Goal: Information Seeking & Learning: Learn about a topic

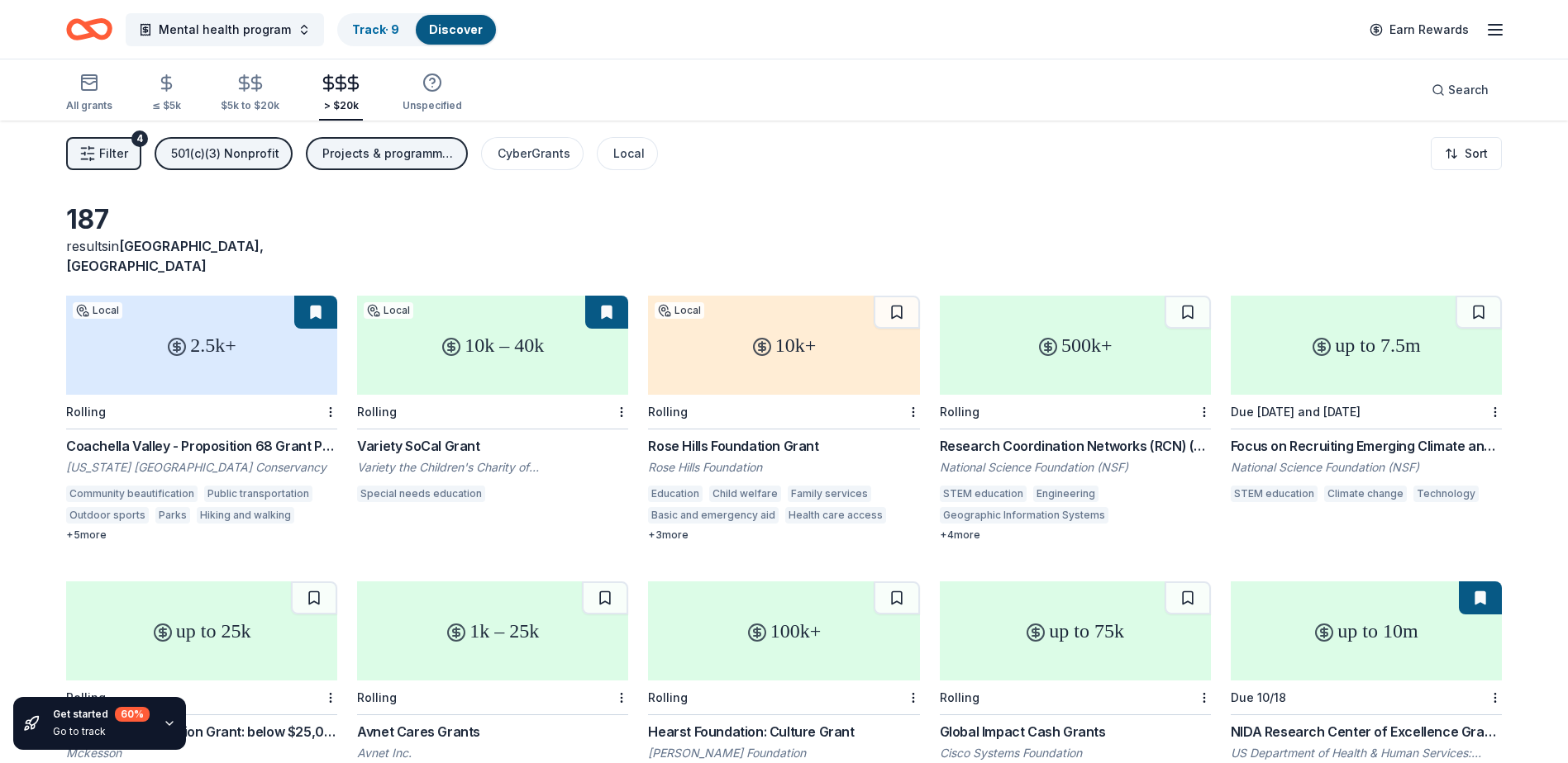
click at [334, 87] on icon "button" at bounding box center [341, 83] width 19 height 19
click at [93, 87] on icon "button" at bounding box center [89, 82] width 20 height 20
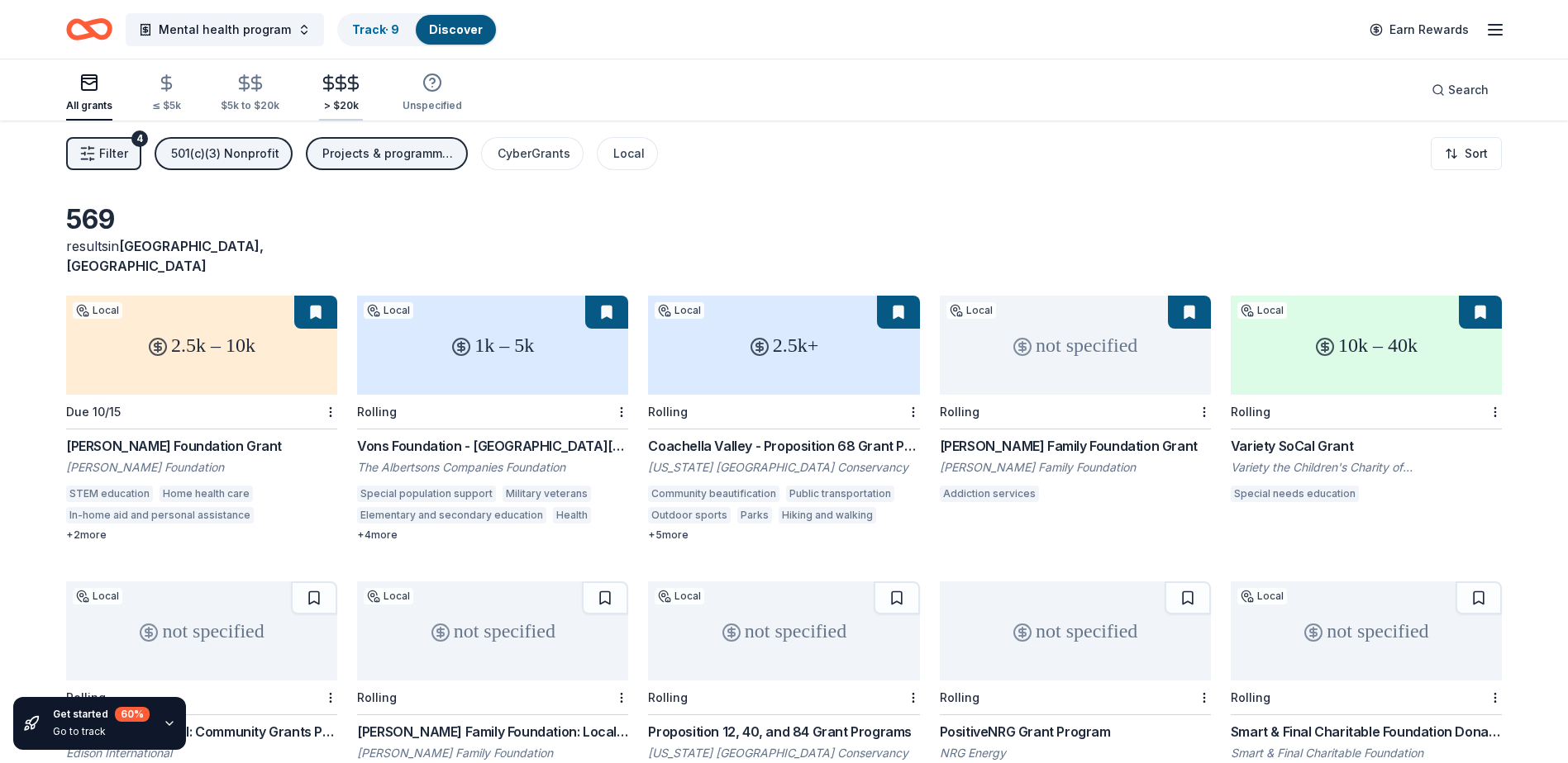
click at [349, 89] on icon "button" at bounding box center [354, 82] width 10 height 10
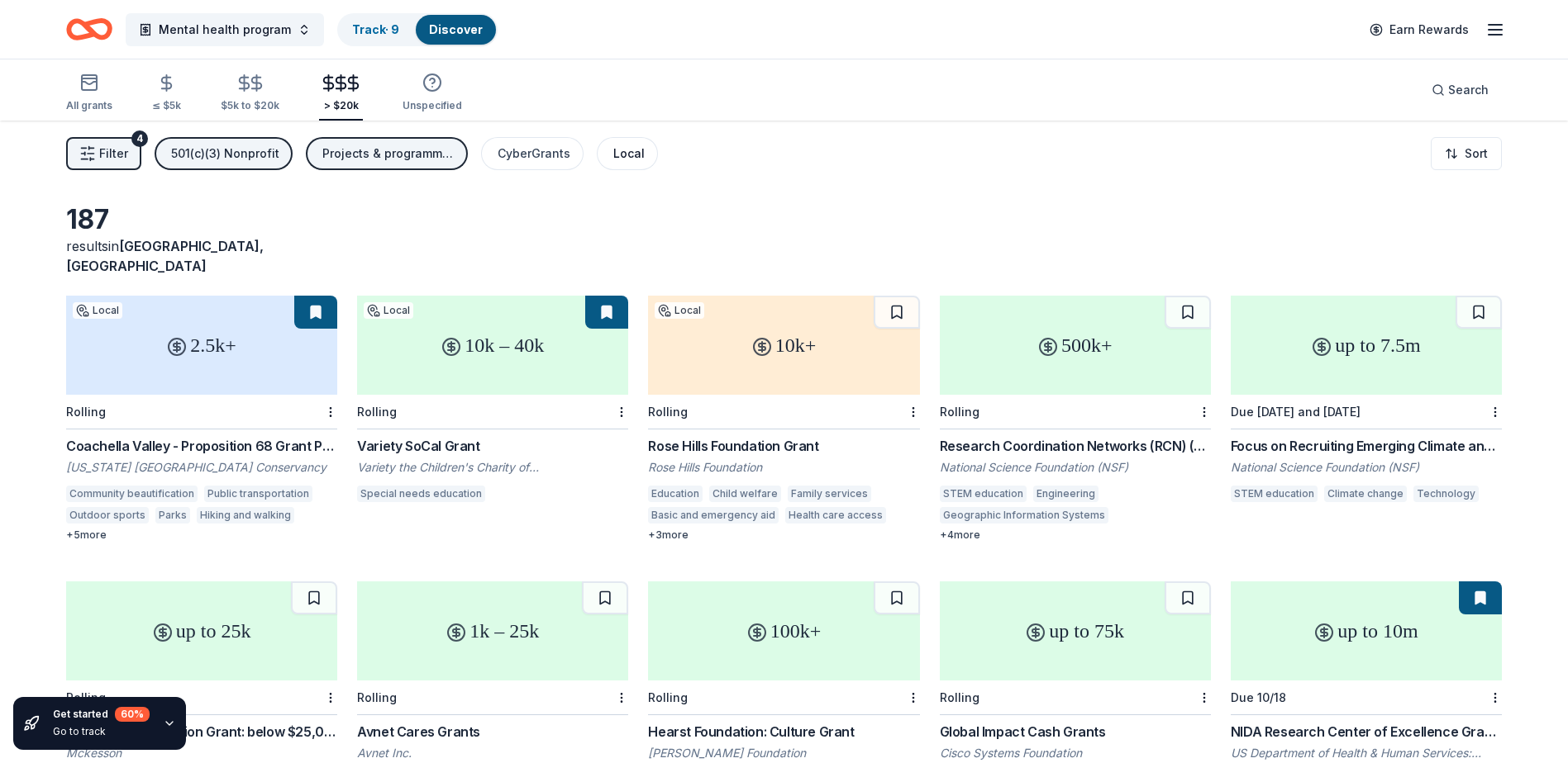
click at [638, 156] on button "Local" at bounding box center [627, 154] width 61 height 33
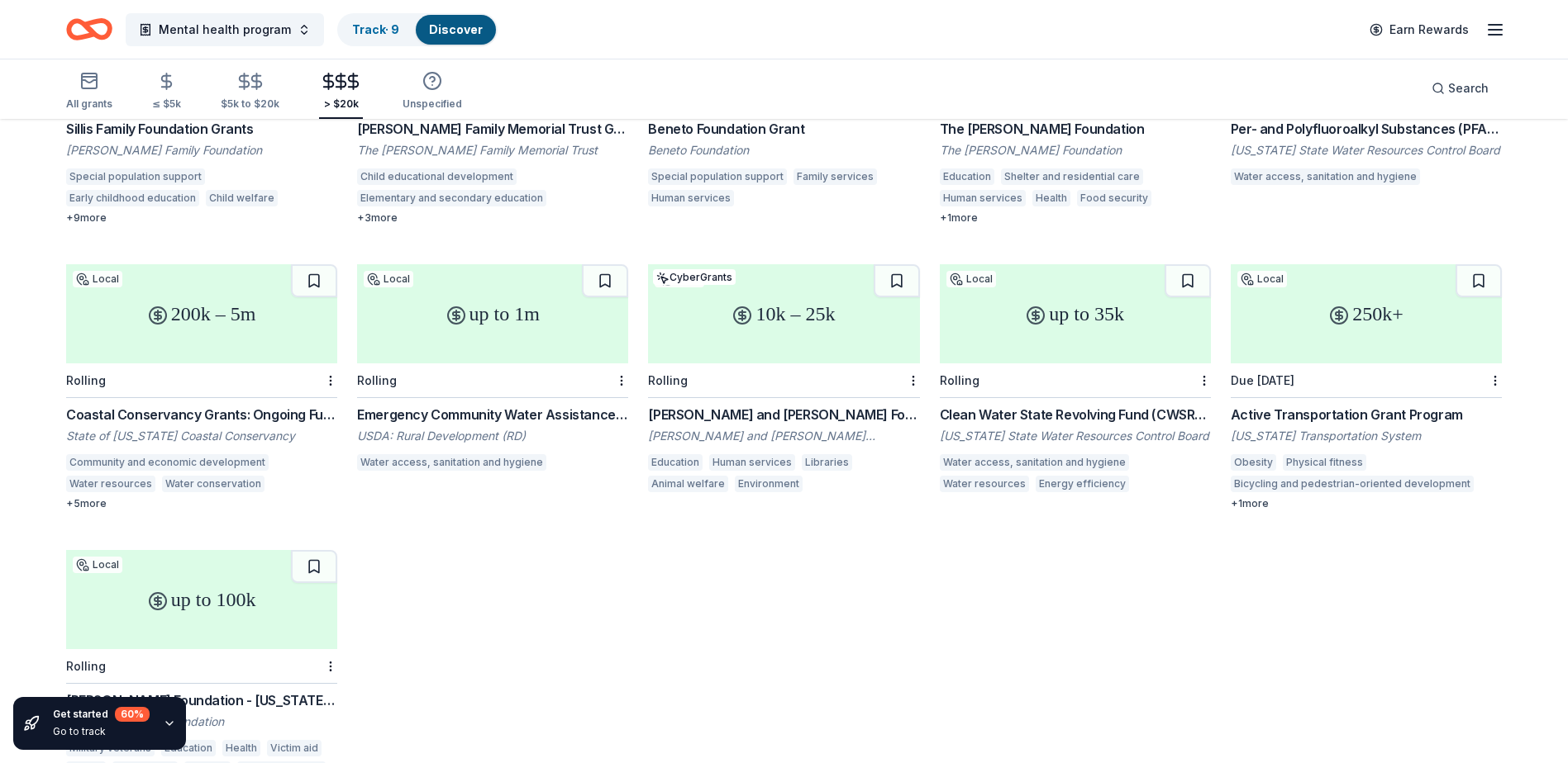
scroll to position [351, 0]
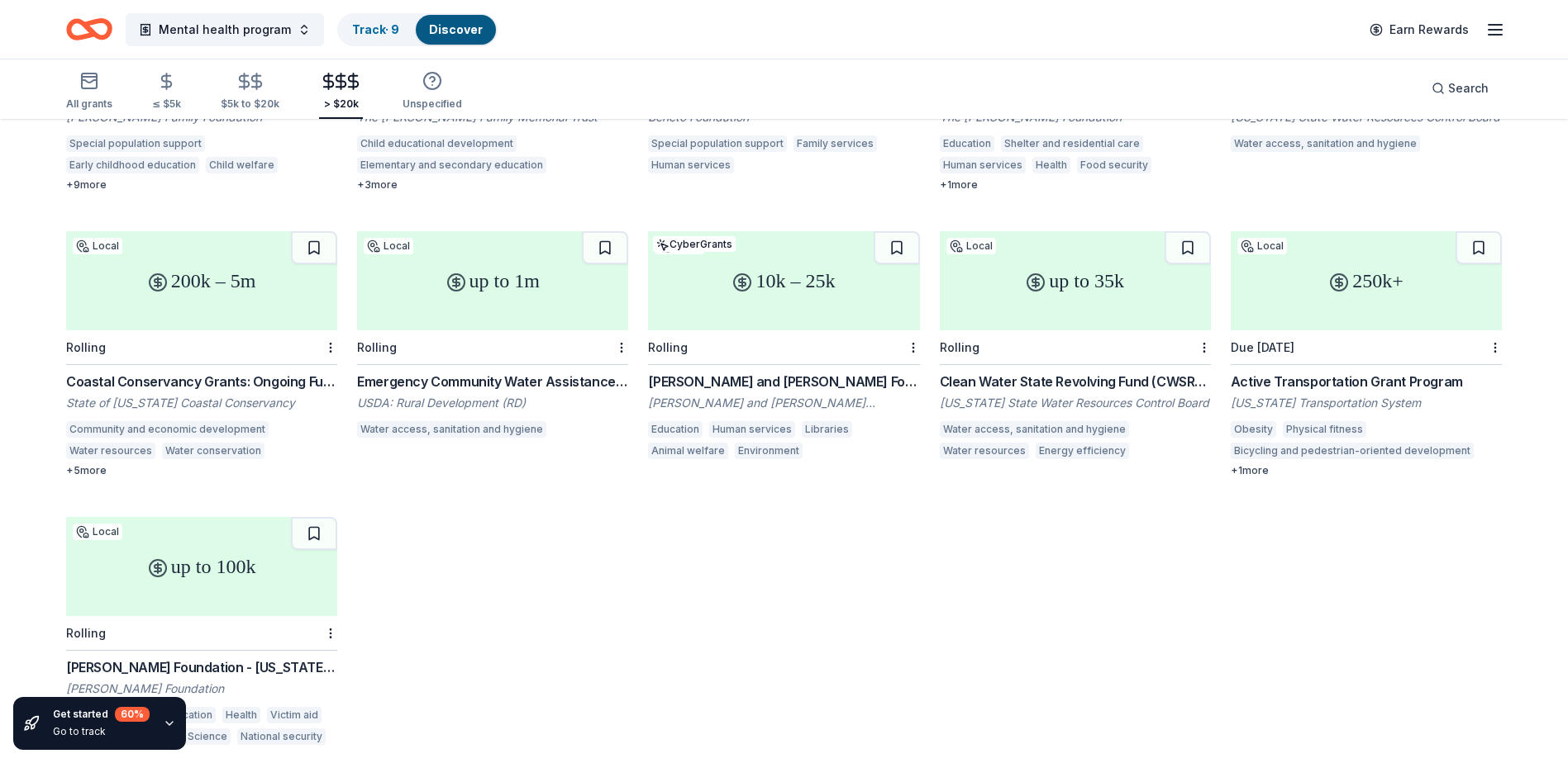
click at [213, 657] on div "Henry T. Nicholas III Foundation - California Grants" at bounding box center [201, 667] width 271 height 20
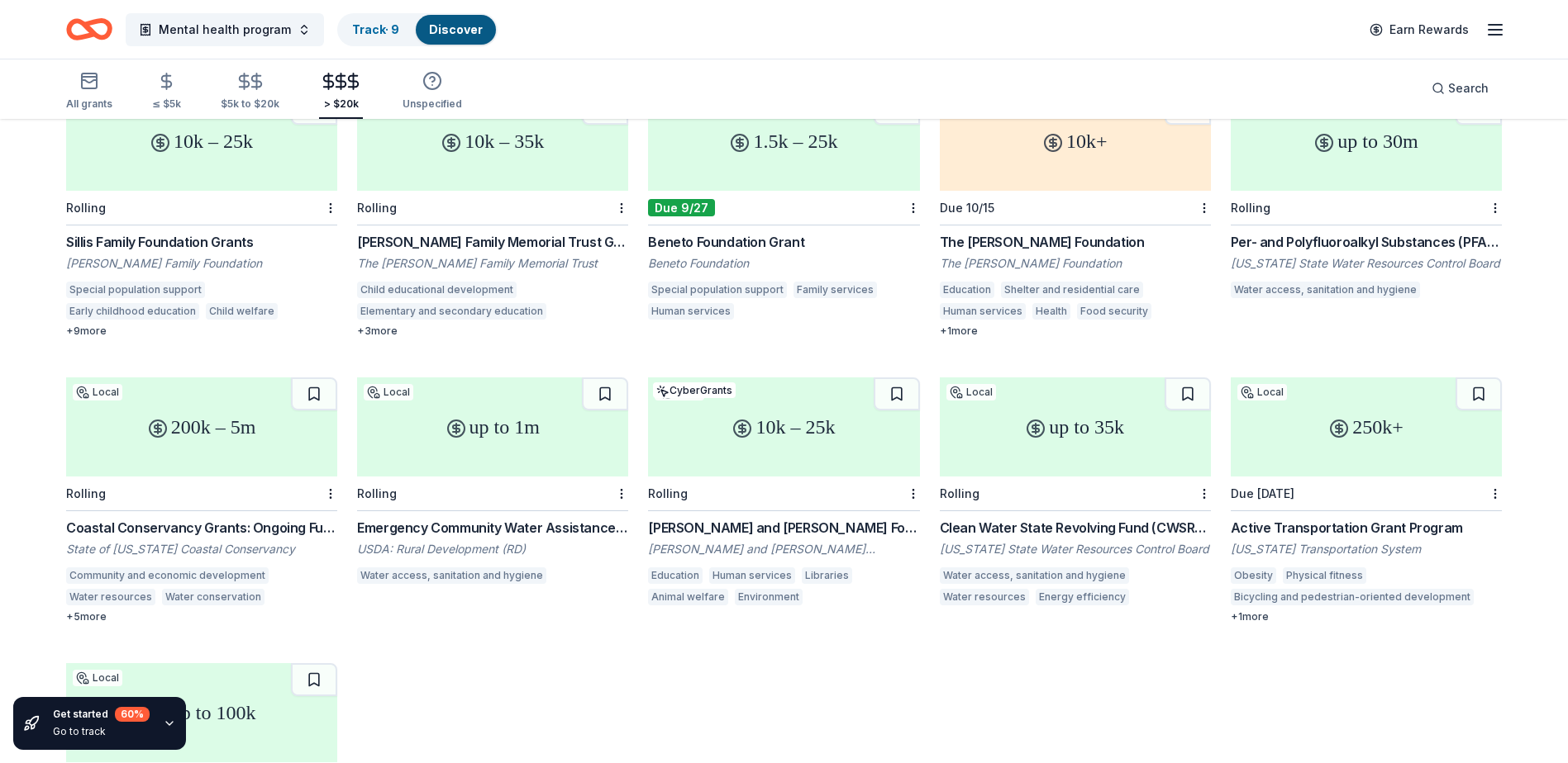
scroll to position [0, 0]
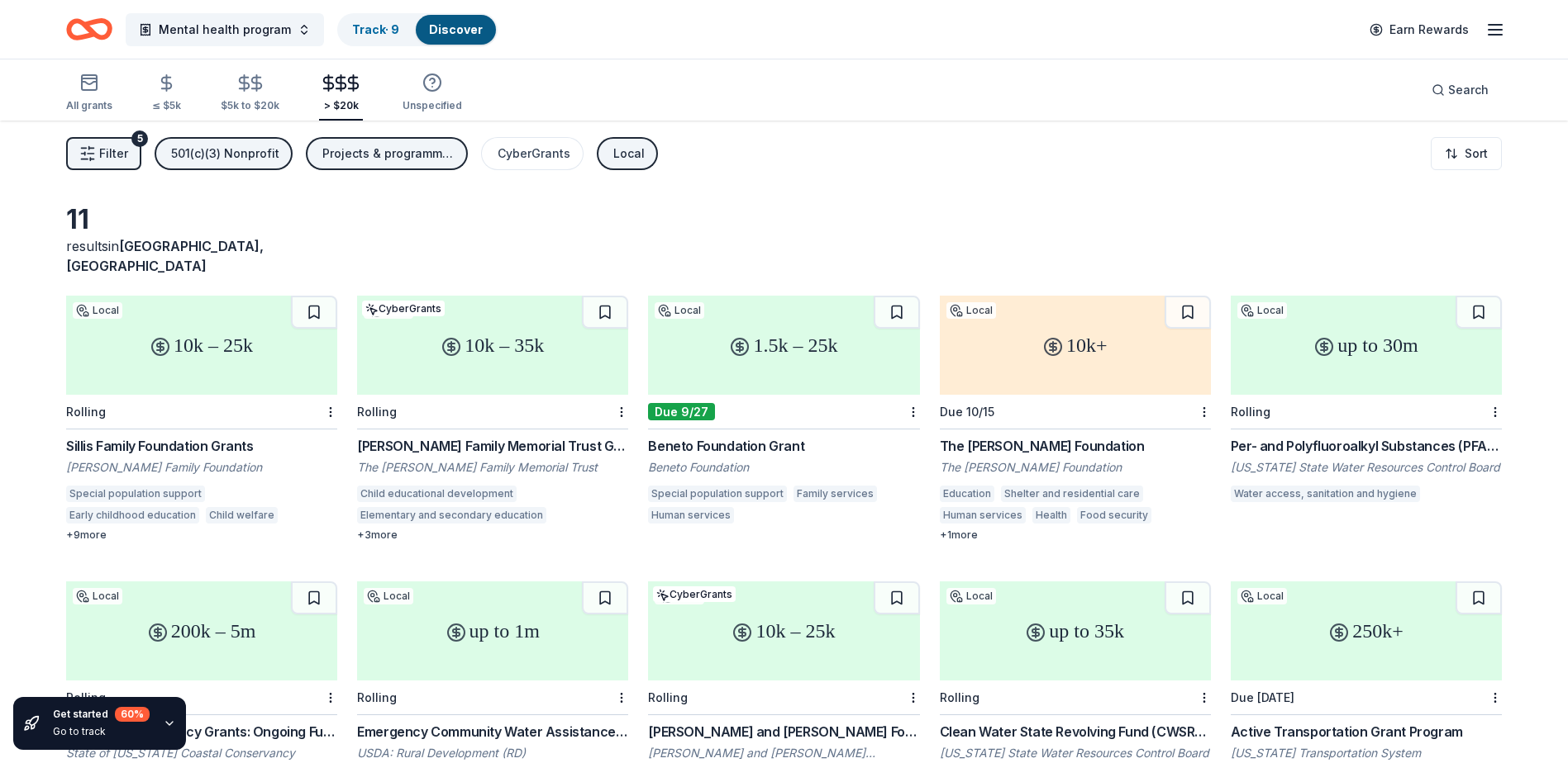
click at [633, 148] on div "Local" at bounding box center [628, 153] width 32 height 20
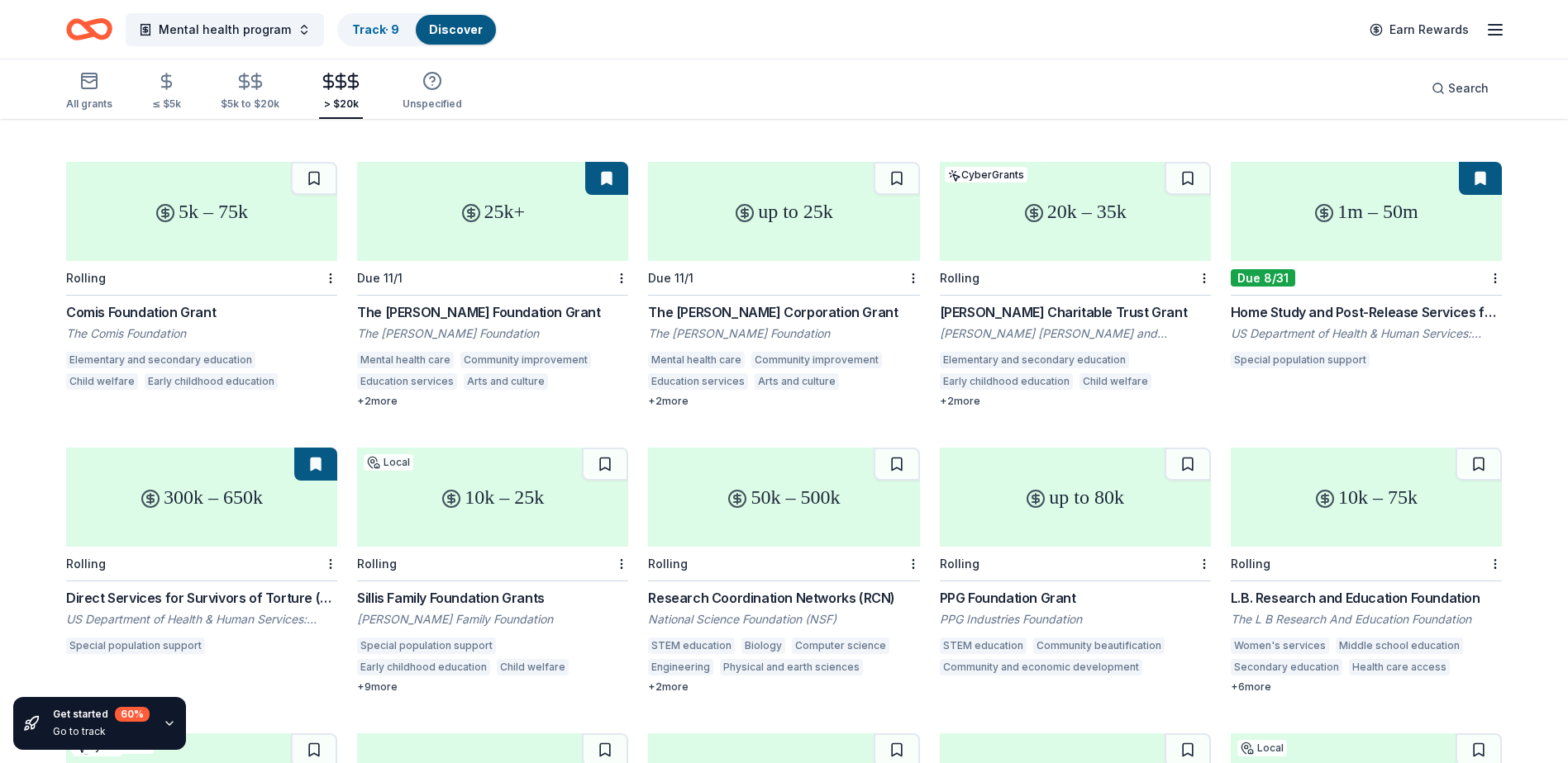
scroll to position [710, 0]
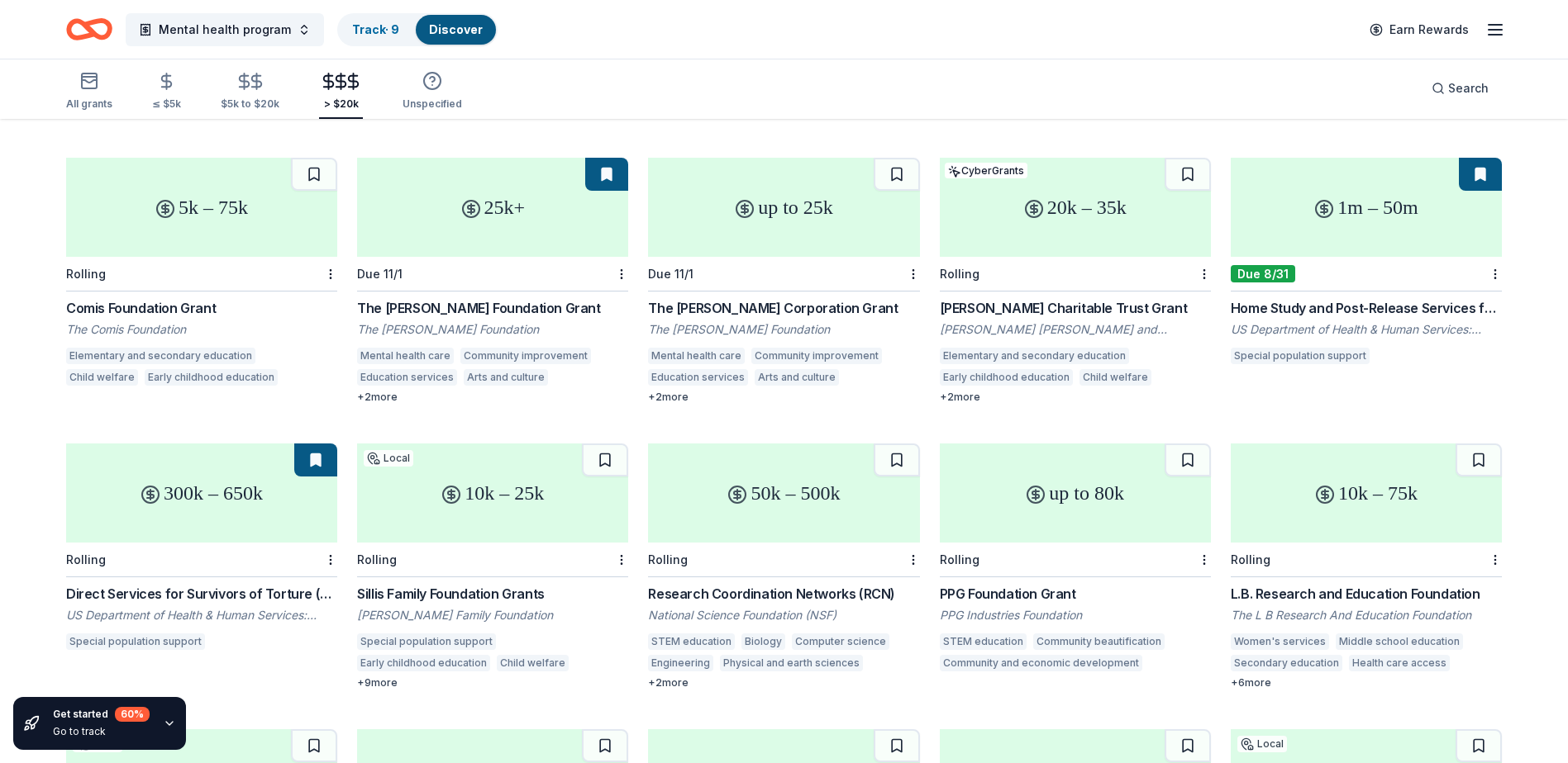
click at [502, 298] on div "The Brown-Forman Foundation Grant" at bounding box center [492, 308] width 271 height 20
drag, startPoint x: 607, startPoint y: 159, endPoint x: 637, endPoint y: 166, distance: 30.8
click at [606, 159] on button at bounding box center [607, 174] width 43 height 33
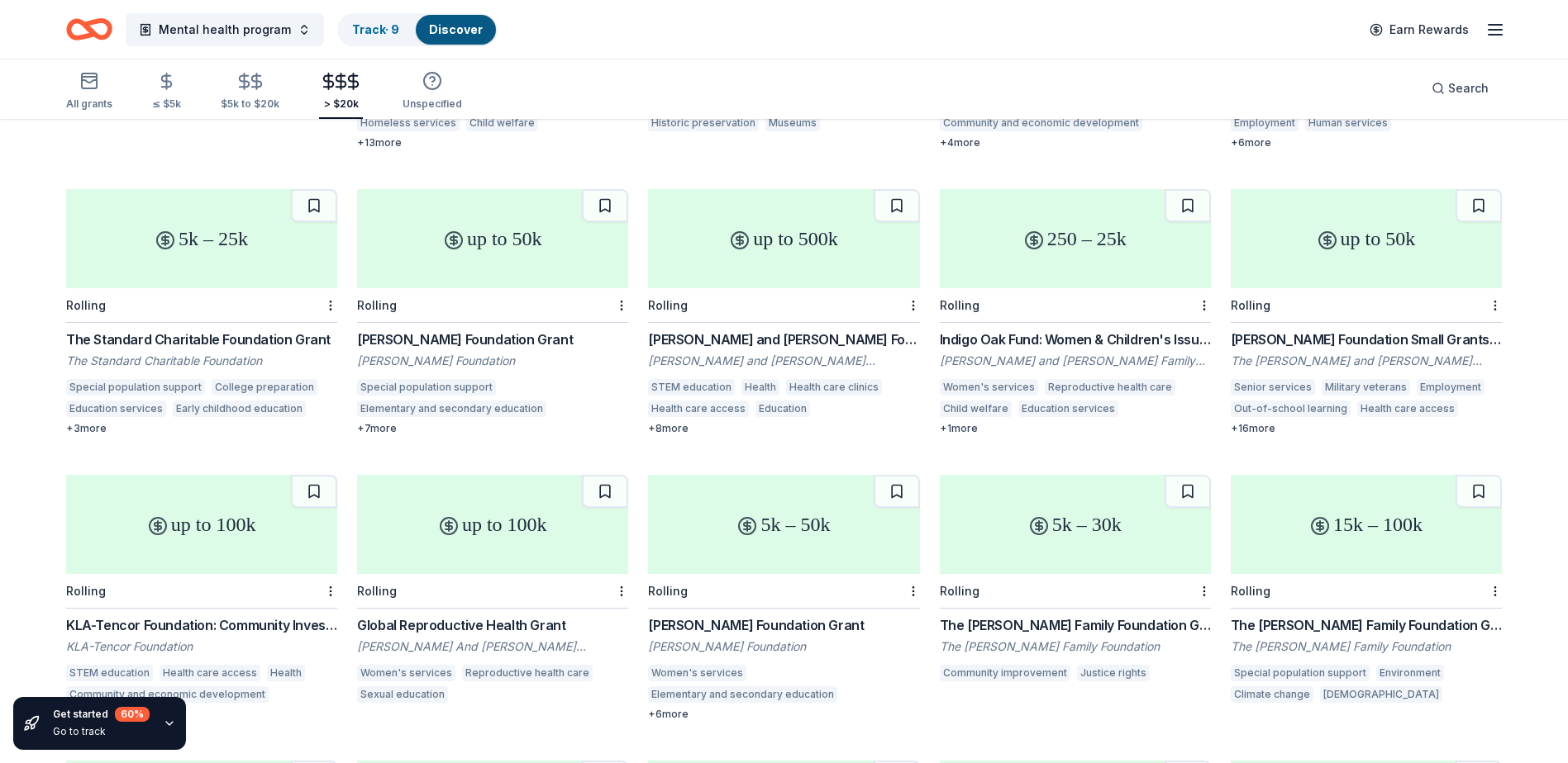
scroll to position [1836, 0]
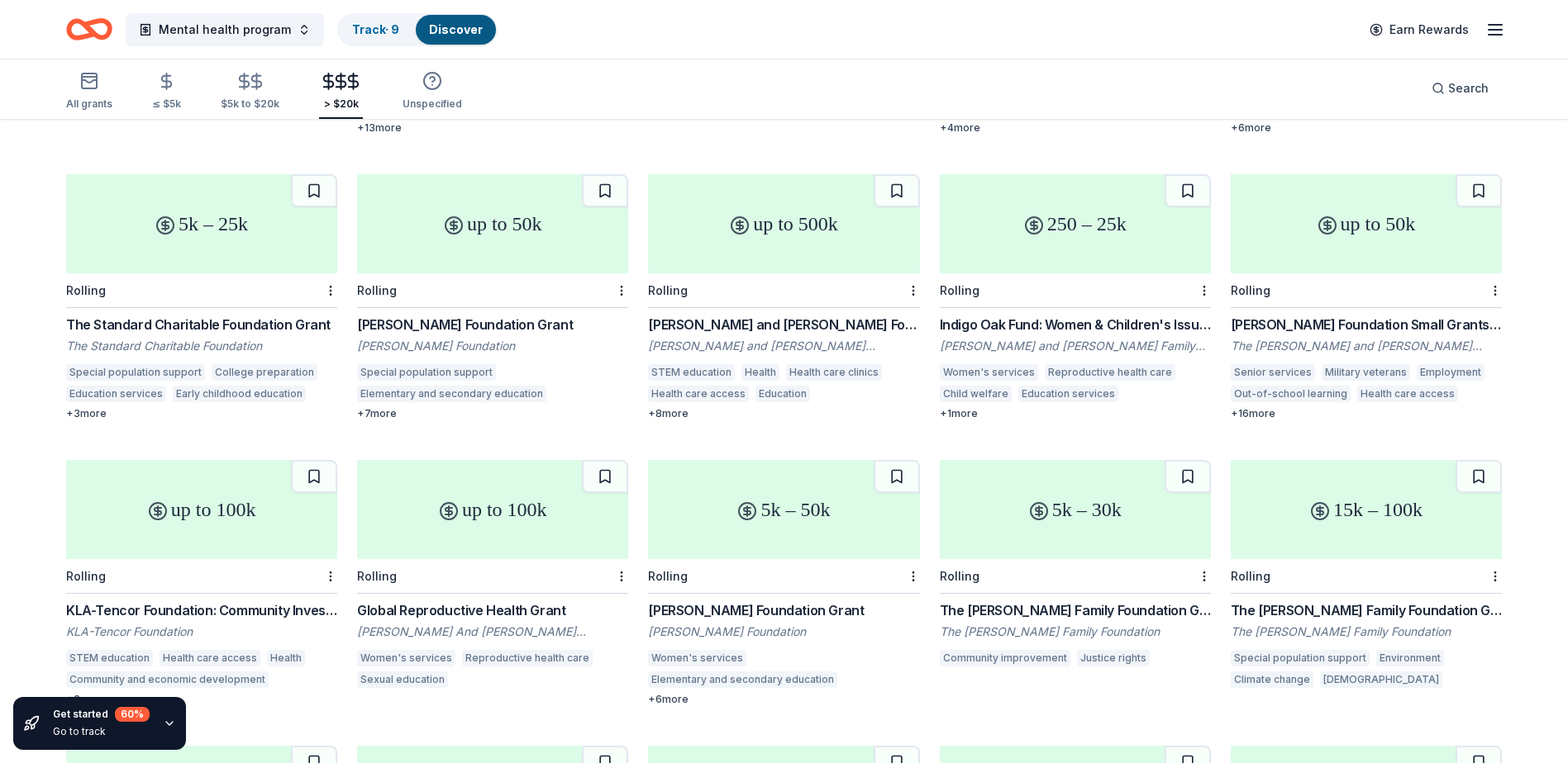
click at [790, 314] on div "John A. and Marlene L. Boll Foundation Grant" at bounding box center [783, 324] width 271 height 20
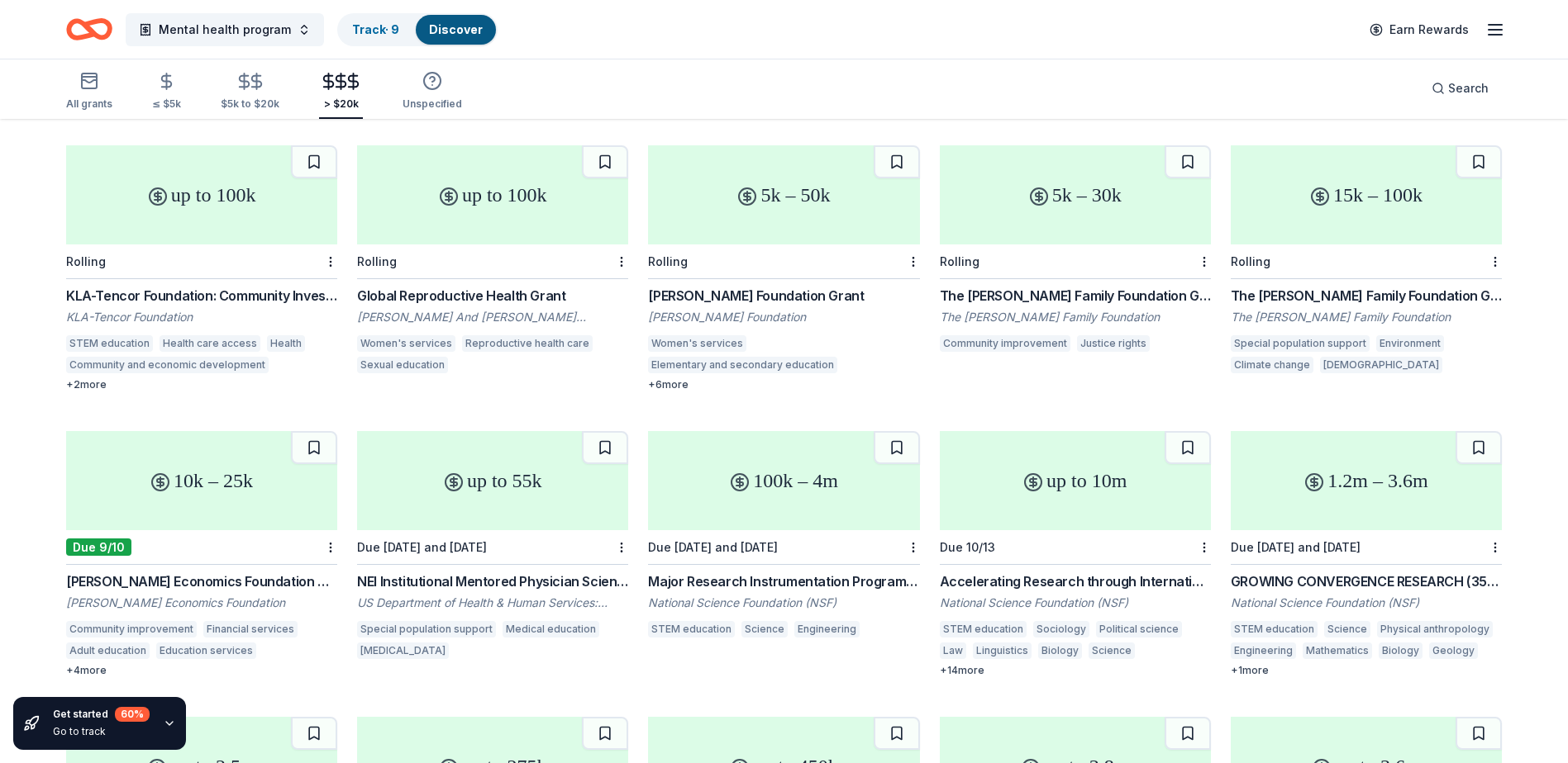
scroll to position [2162, 0]
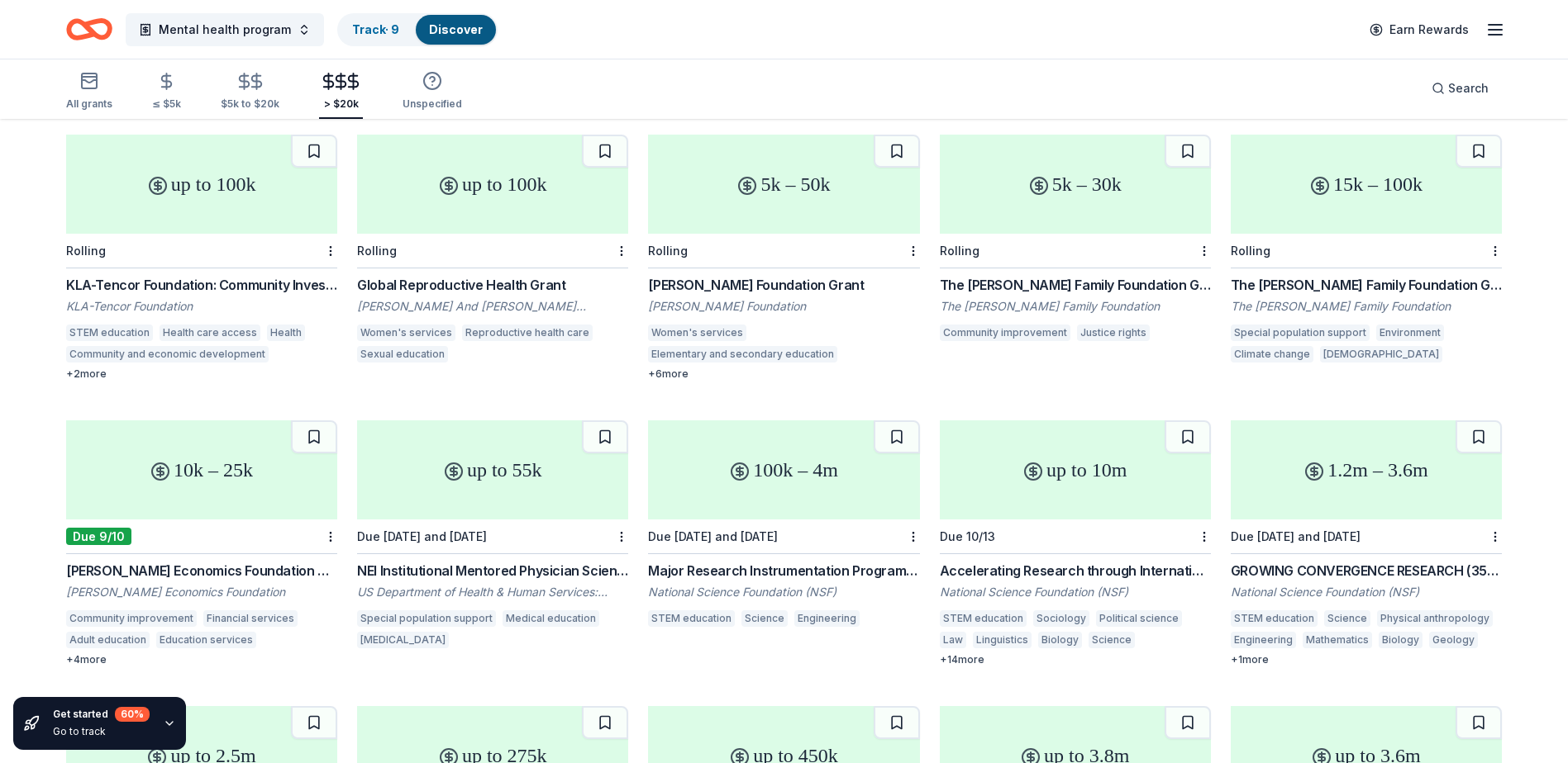
click at [186, 252] on div "up to 100k Rolling KLA-Tencor Foundation: Community Investment Fund KLA-Tencor …" at bounding box center [201, 258] width 271 height 247
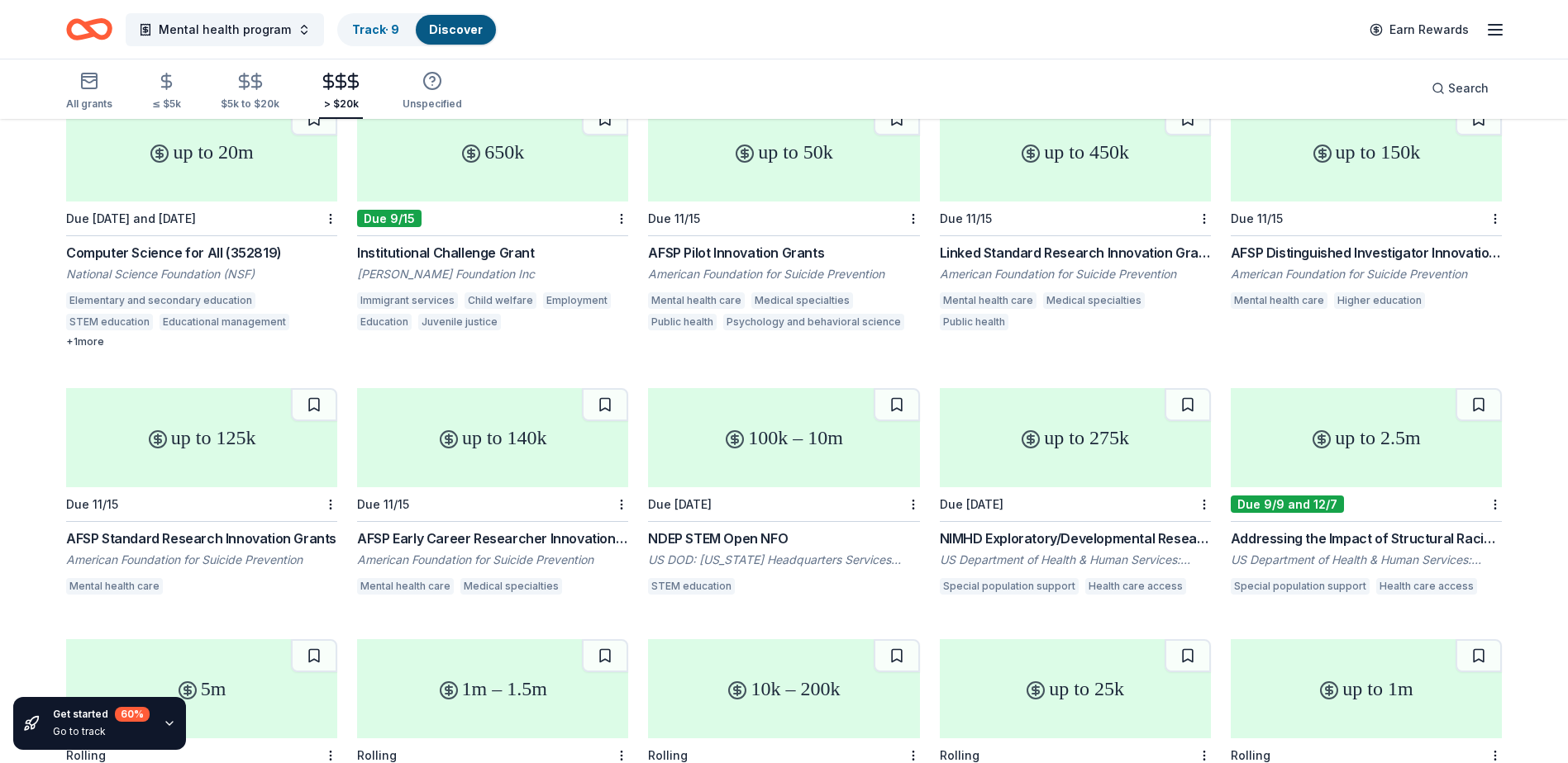
scroll to position [3457, 0]
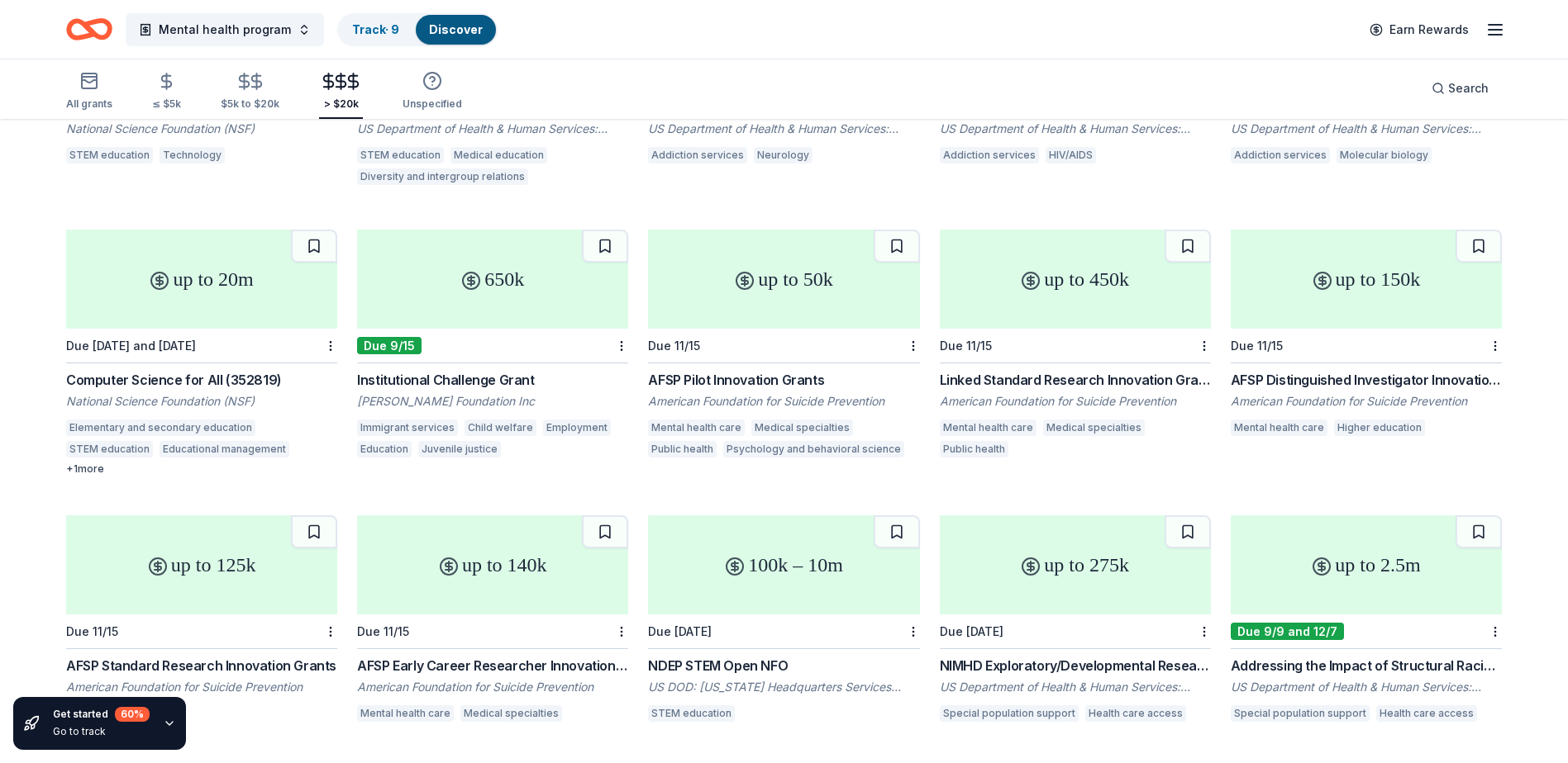
click at [468, 370] on div "Institutional Challenge Grant" at bounding box center [492, 380] width 271 height 20
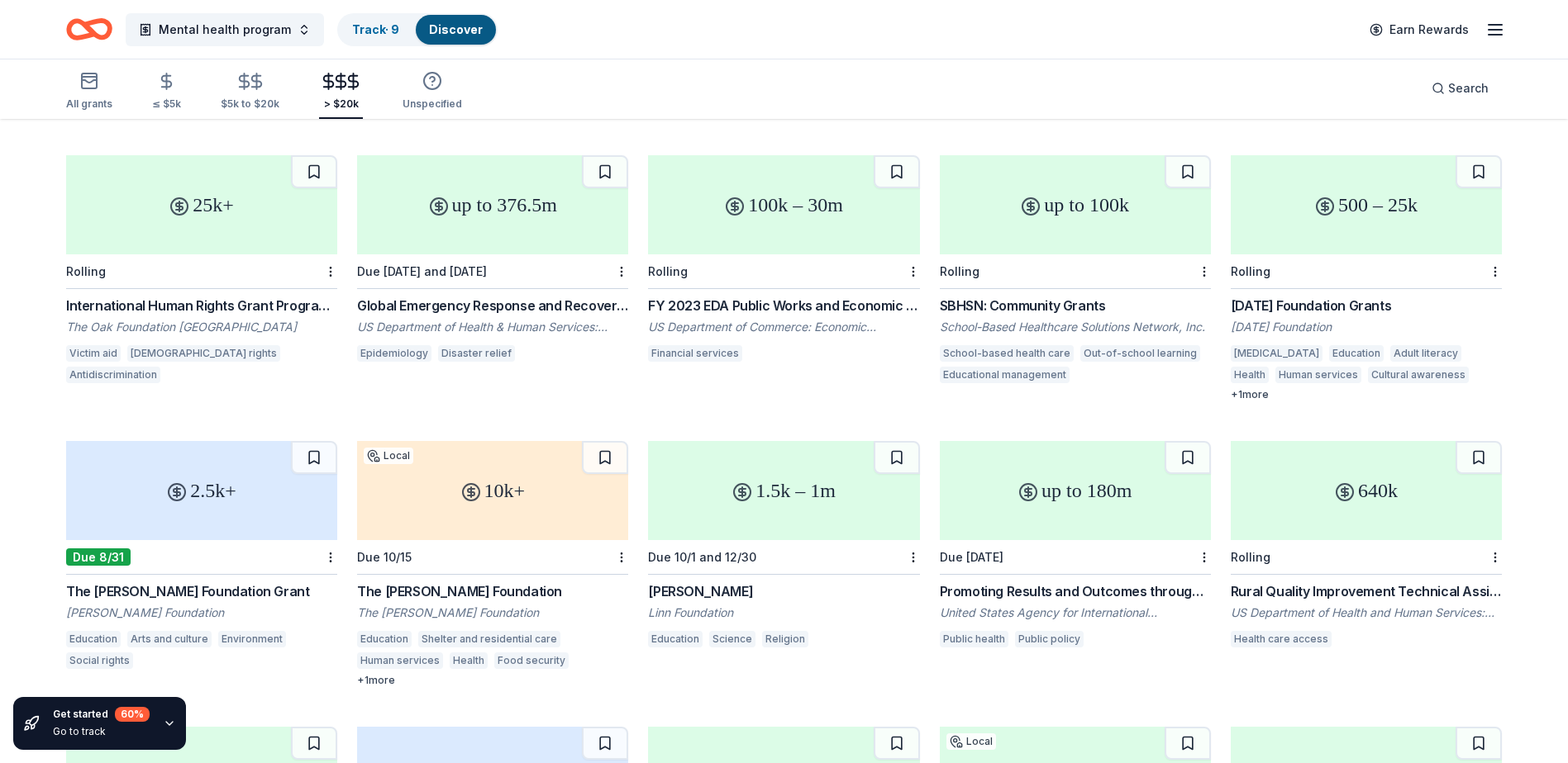
scroll to position [4347, 0]
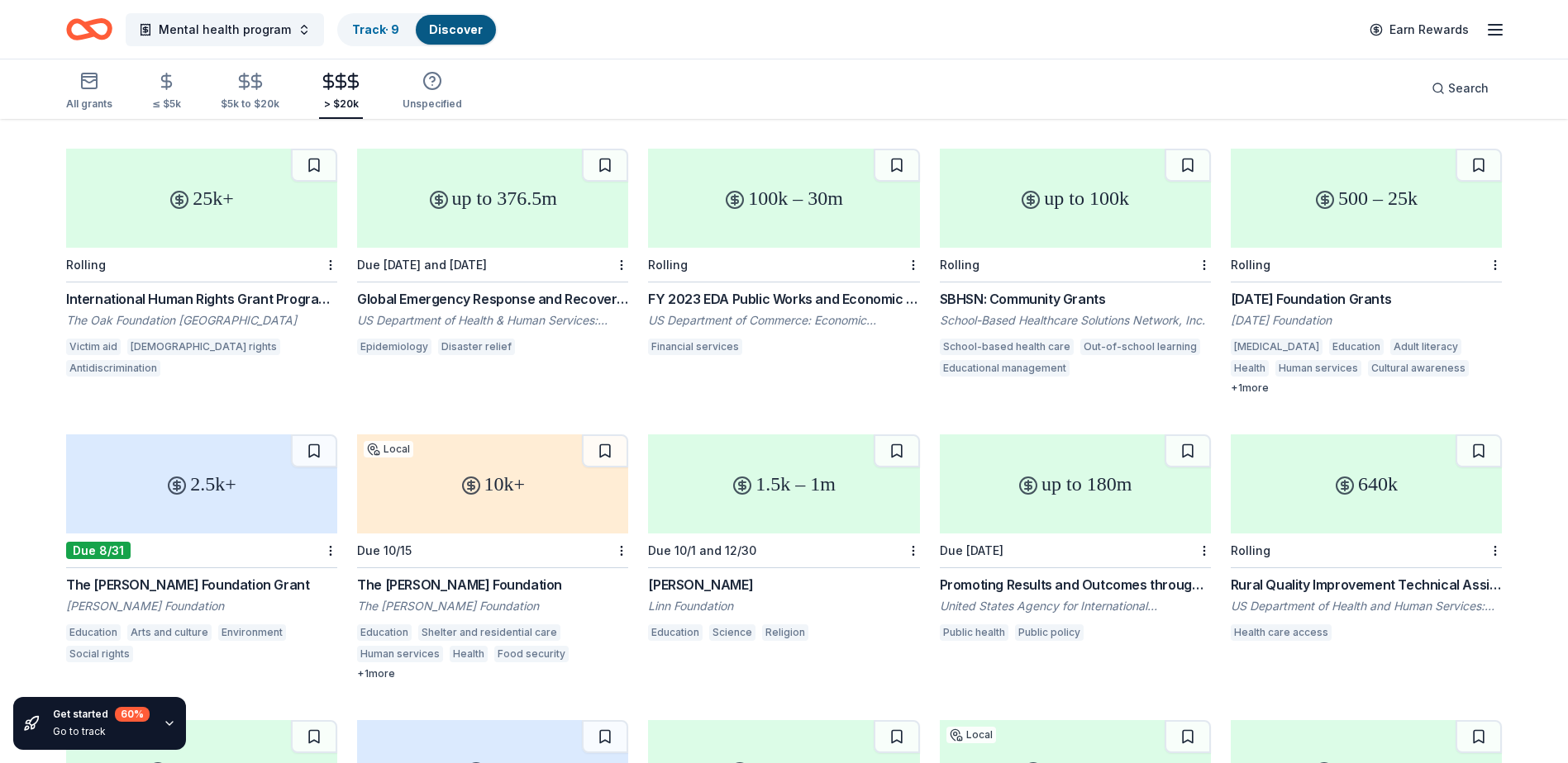
click at [1030, 290] on div "SBHSN: Community Grants" at bounding box center [1075, 299] width 271 height 20
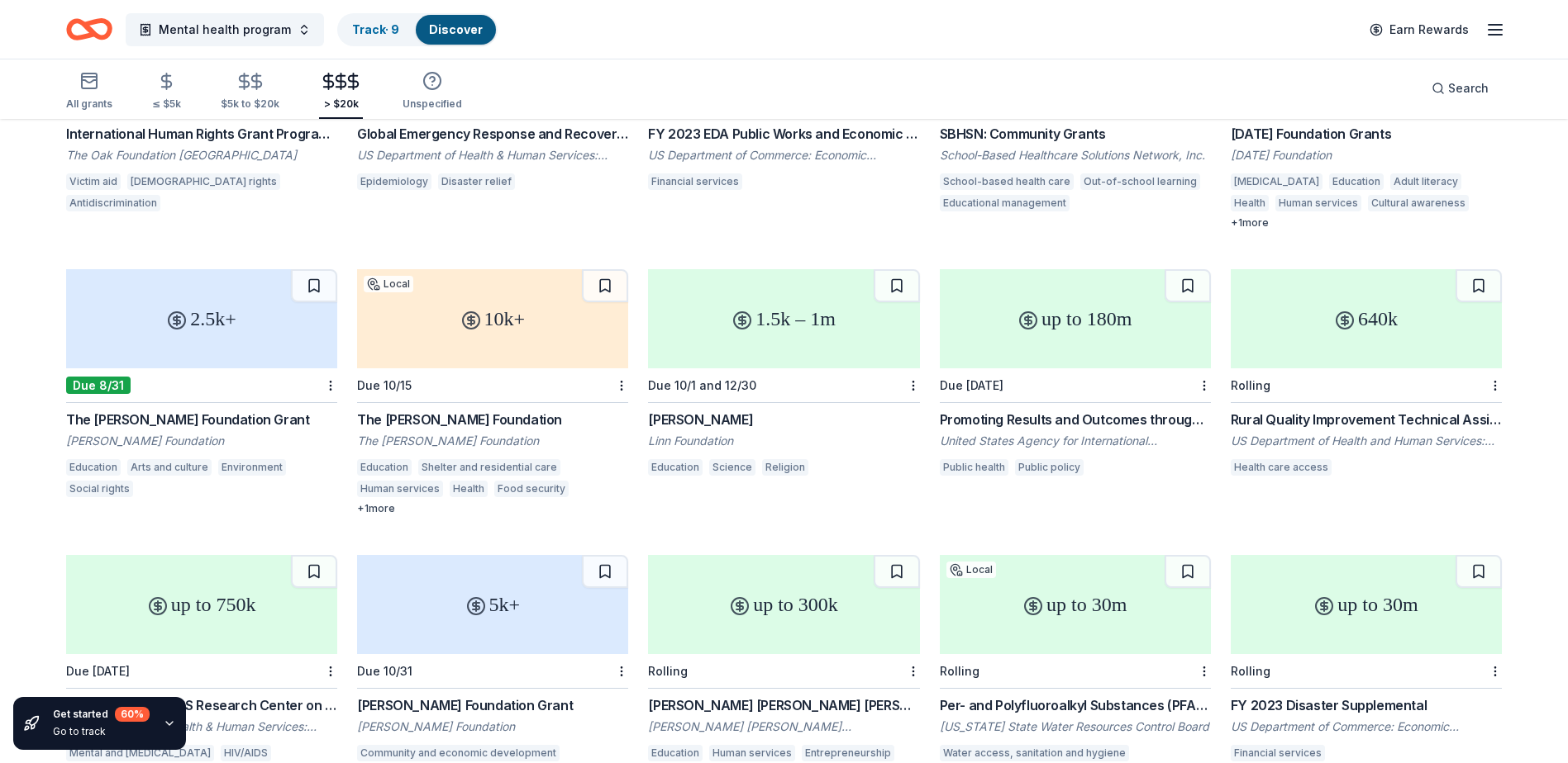
click at [1084, 410] on div "Promoting Results and Outcomes through Policy and Economic Levers (PROPEL)" at bounding box center [1075, 419] width 271 height 20
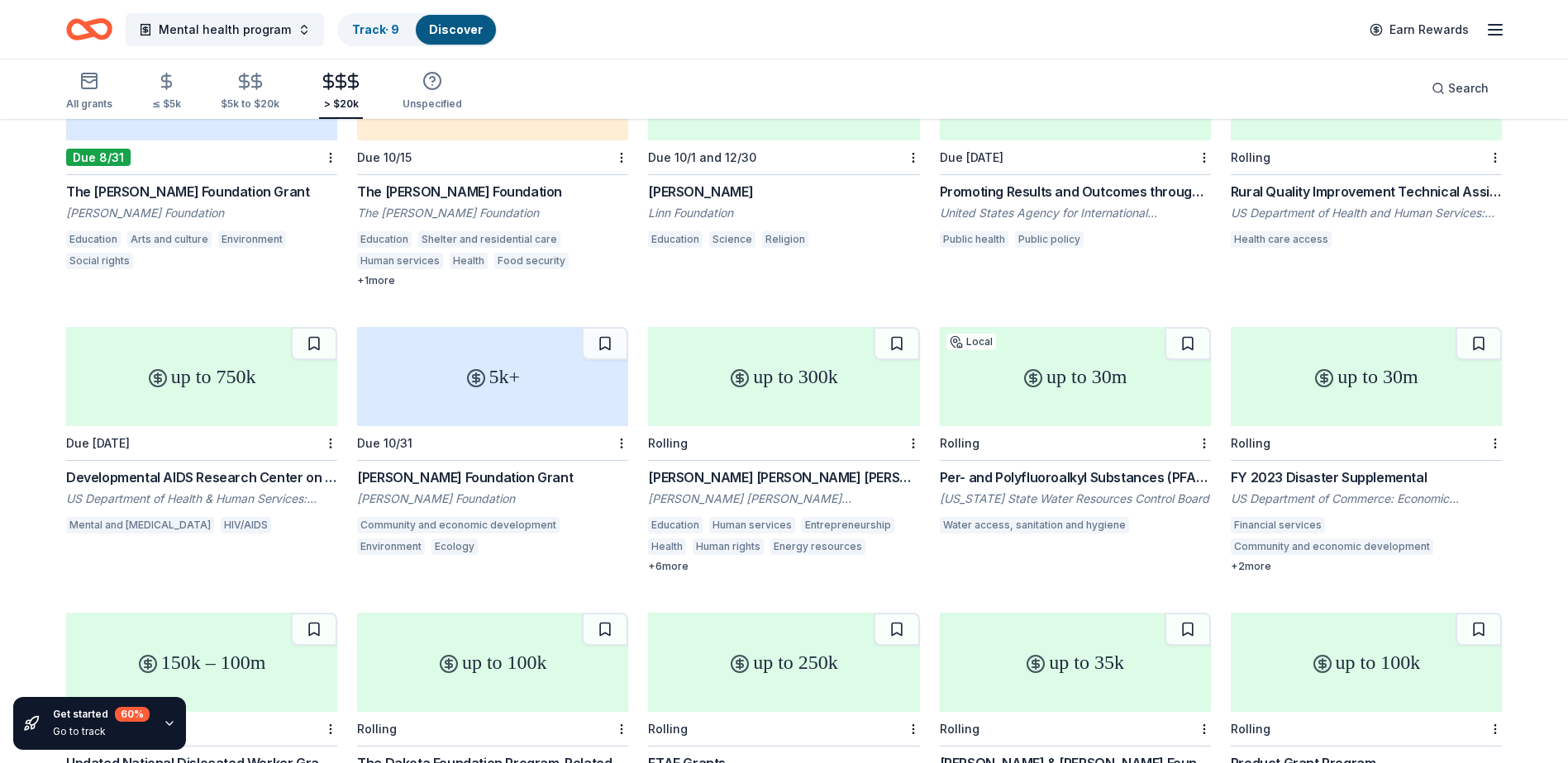
scroll to position [4828, 0]
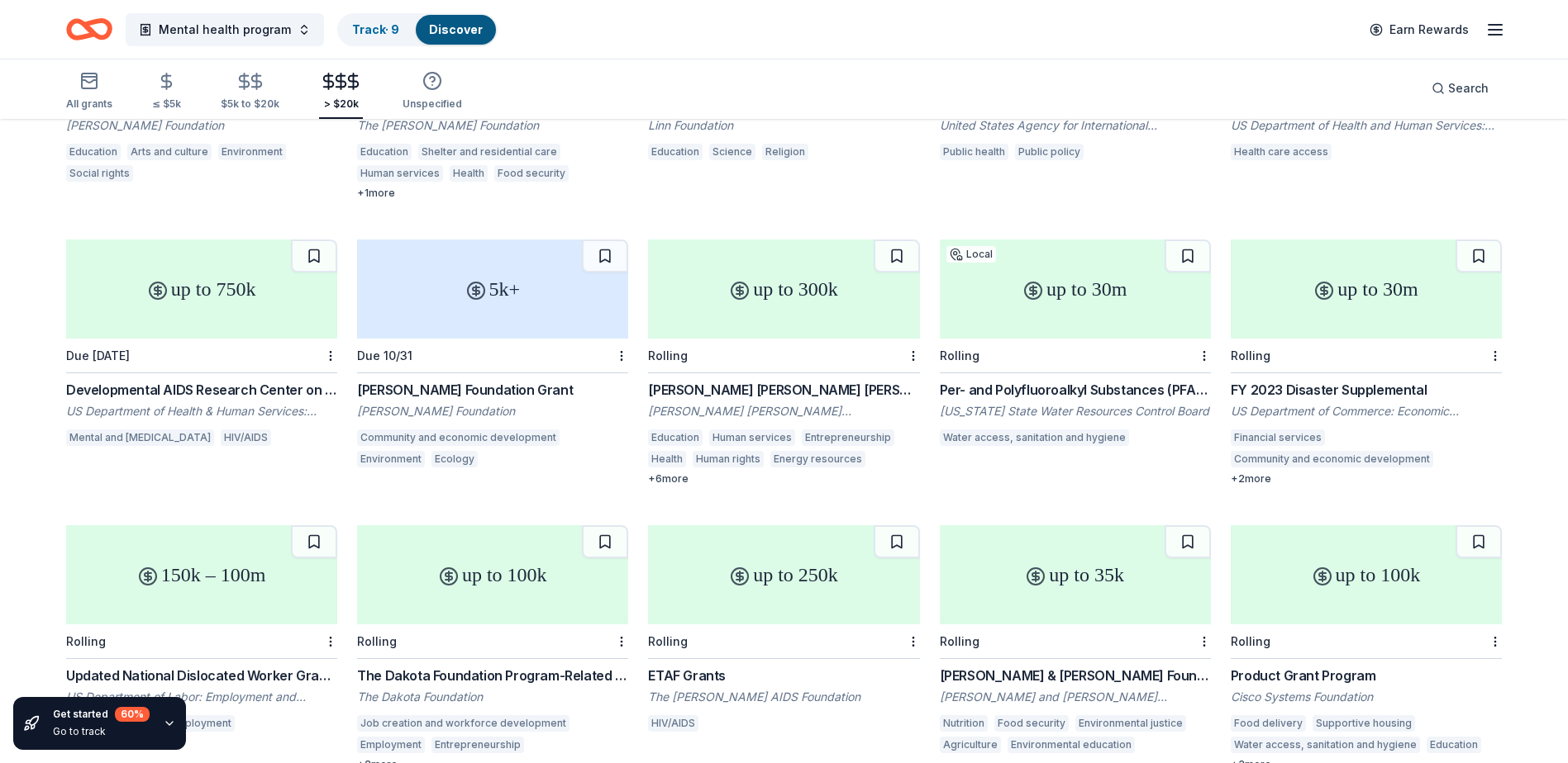
click at [776, 380] on div "Draper Richards Kaplan Foundation Grants" at bounding box center [783, 389] width 271 height 20
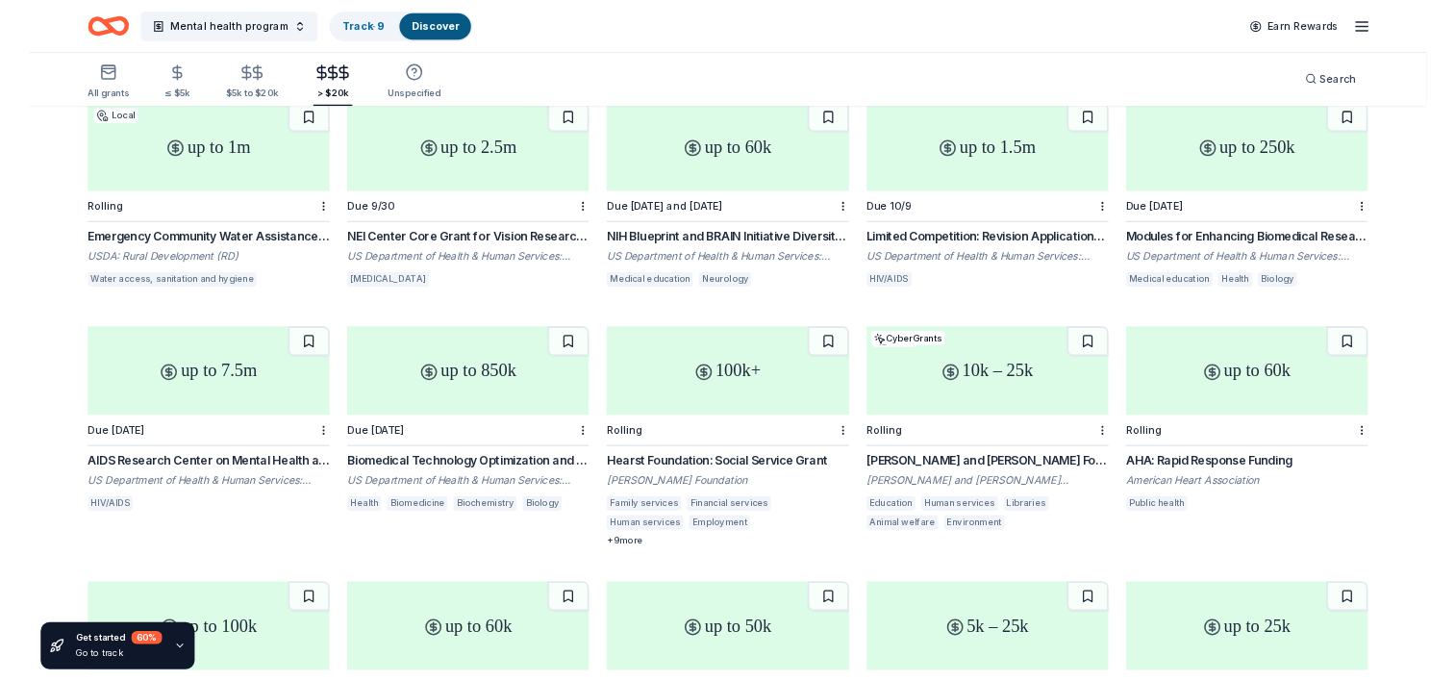
scroll to position [6861, 0]
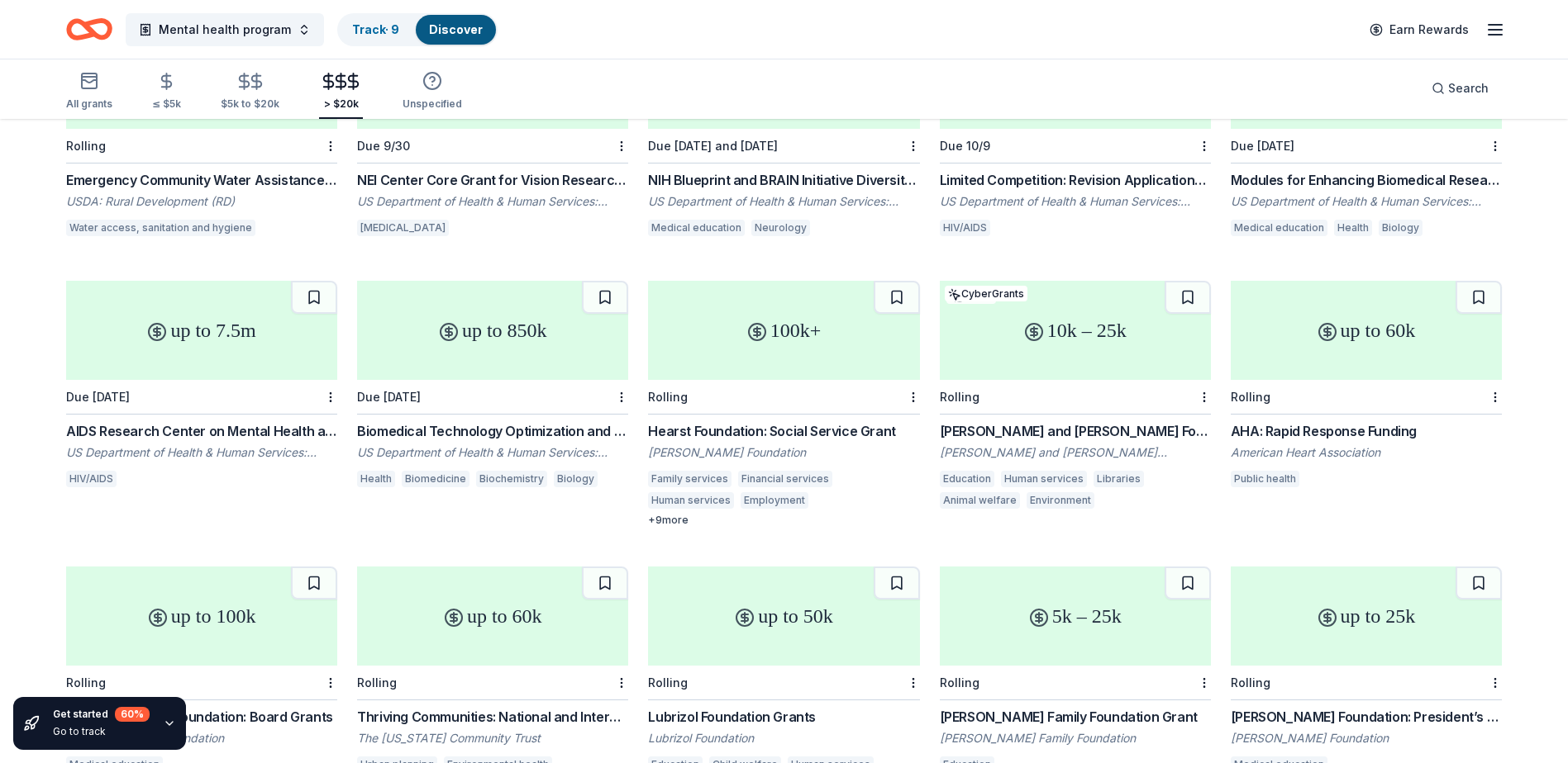
click at [812, 421] on div "Hearst Foundation: Social Service Grant" at bounding box center [783, 430] width 271 height 20
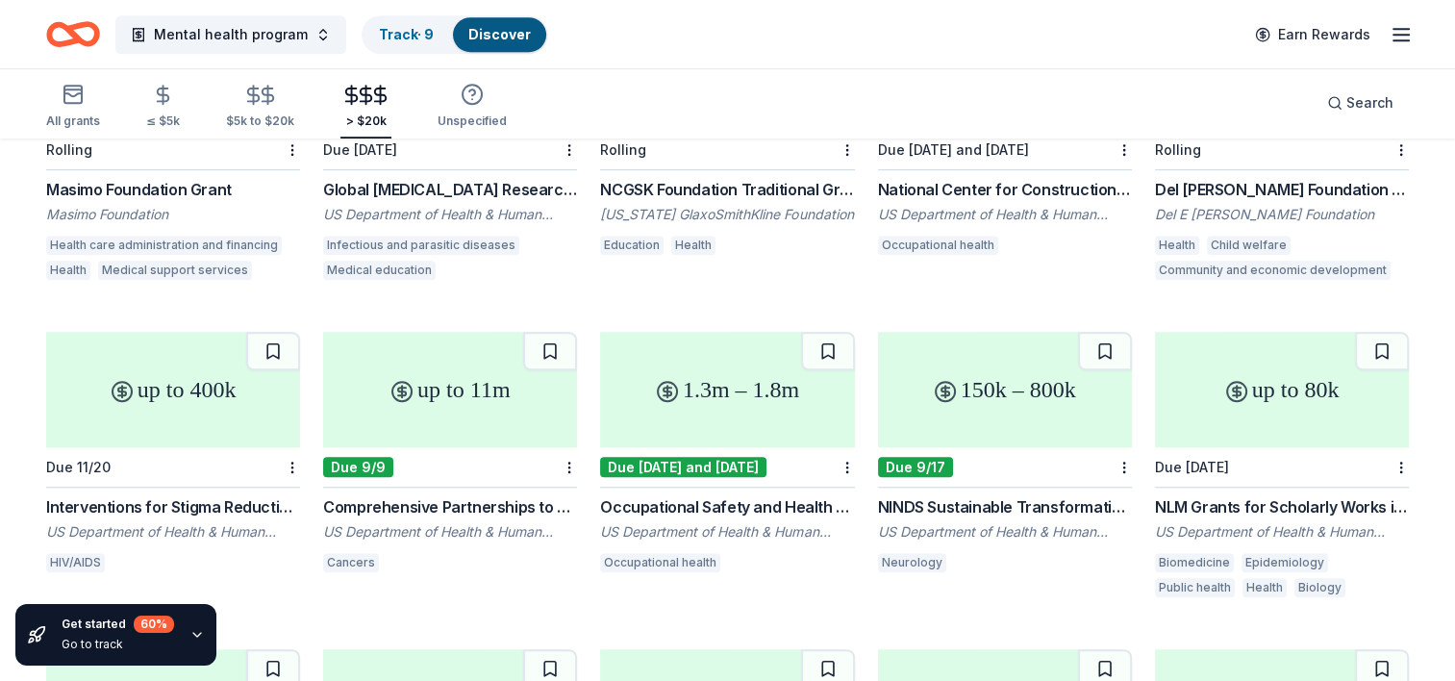
scroll to position [8562, 0]
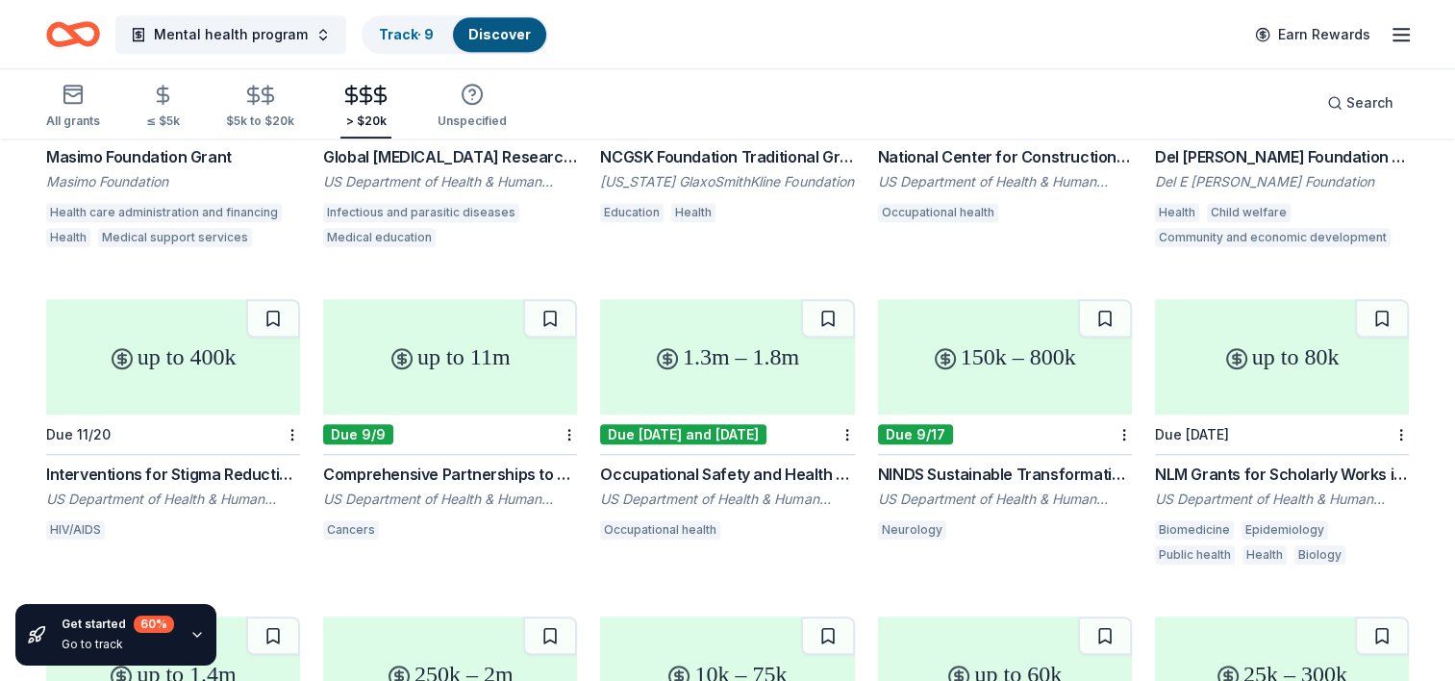
click at [500, 462] on div "Comprehensive Partnerships to Advance Cancer Health Equity (CPACHE) (U54 Clinic…" at bounding box center [450, 473] width 254 height 23
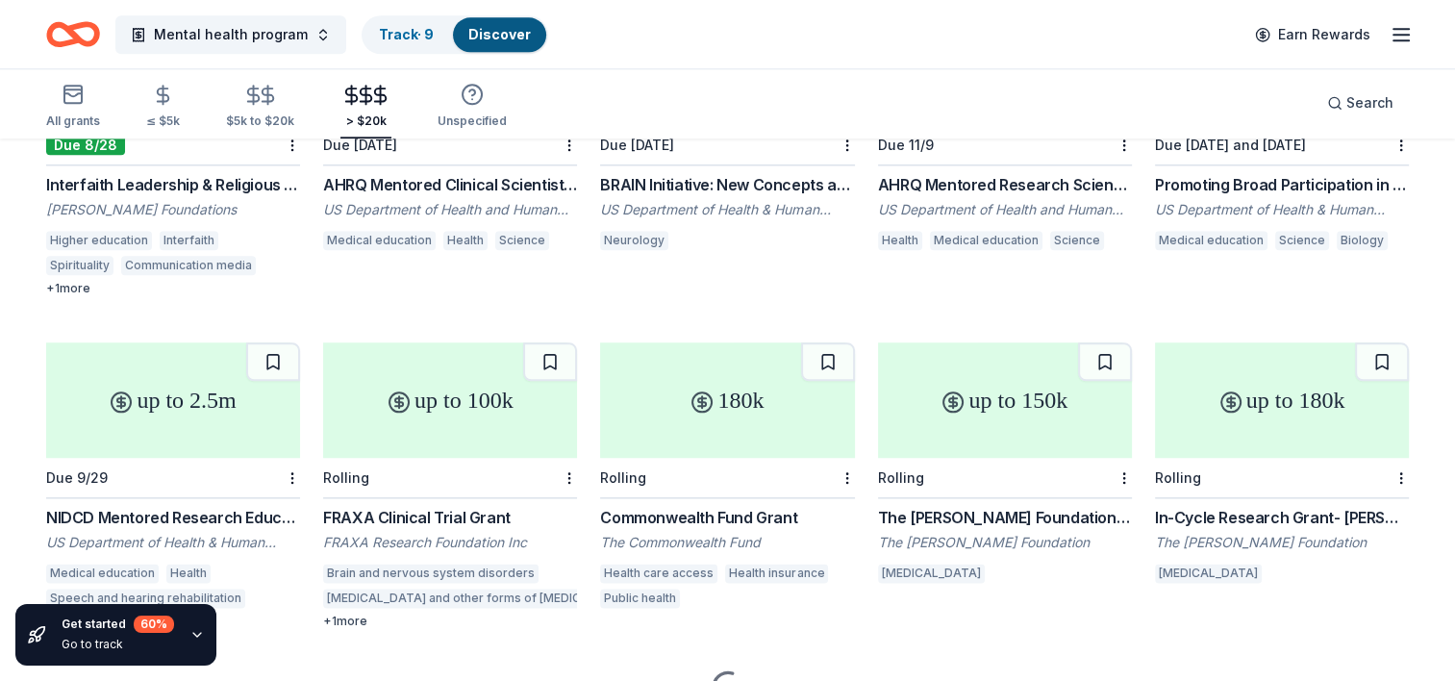
scroll to position [9591, 0]
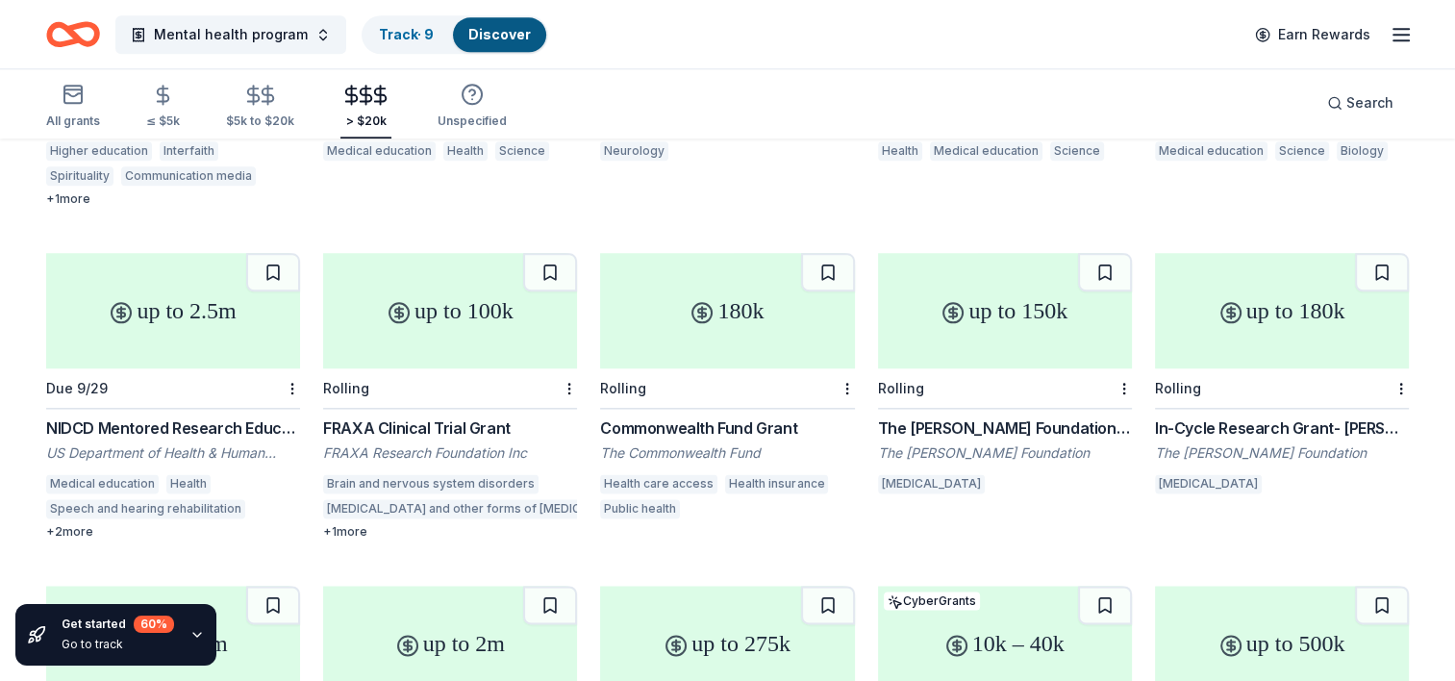
click at [702, 416] on div "Commonwealth Fund Grant" at bounding box center [727, 427] width 254 height 23
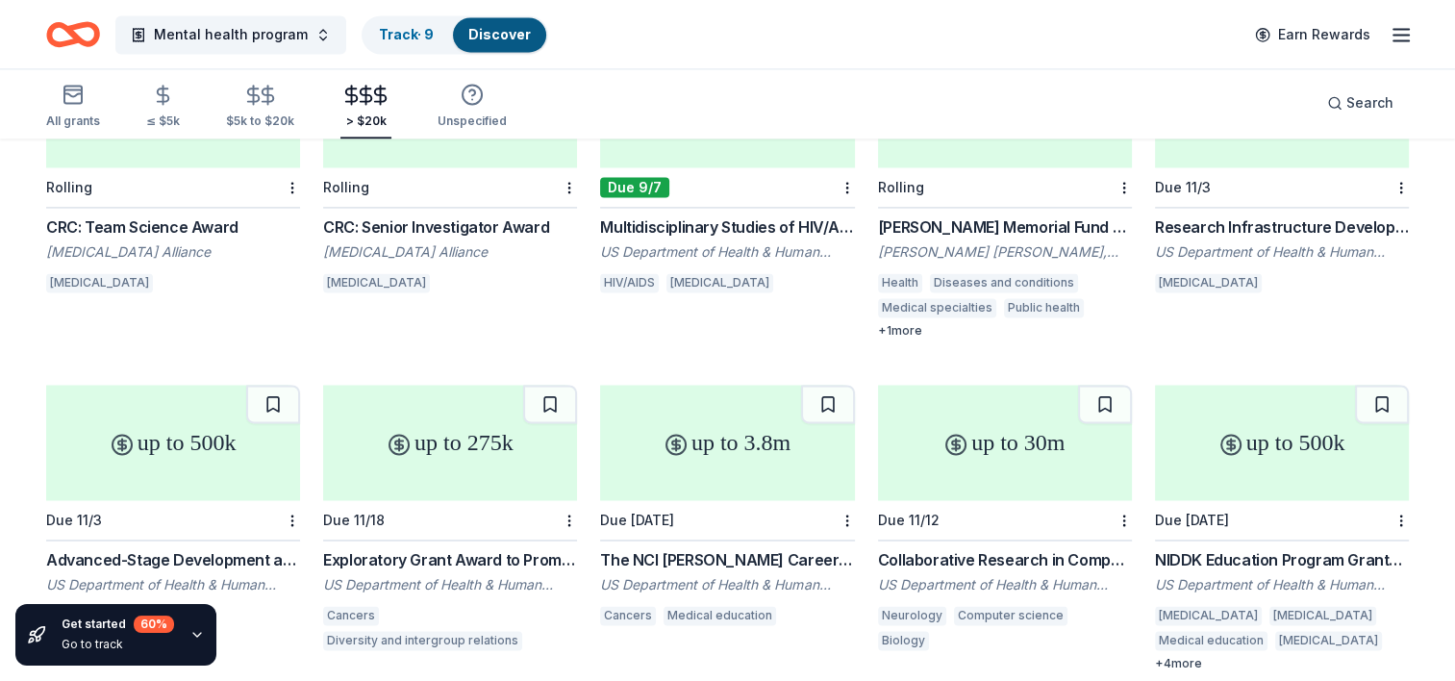
scroll to position [10257, 0]
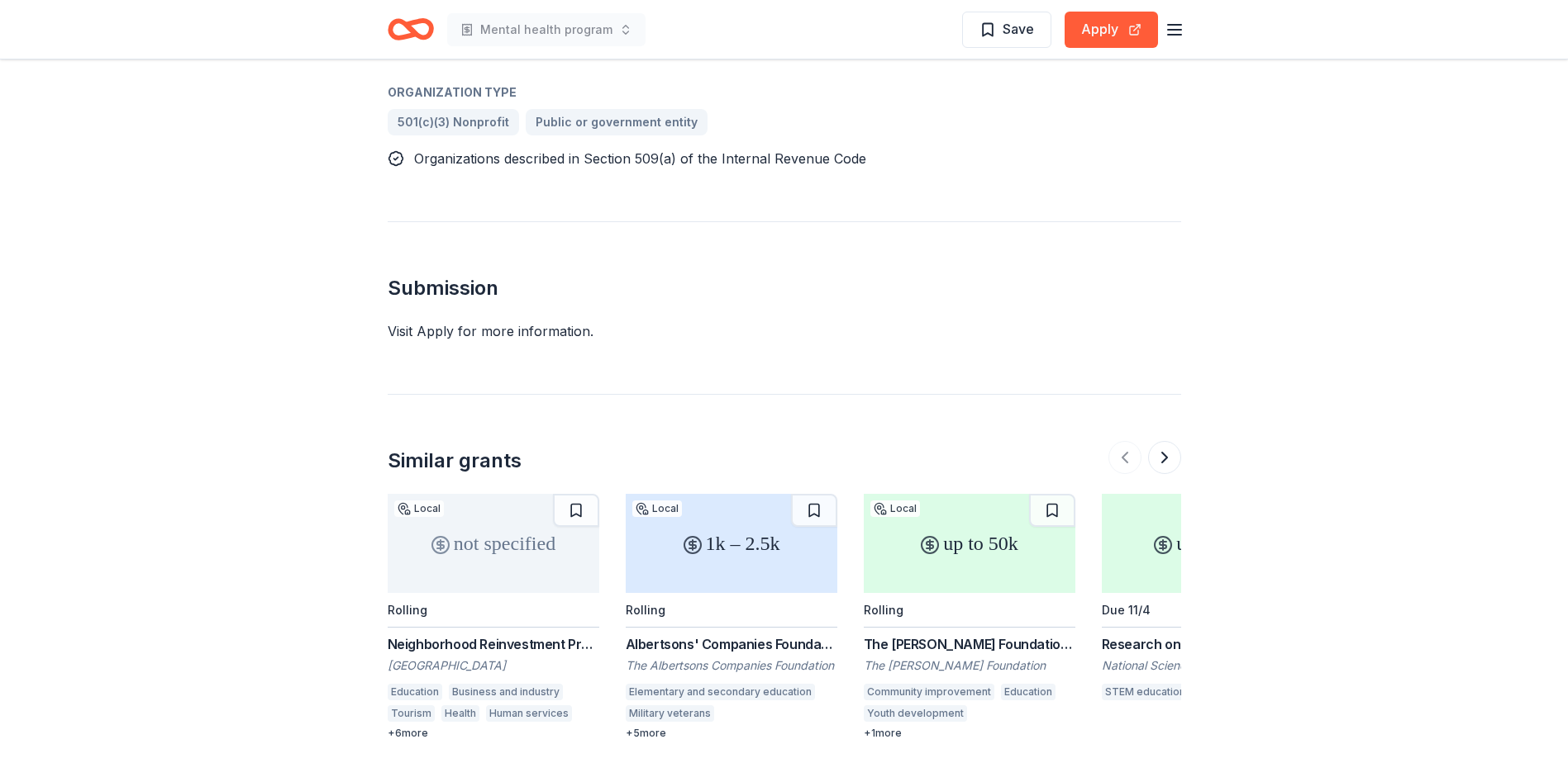
scroll to position [1127, 0]
click at [1161, 440] on button at bounding box center [1165, 456] width 33 height 33
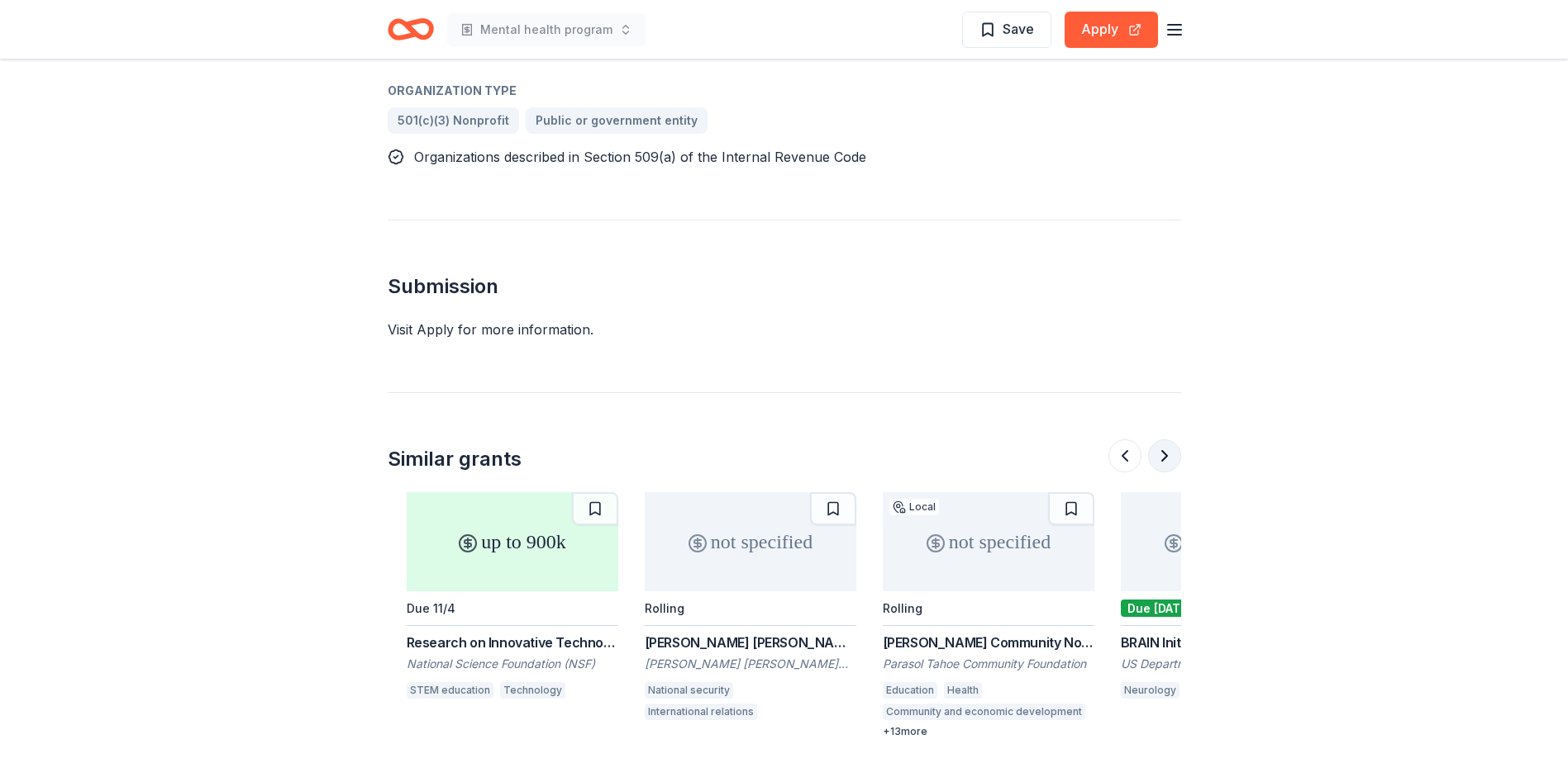
scroll to position [0, 714]
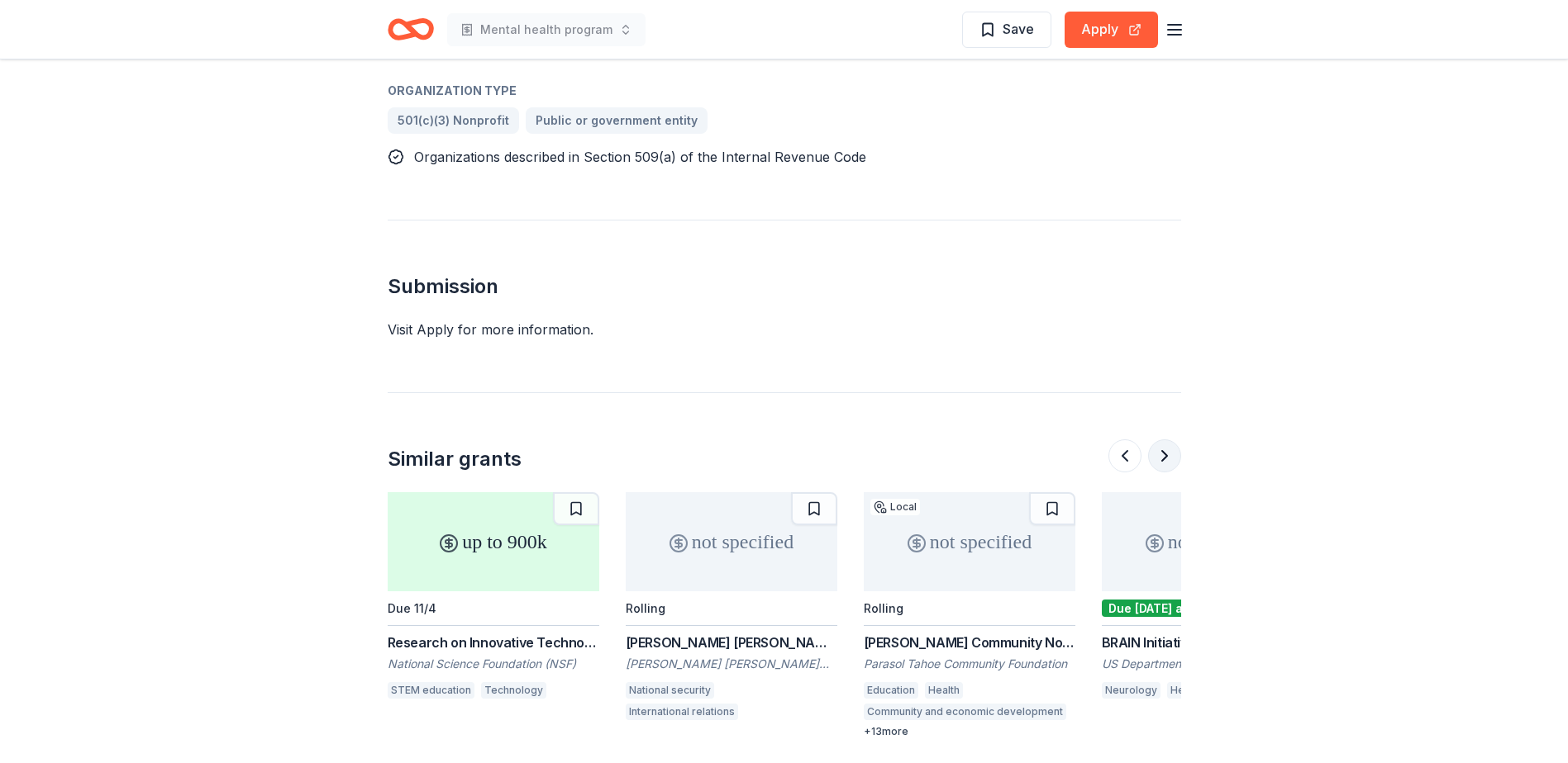
click at [1160, 440] on button at bounding box center [1165, 456] width 33 height 33
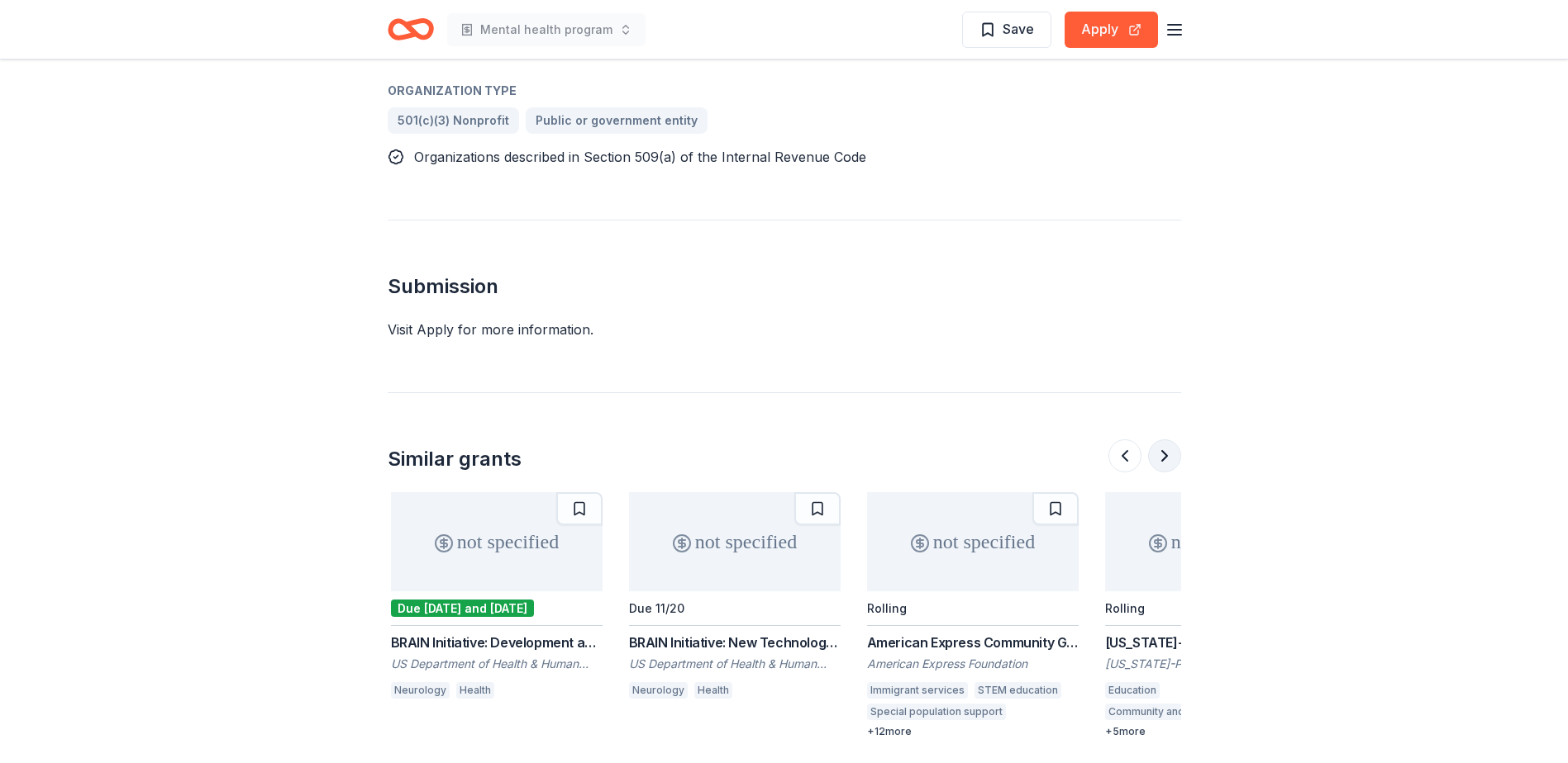
scroll to position [0, 1428]
click at [475, 633] on div "BRAIN Initiative: Development and Validation of Novel Tools to Probe Cell-Speci…" at bounding box center [493, 643] width 211 height 20
click at [1013, 633] on div "American Express Community Giving" at bounding box center [970, 643] width 211 height 20
click at [1167, 440] on button at bounding box center [1165, 456] width 33 height 33
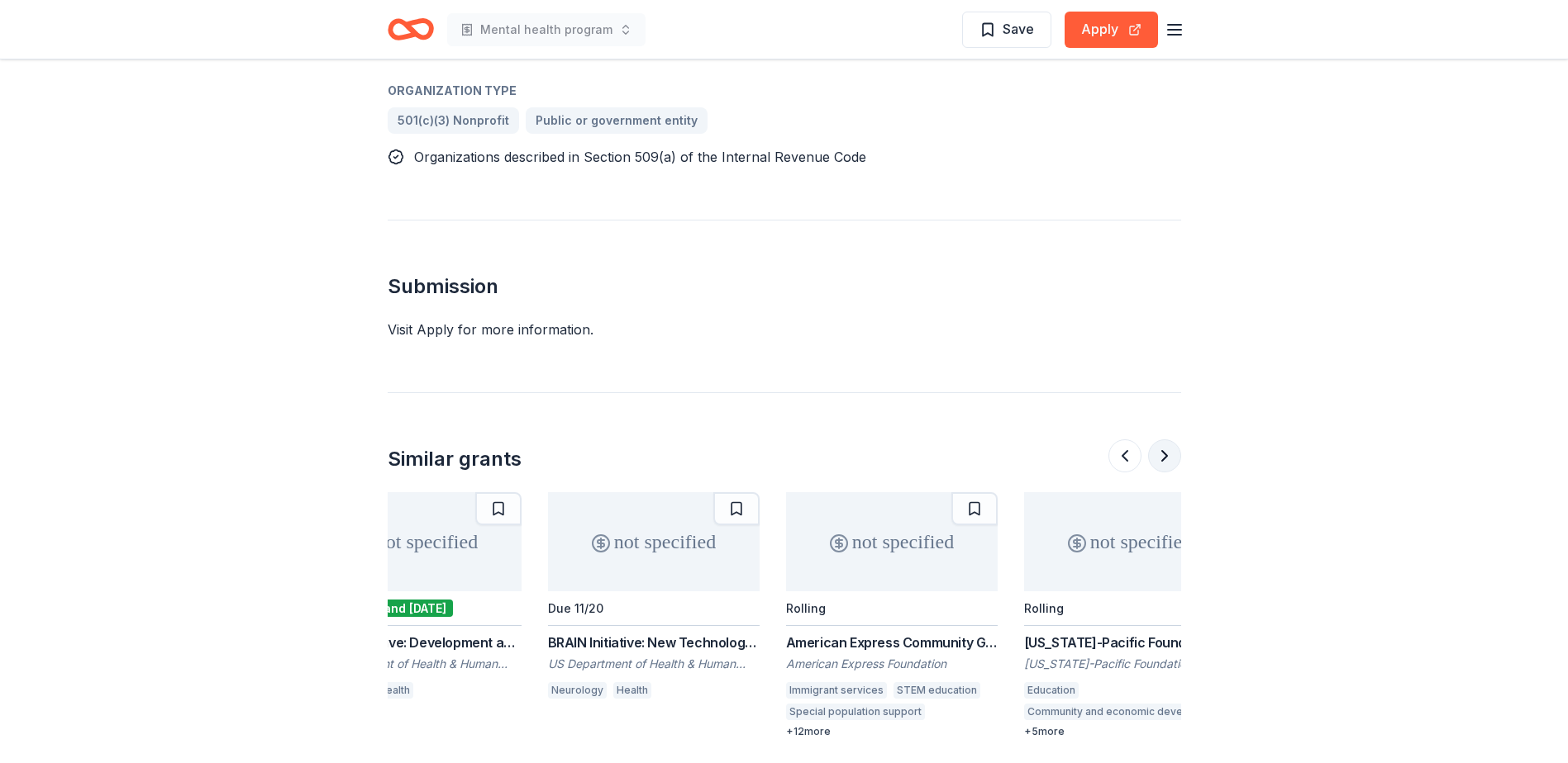
scroll to position [0, 1560]
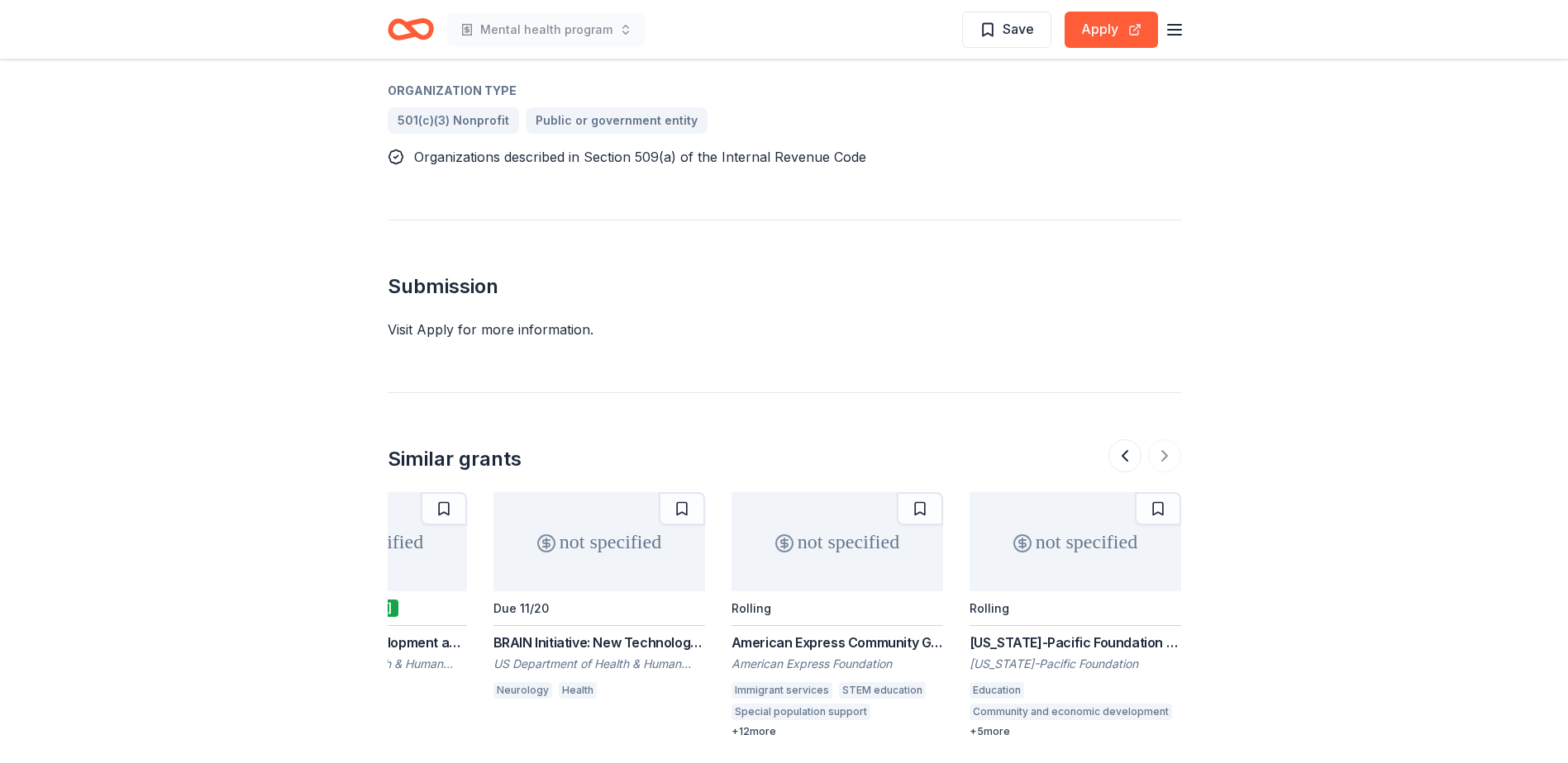
click at [1048, 633] on div "Georgia-Pacific Foundation Grant" at bounding box center [1075, 643] width 211 height 20
click at [1173, 440] on div at bounding box center [1144, 456] width 73 height 33
click at [1130, 440] on button at bounding box center [1124, 456] width 33 height 33
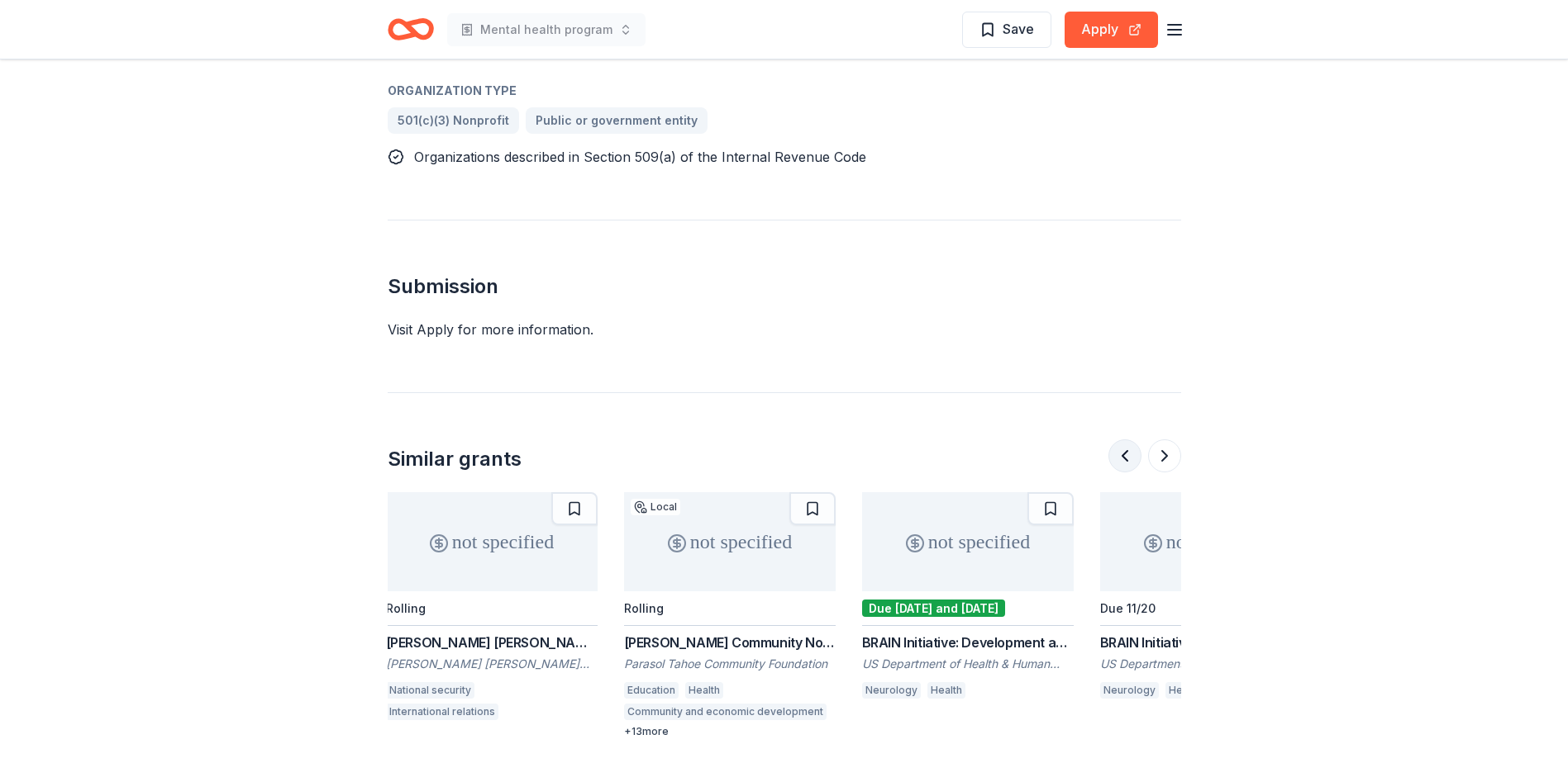
scroll to position [0, 952]
click at [687, 633] on div "Donald W. Reynolds Community Non-Profit Center: Storage Grants" at bounding box center [732, 643] width 211 height 20
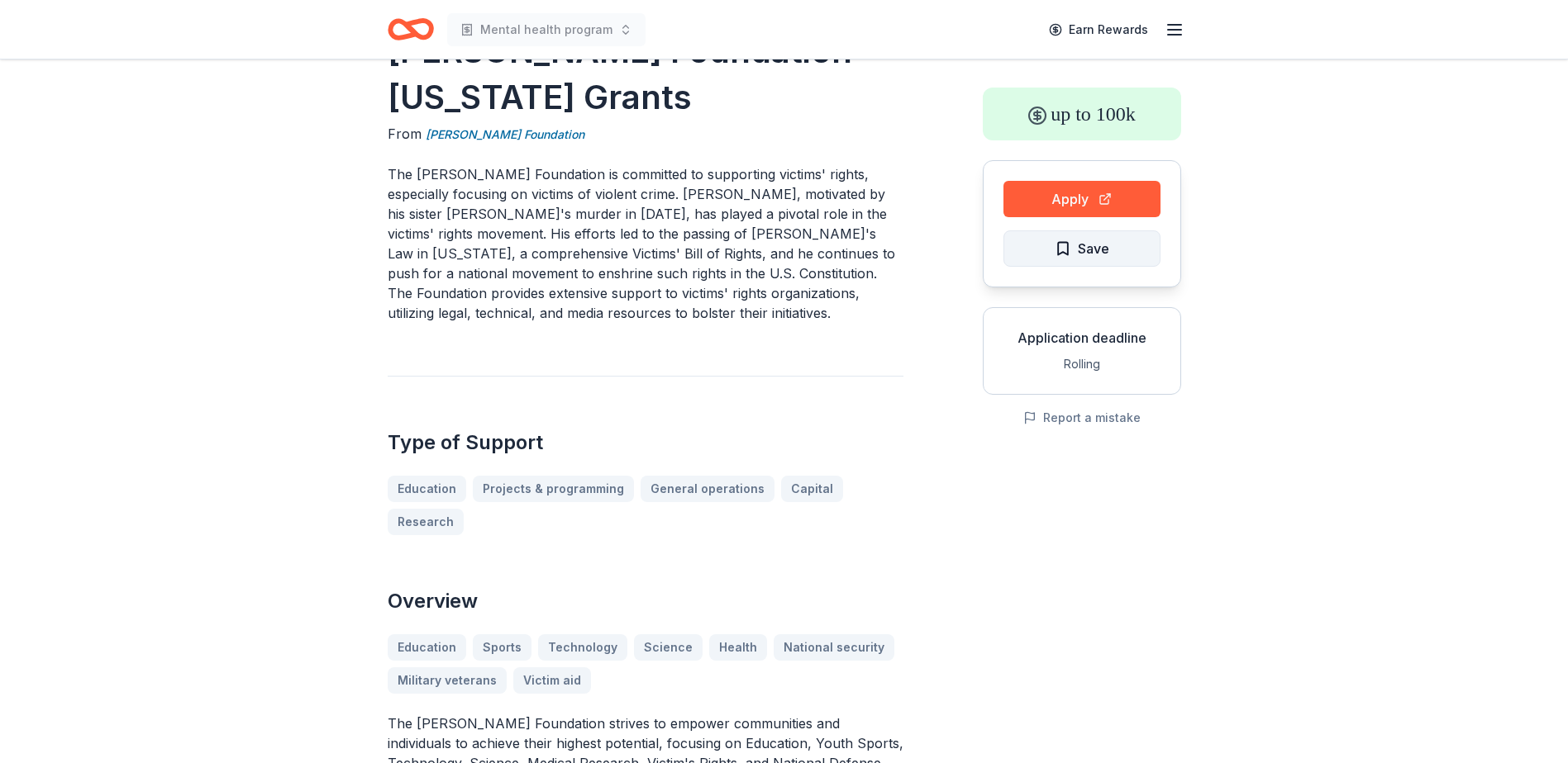
scroll to position [0, 0]
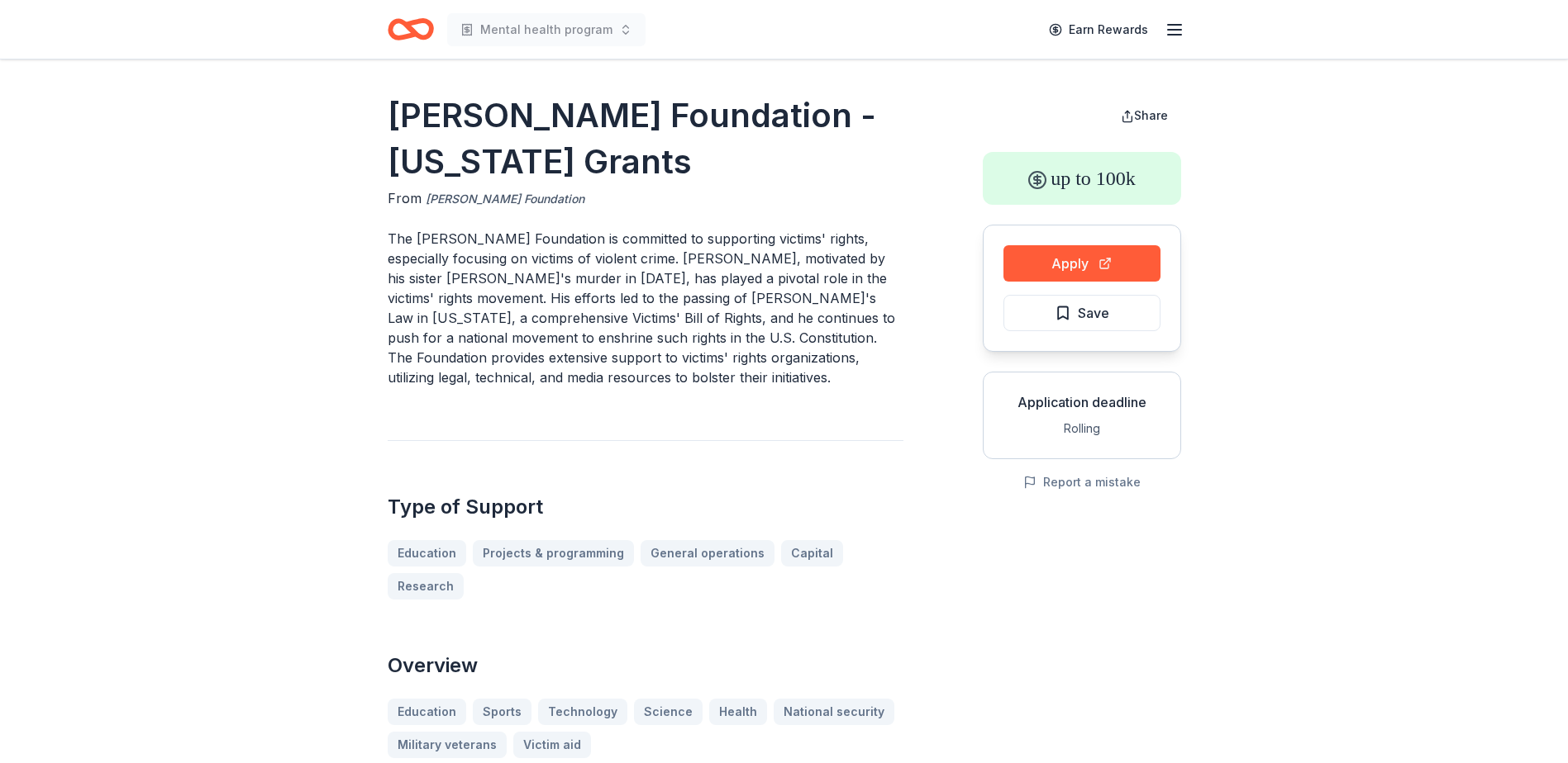
click at [542, 197] on link "Henry T Nicholas Iii Foundation" at bounding box center [505, 198] width 159 height 20
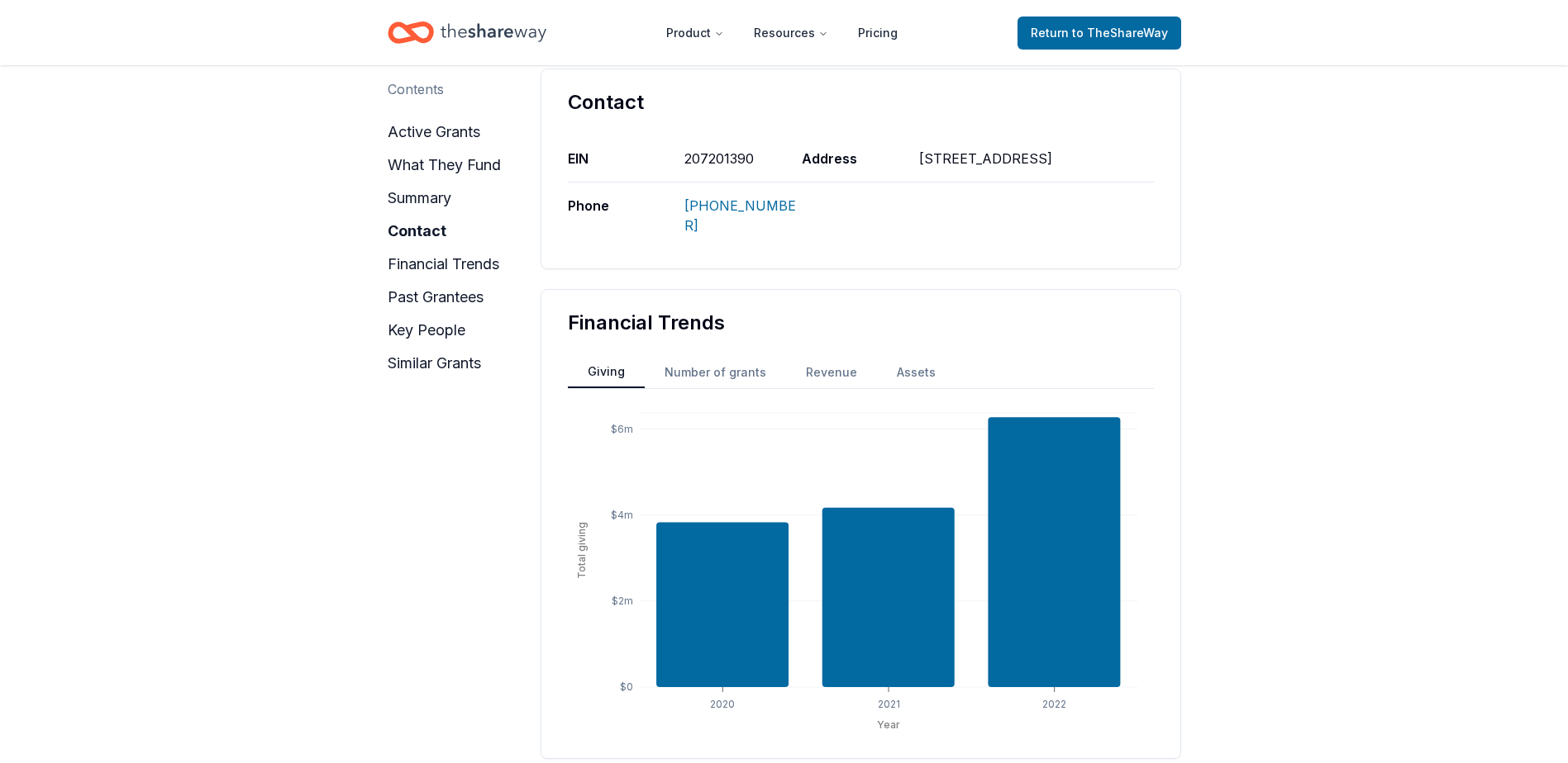
scroll to position [1061, 0]
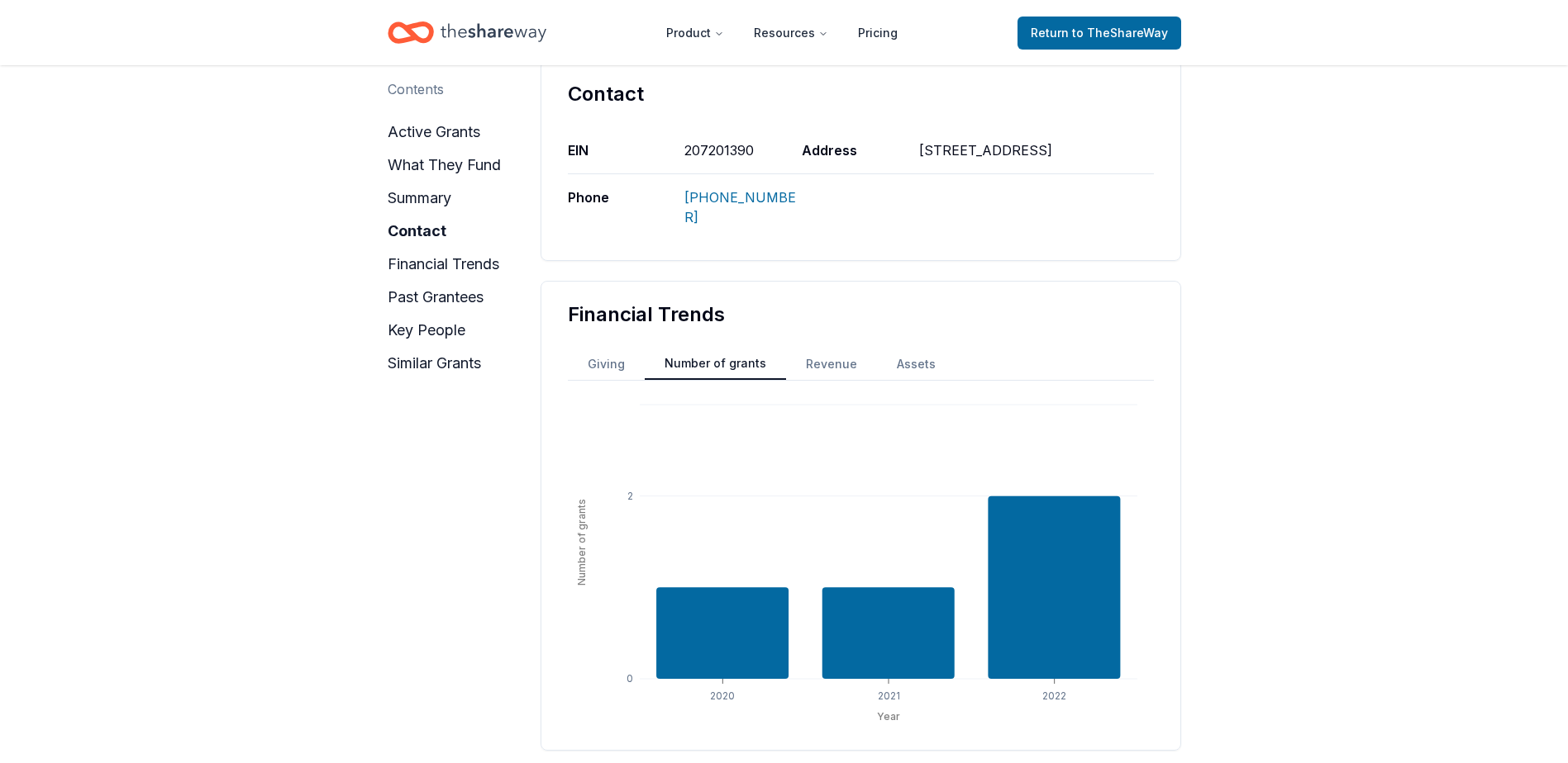
click at [720, 363] on button "Number of grants" at bounding box center [715, 364] width 141 height 32
click at [832, 358] on button "Revenue" at bounding box center [831, 364] width 91 height 30
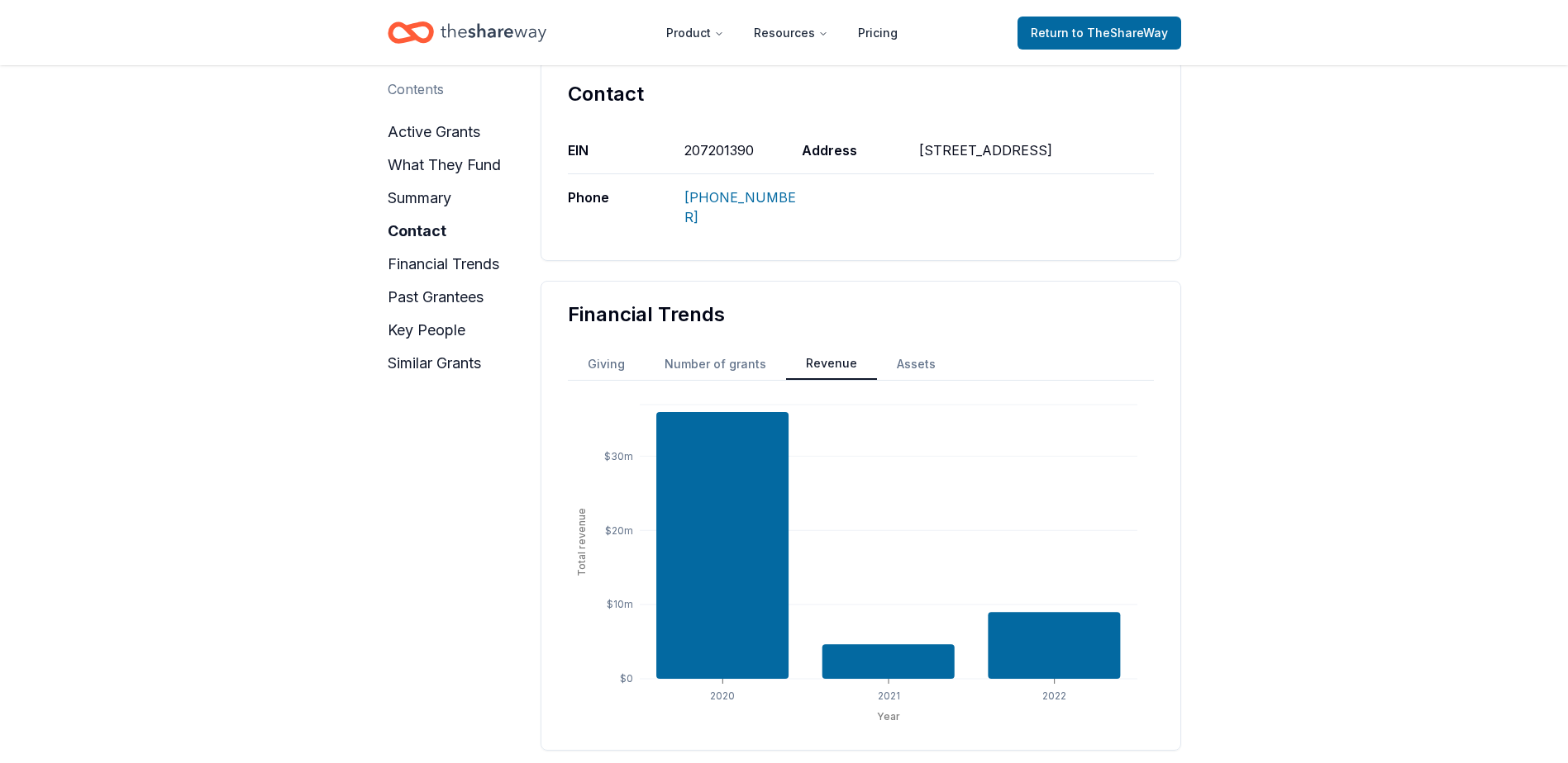
click at [934, 361] on button "Assets" at bounding box center [916, 364] width 78 height 30
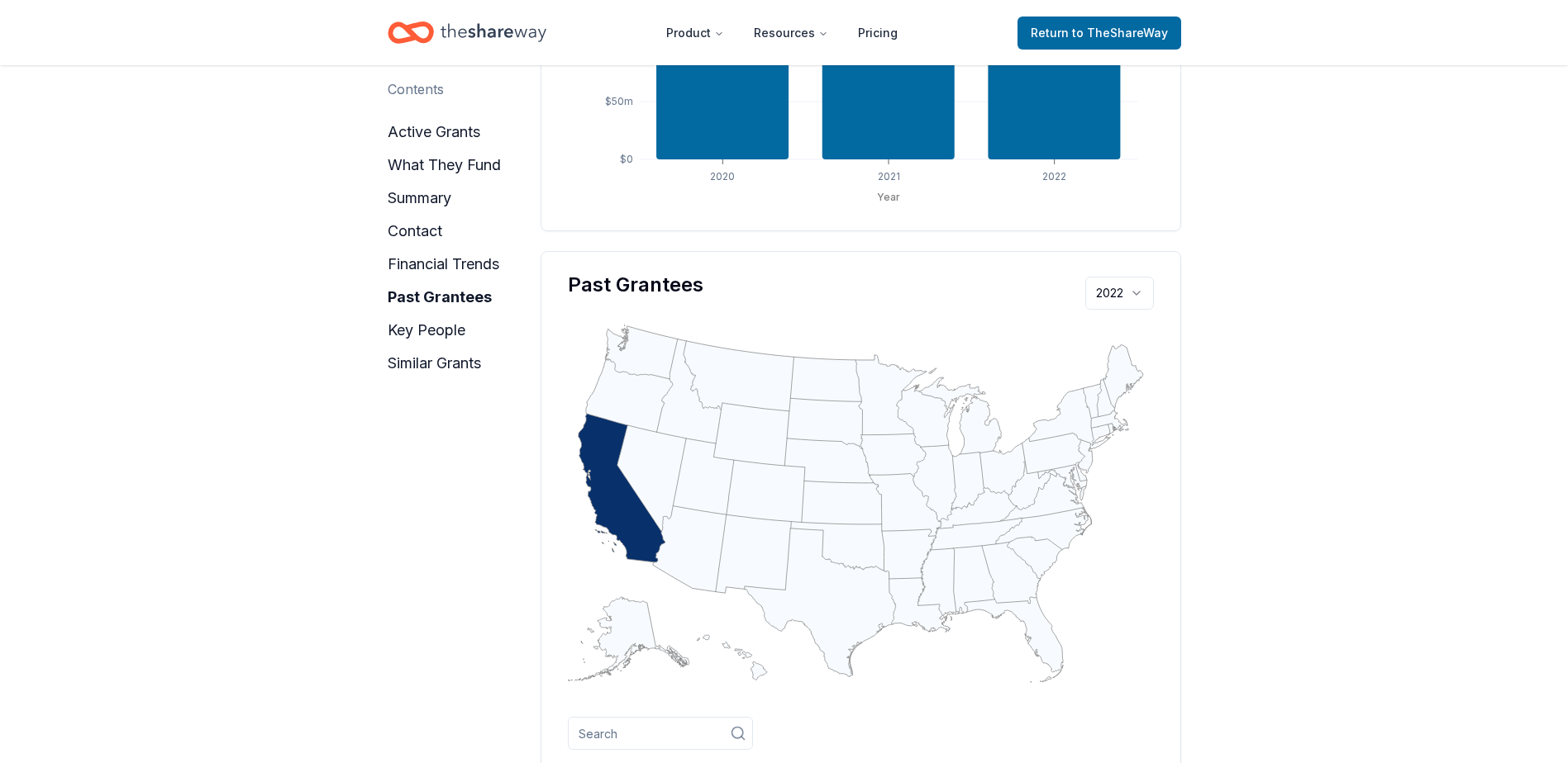
scroll to position [1577, 0]
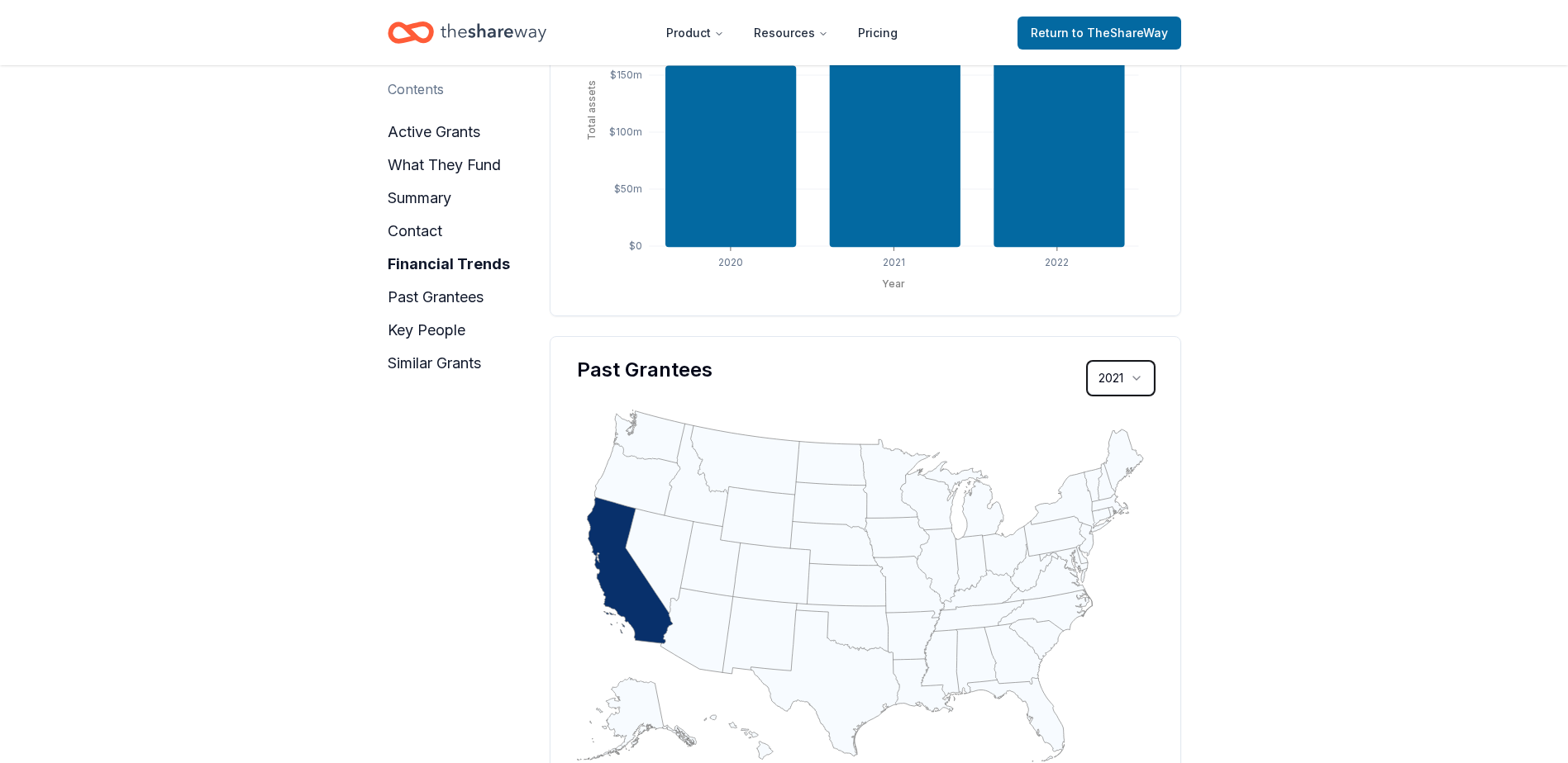
scroll to position [1486, 0]
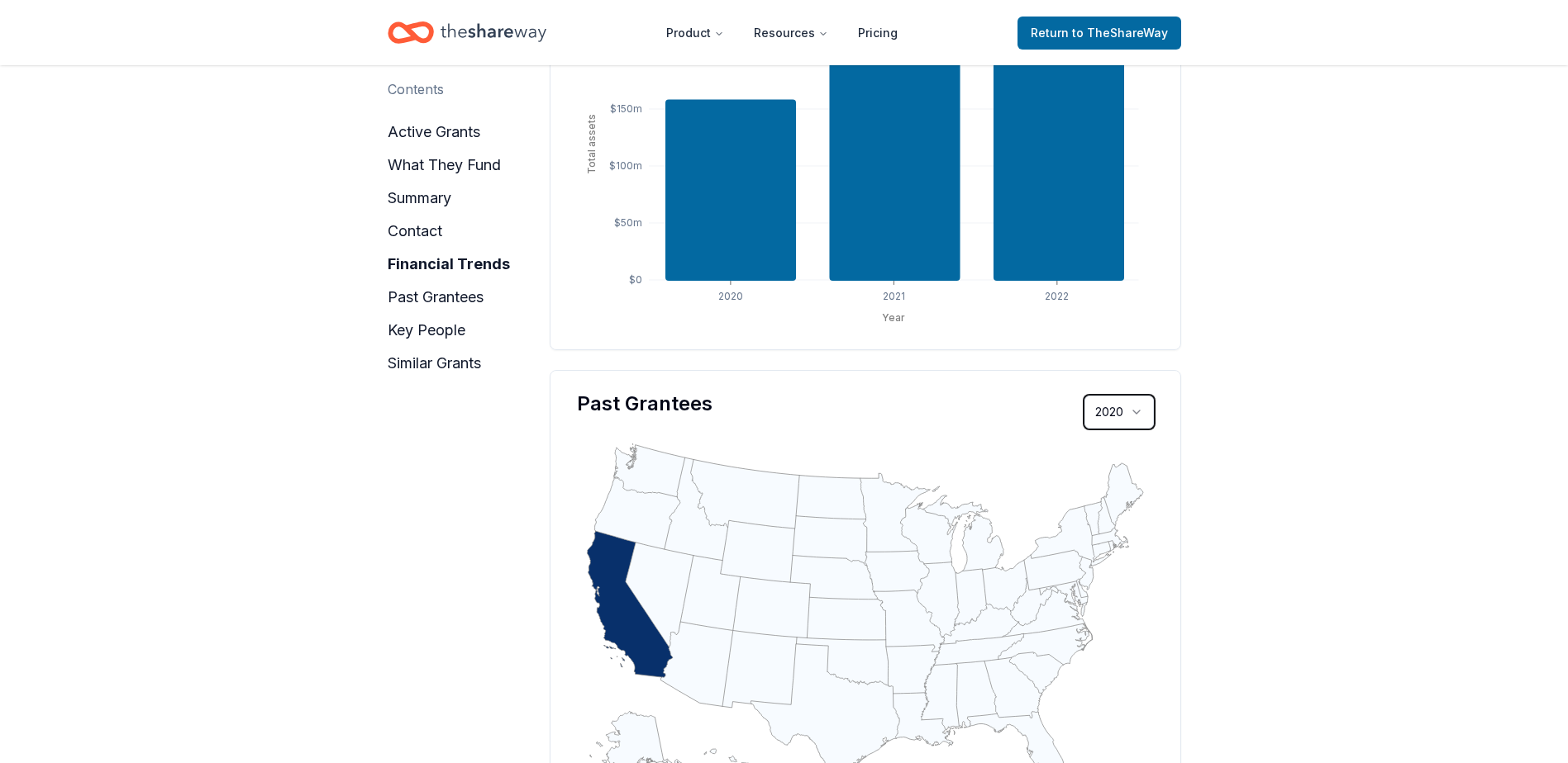
scroll to position [1434, 0]
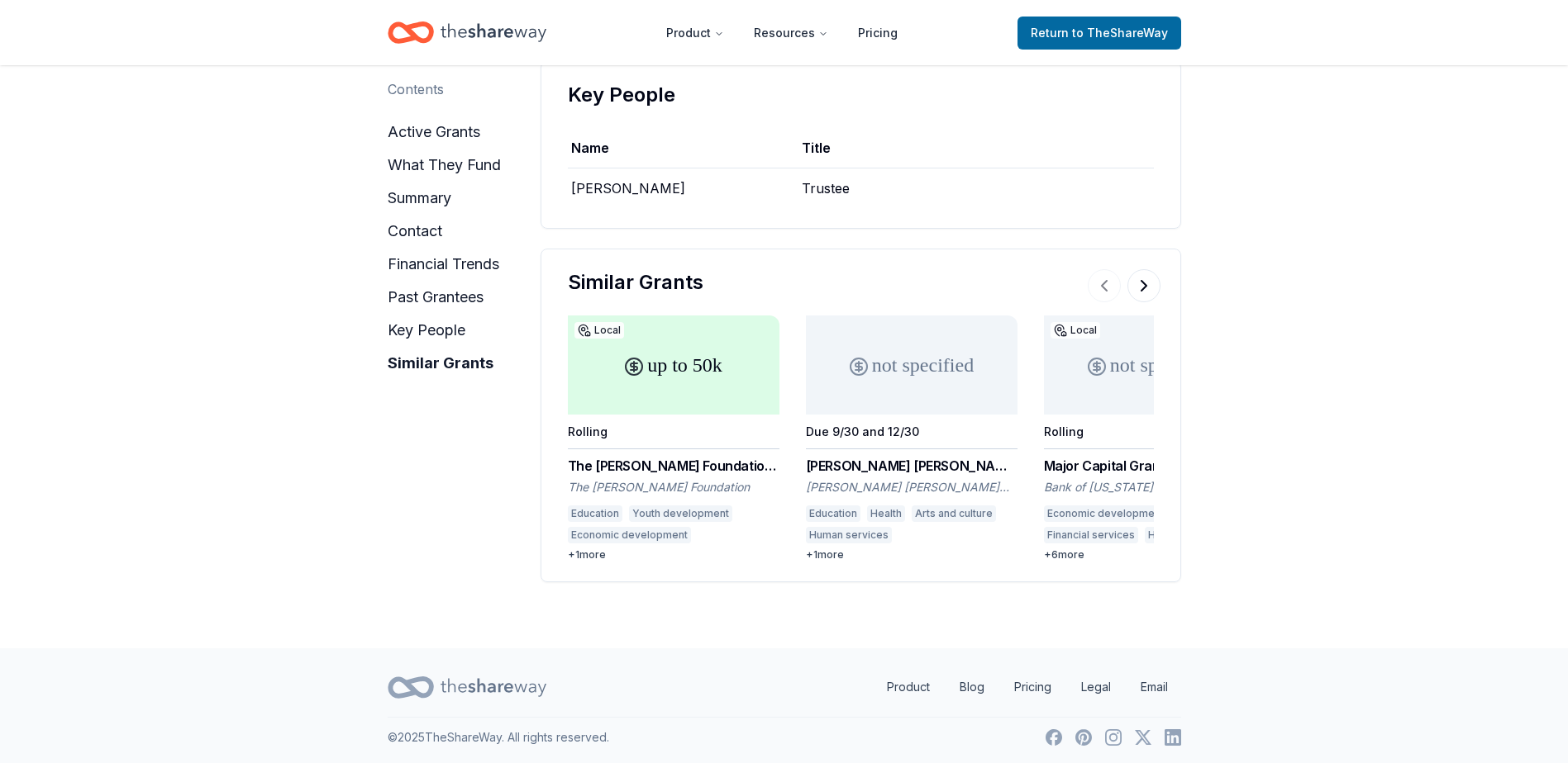
scroll to position [2589, 0]
click at [1142, 286] on button at bounding box center [1143, 282] width 33 height 33
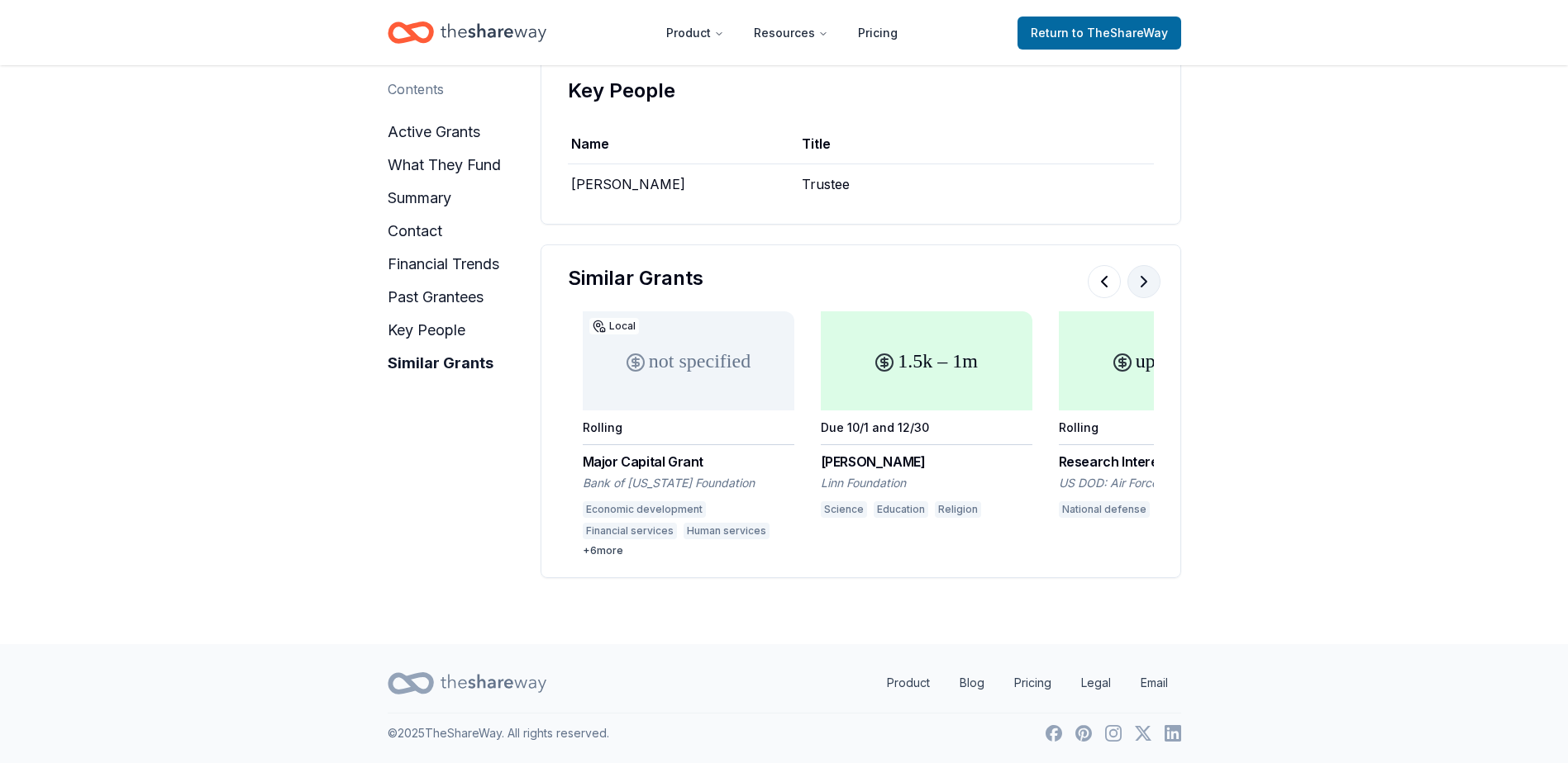
scroll to position [0, 476]
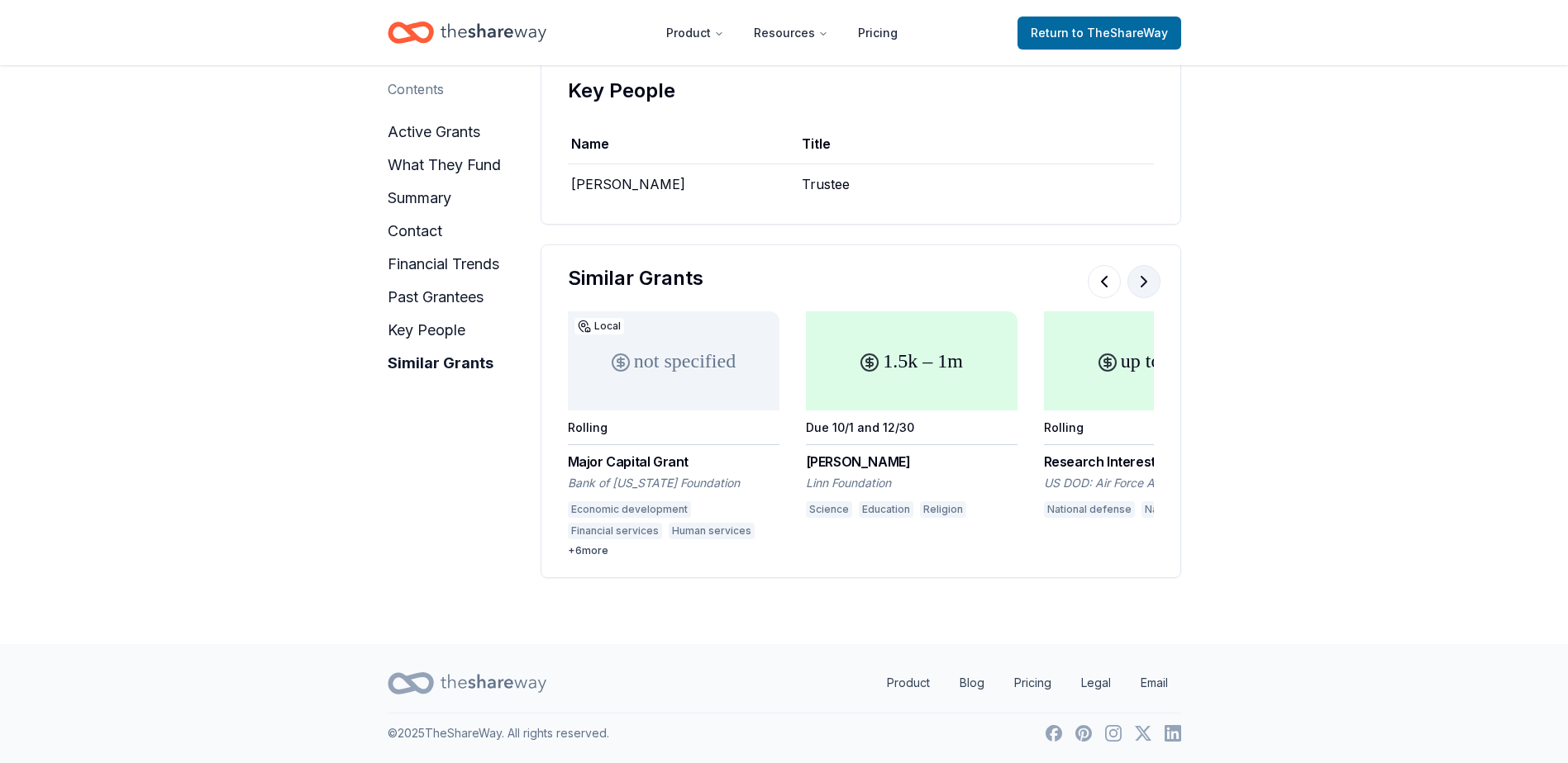
click at [1136, 285] on button at bounding box center [1143, 282] width 33 height 33
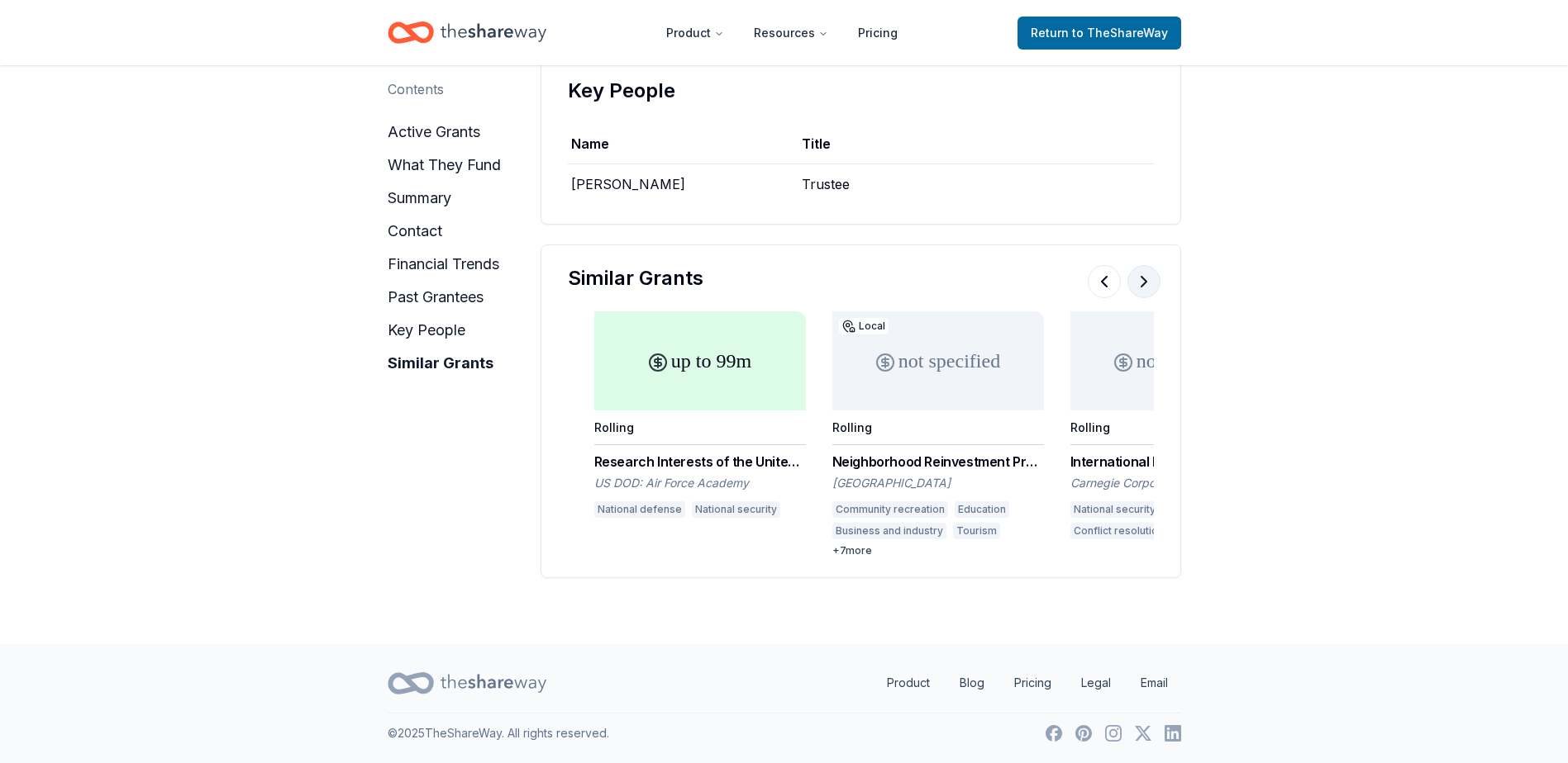
scroll to position [0, 952]
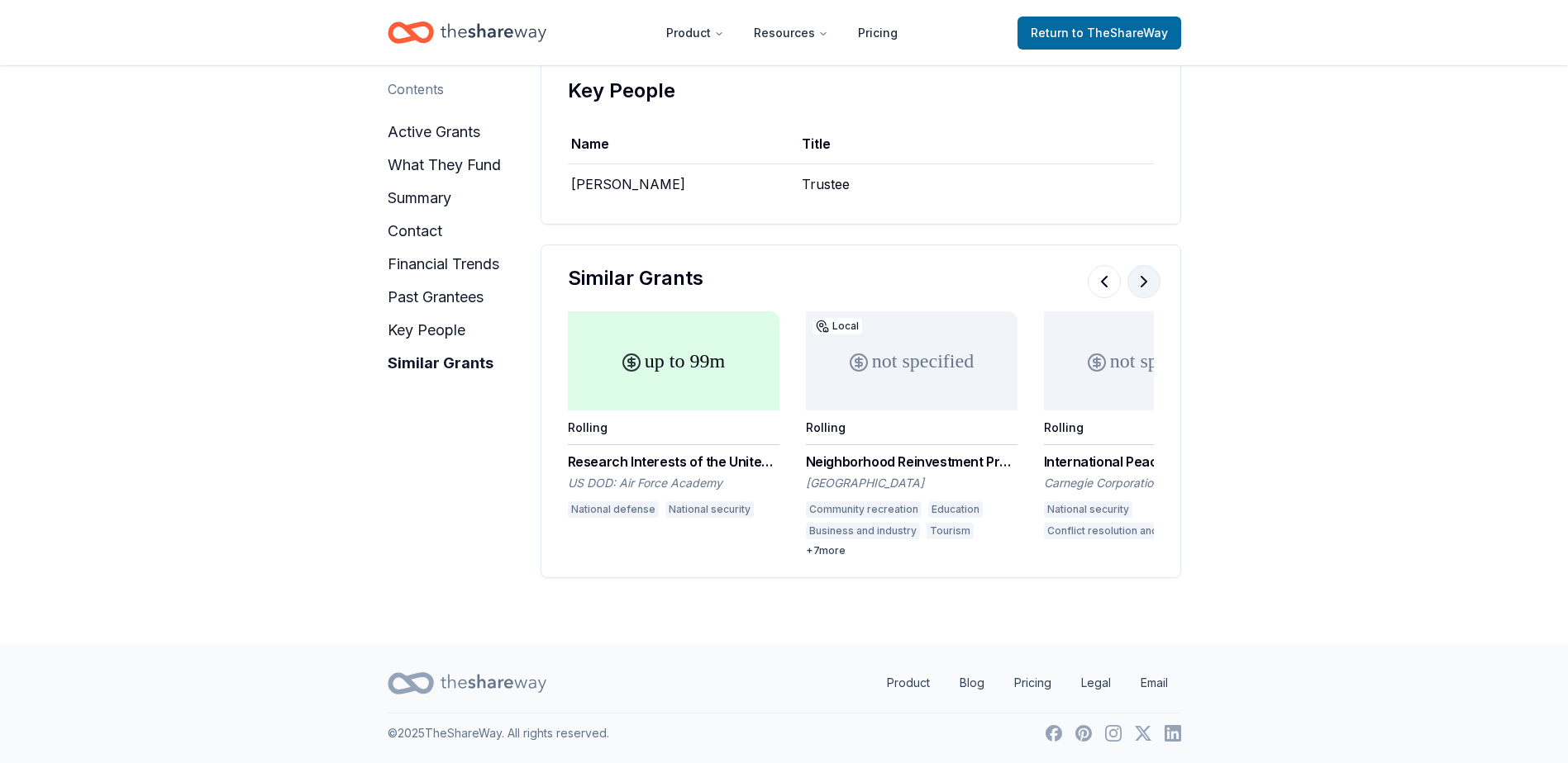
click at [1139, 285] on button at bounding box center [1143, 282] width 33 height 33
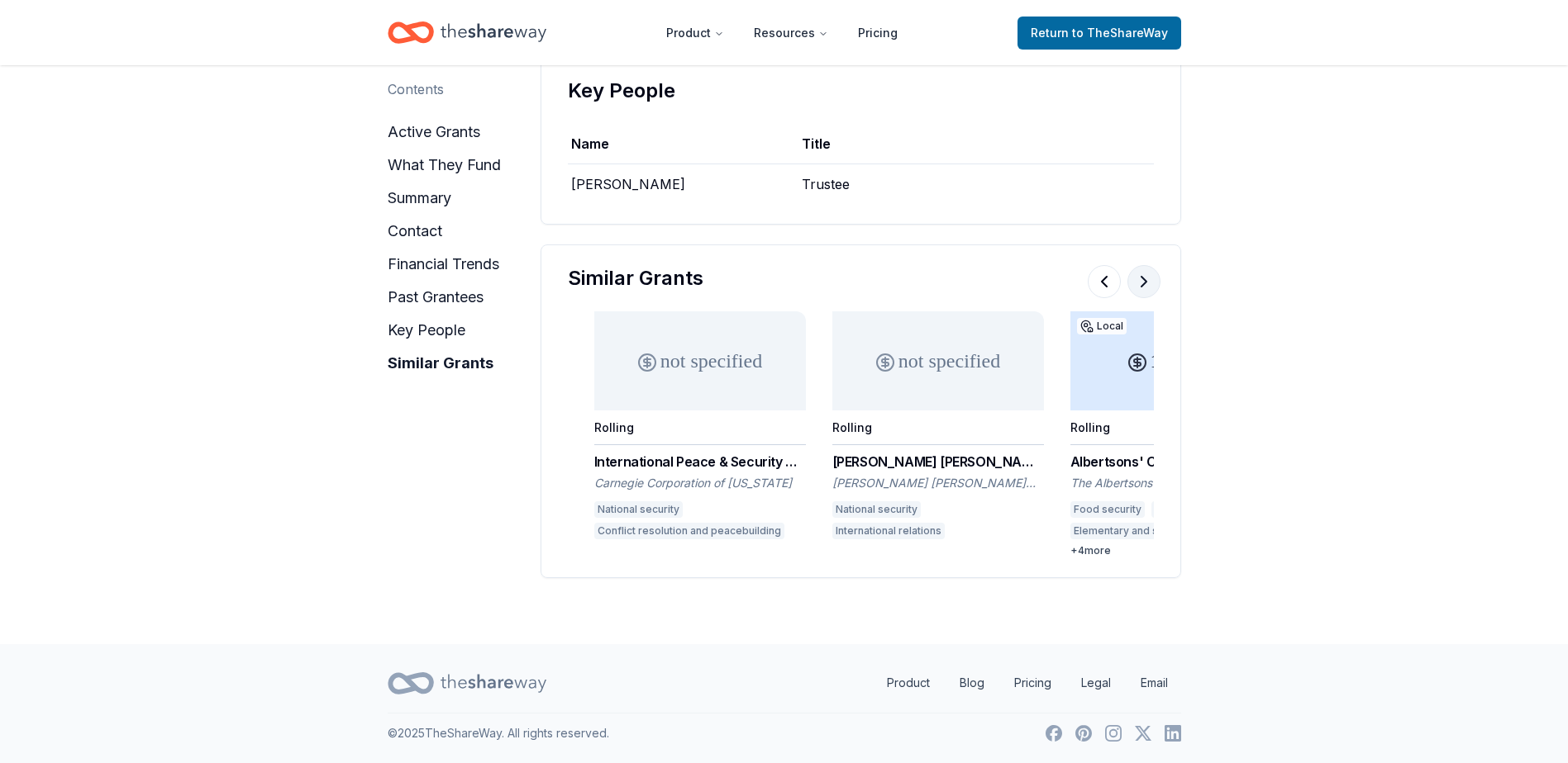
scroll to position [0, 1428]
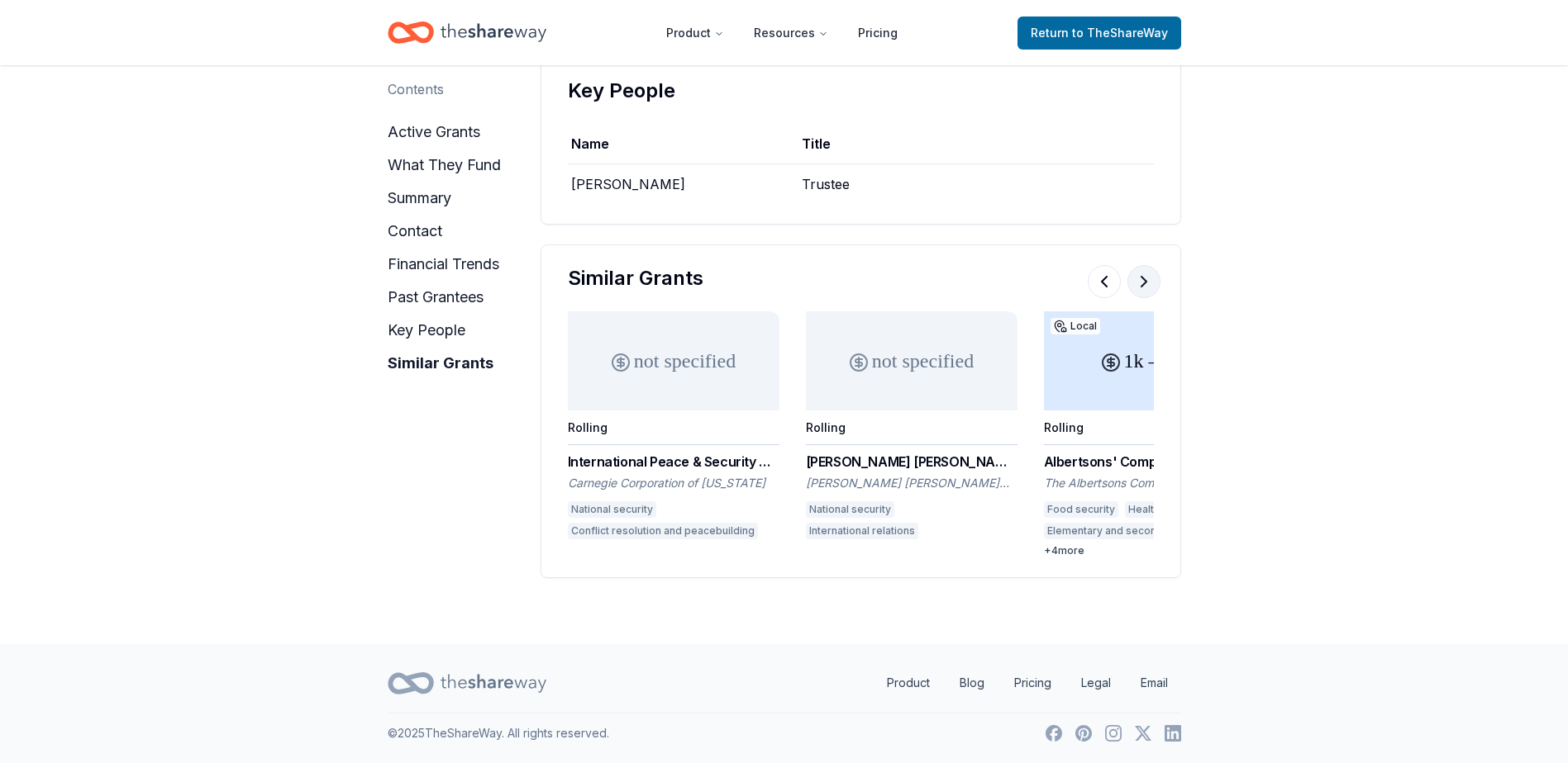
click at [1149, 284] on button at bounding box center [1143, 282] width 33 height 33
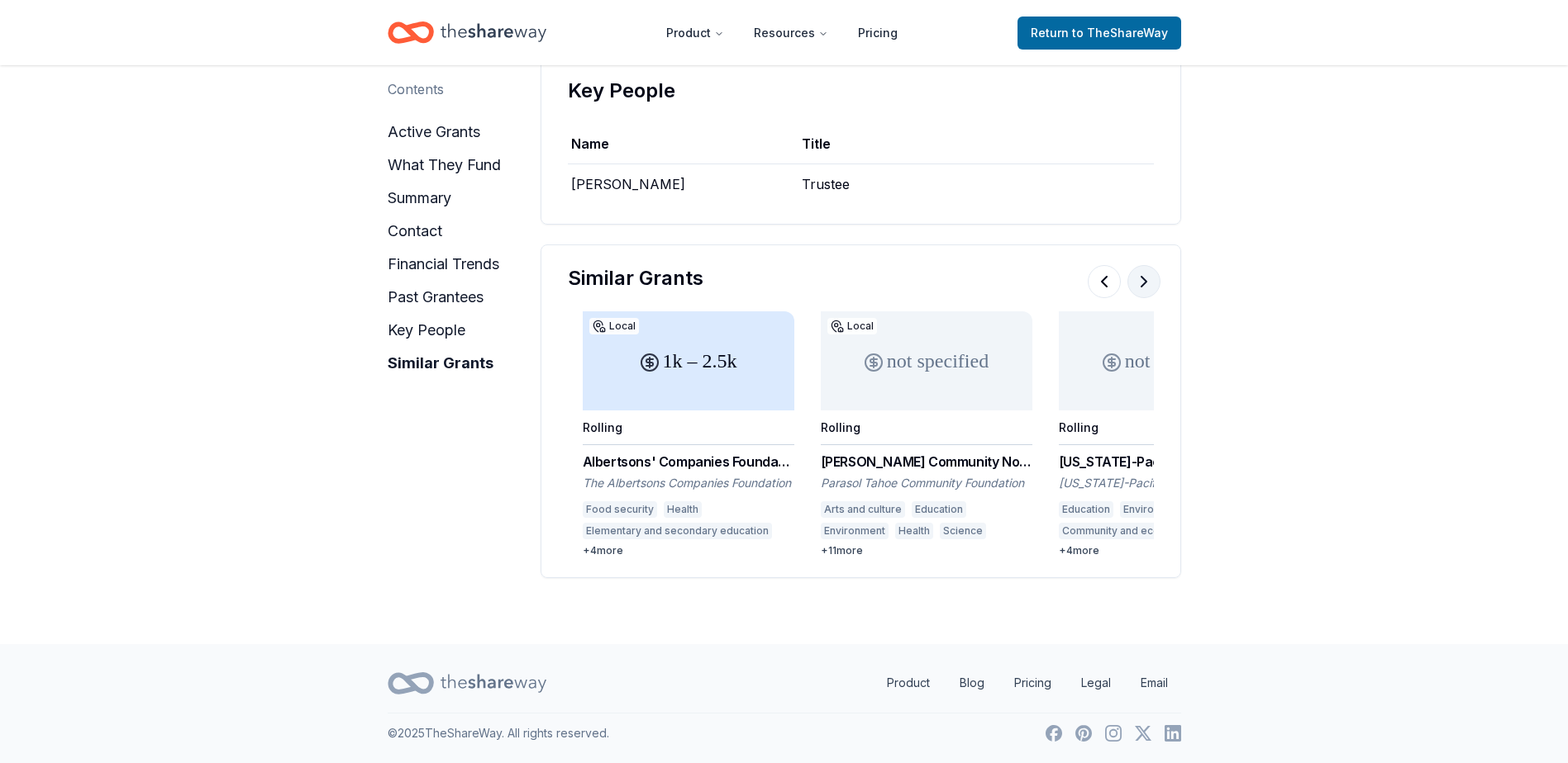
scroll to position [0, 1904]
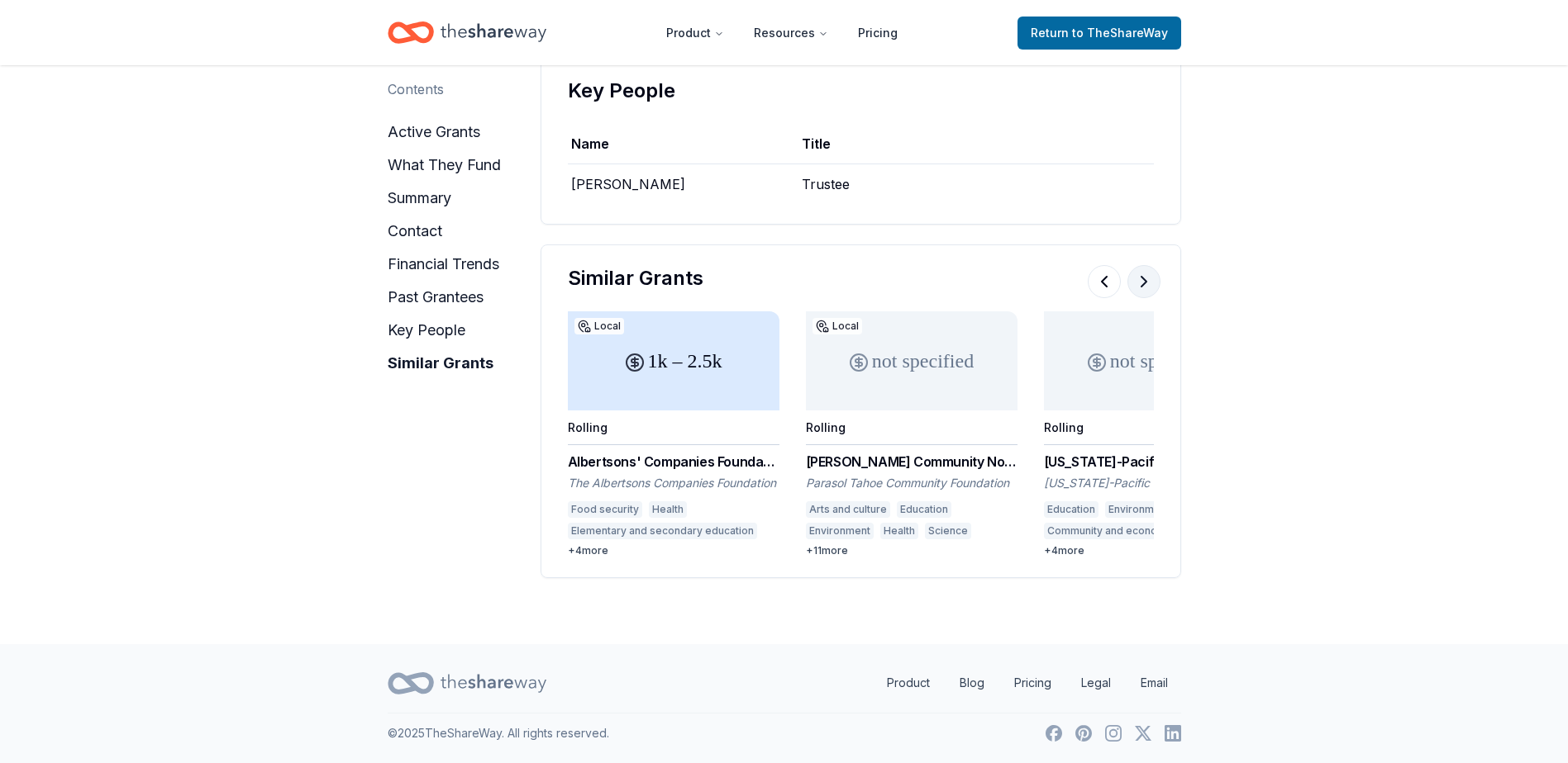
click at [1146, 284] on button at bounding box center [1143, 282] width 33 height 33
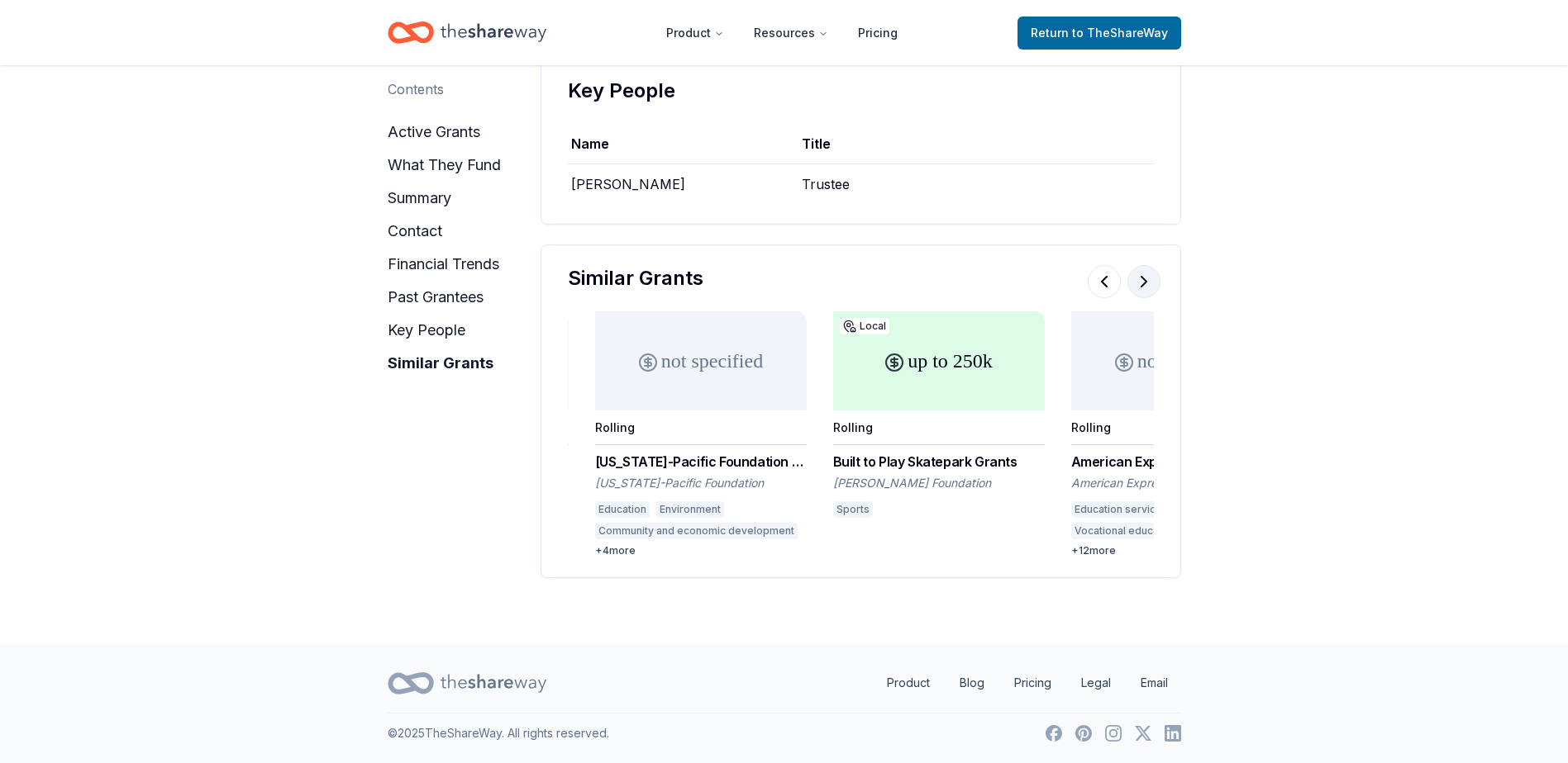
scroll to position [0, 2380]
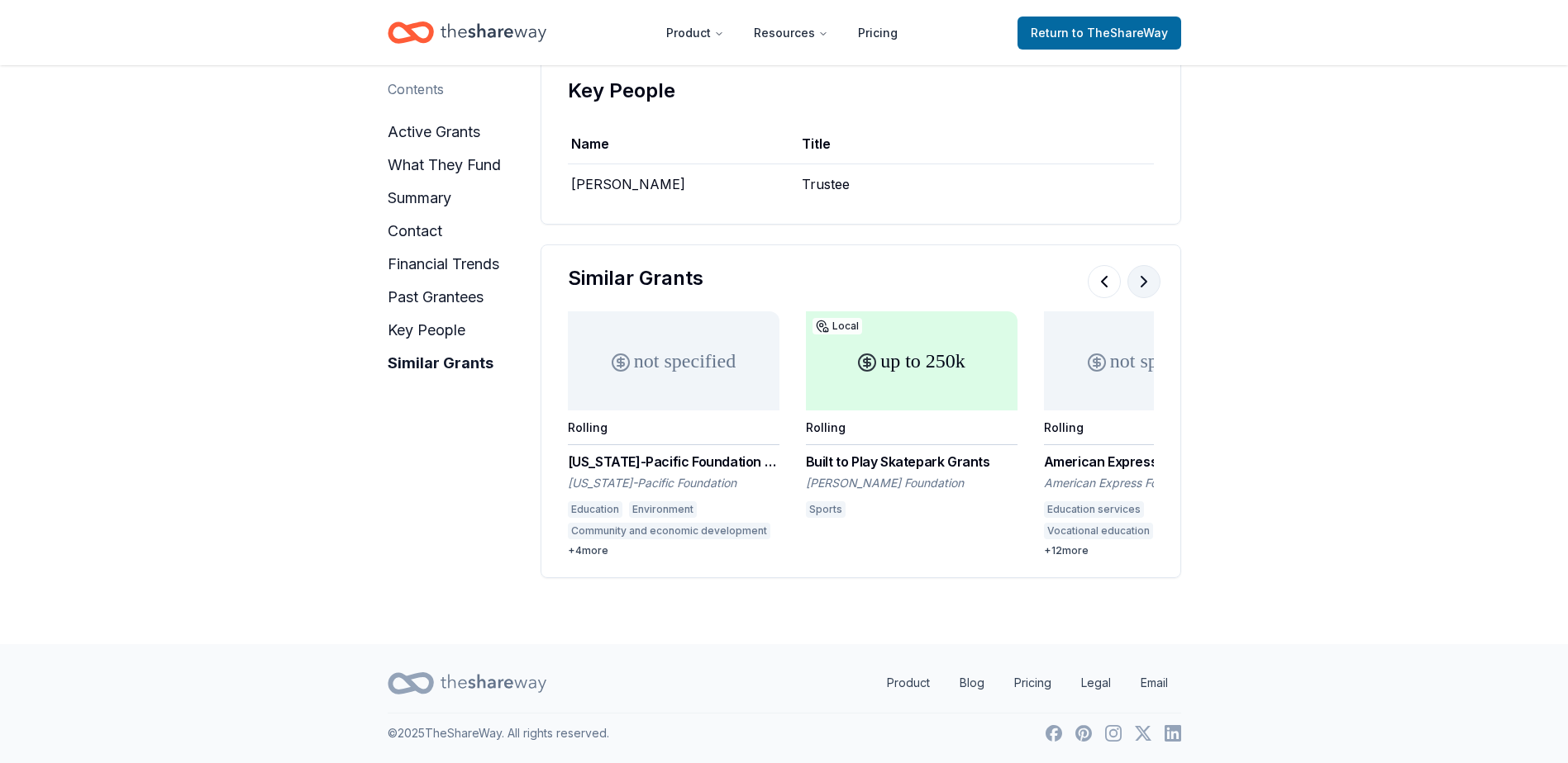
click at [1146, 284] on button at bounding box center [1143, 282] width 33 height 33
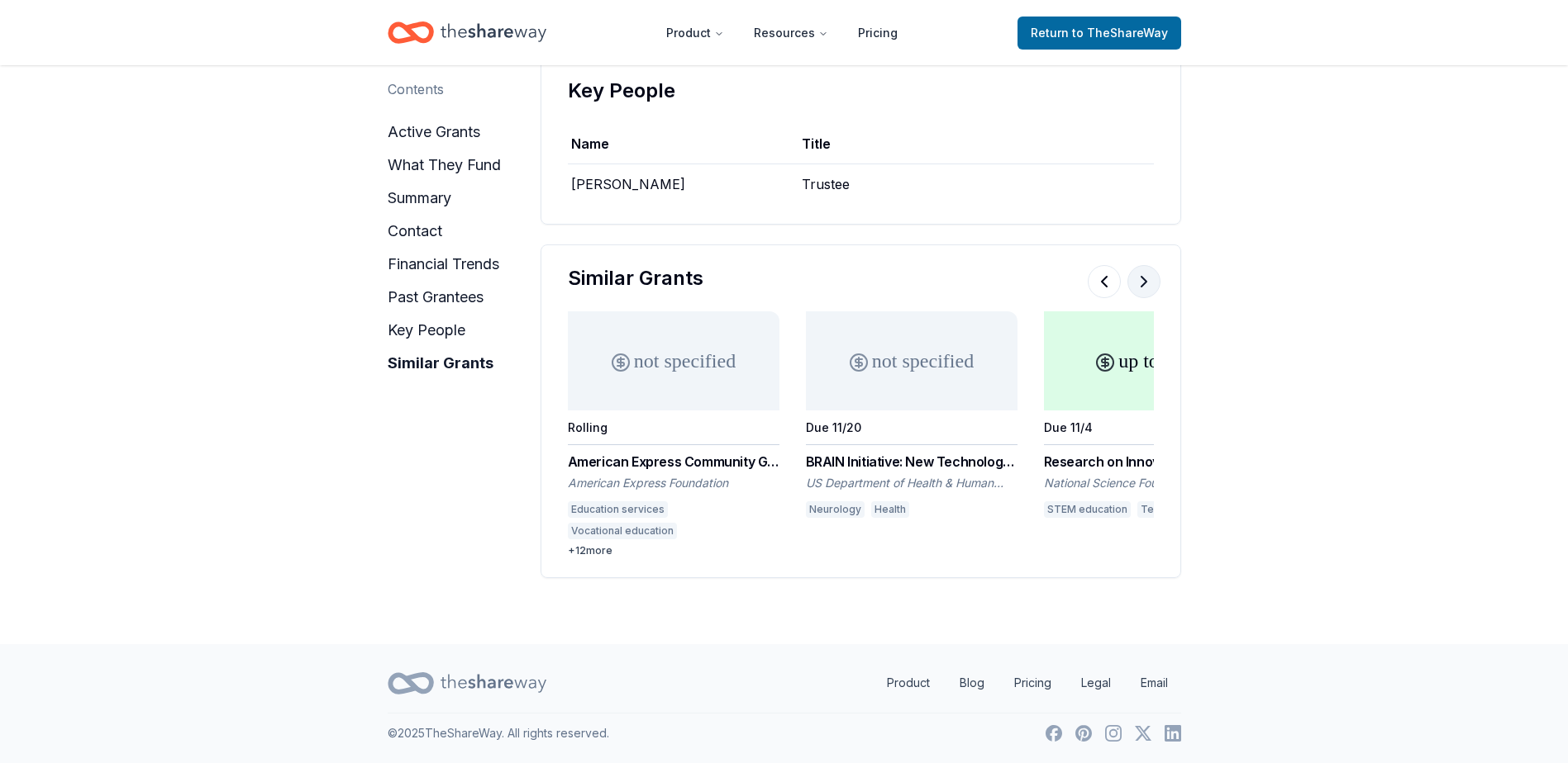
click at [1146, 284] on button at bounding box center [1143, 282] width 33 height 33
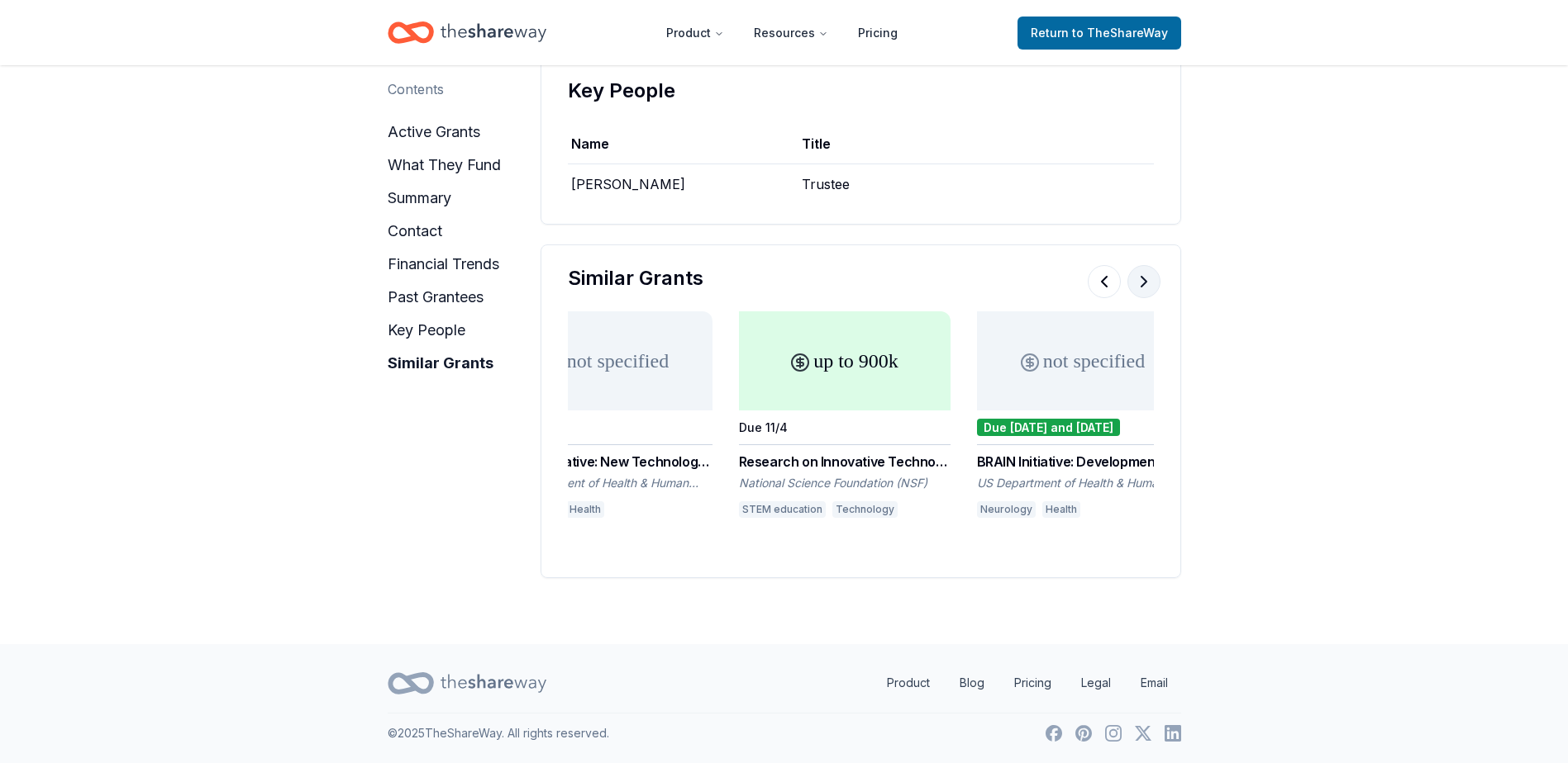
scroll to position [0, 3333]
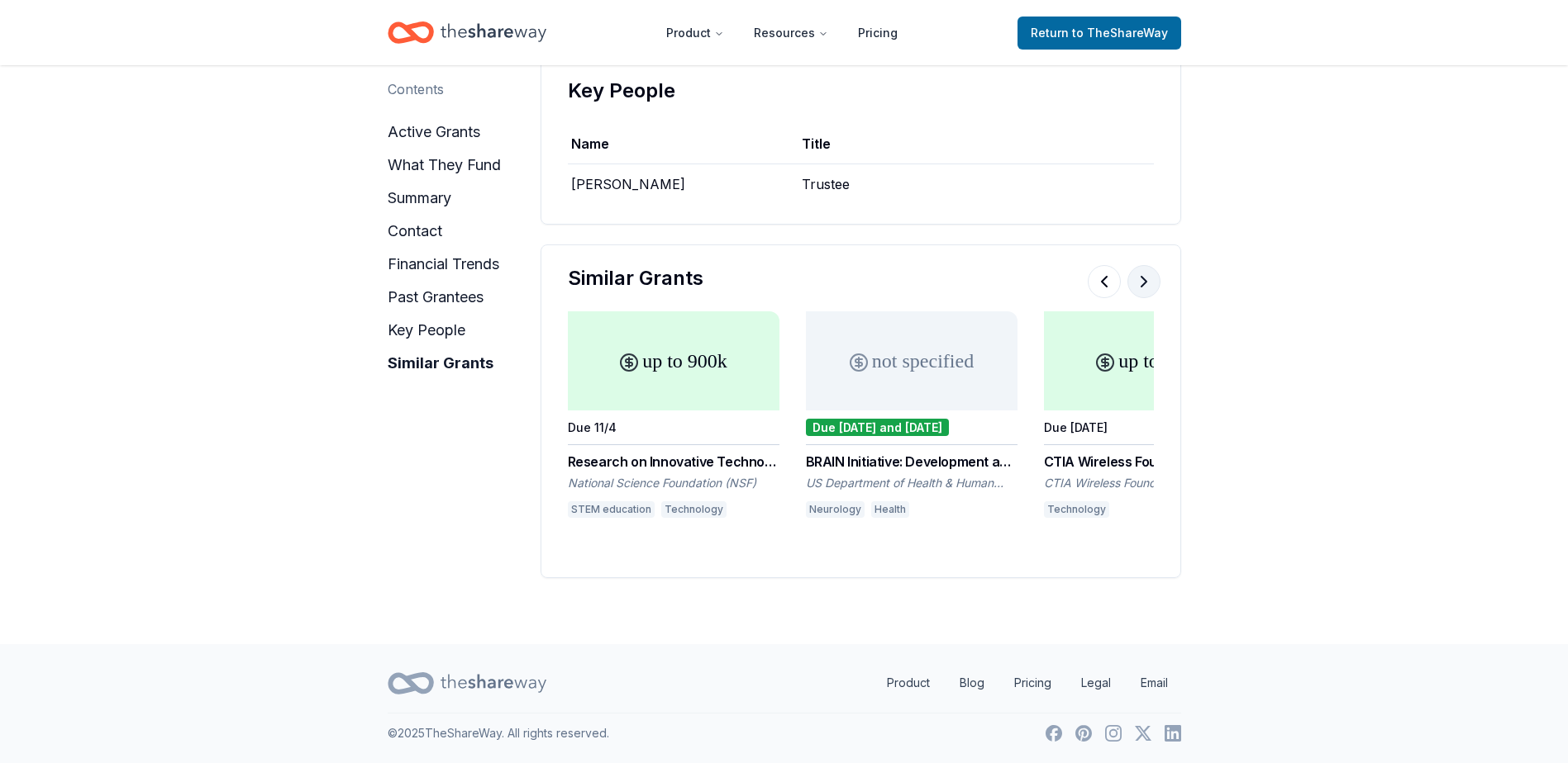
click at [1146, 285] on button at bounding box center [1143, 282] width 33 height 33
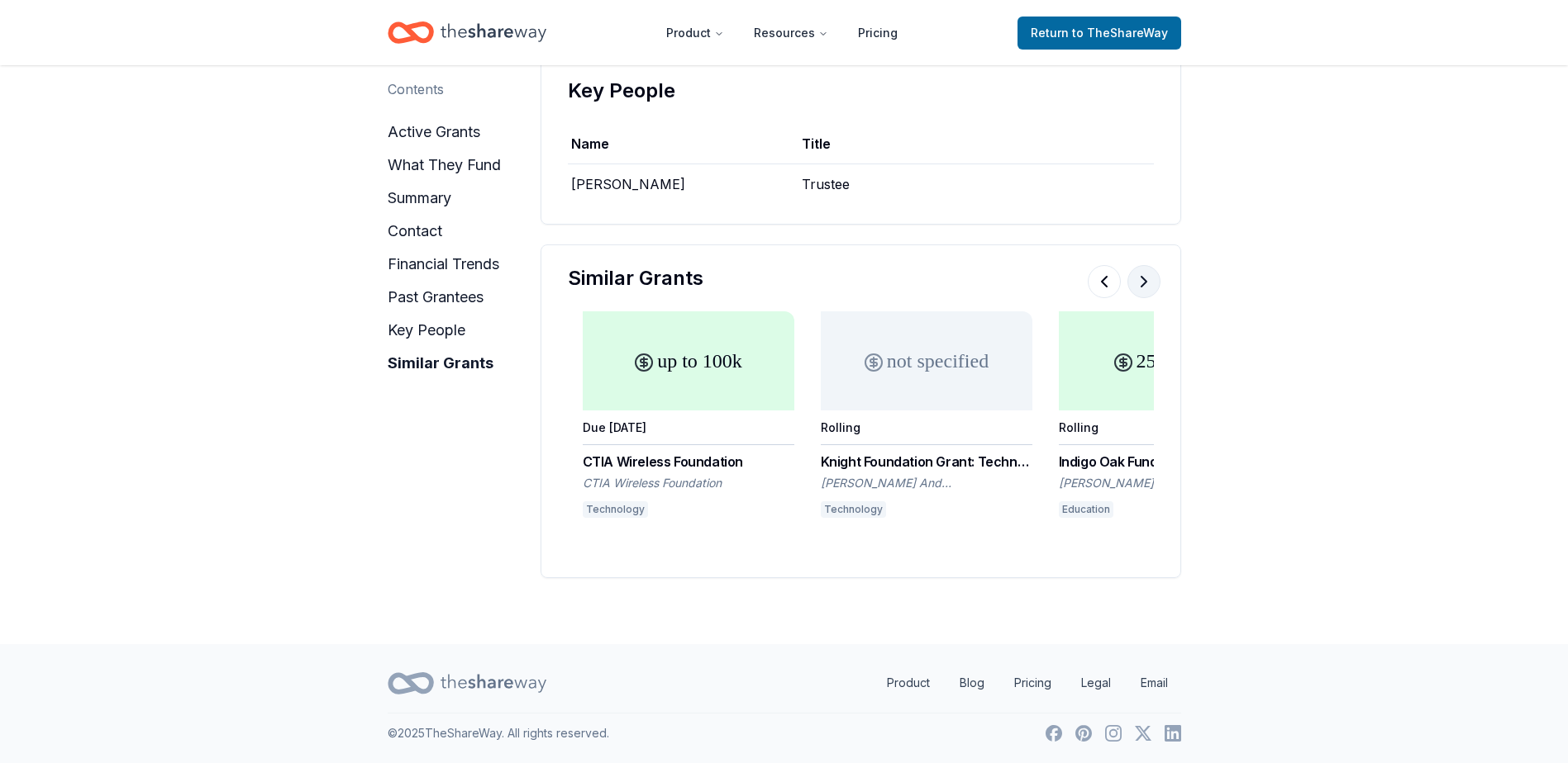
scroll to position [0, 3809]
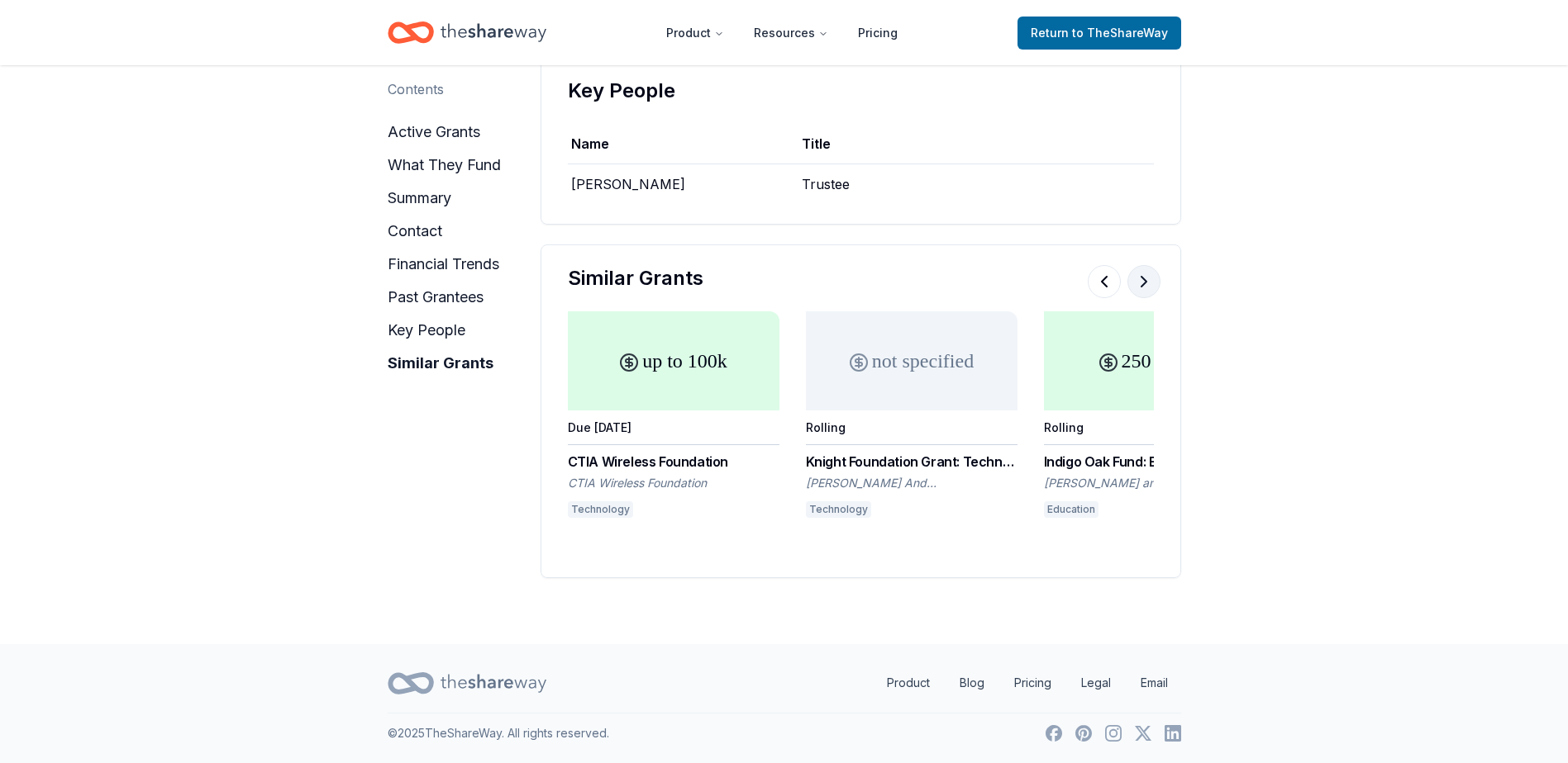
click at [1144, 286] on button at bounding box center [1143, 282] width 33 height 33
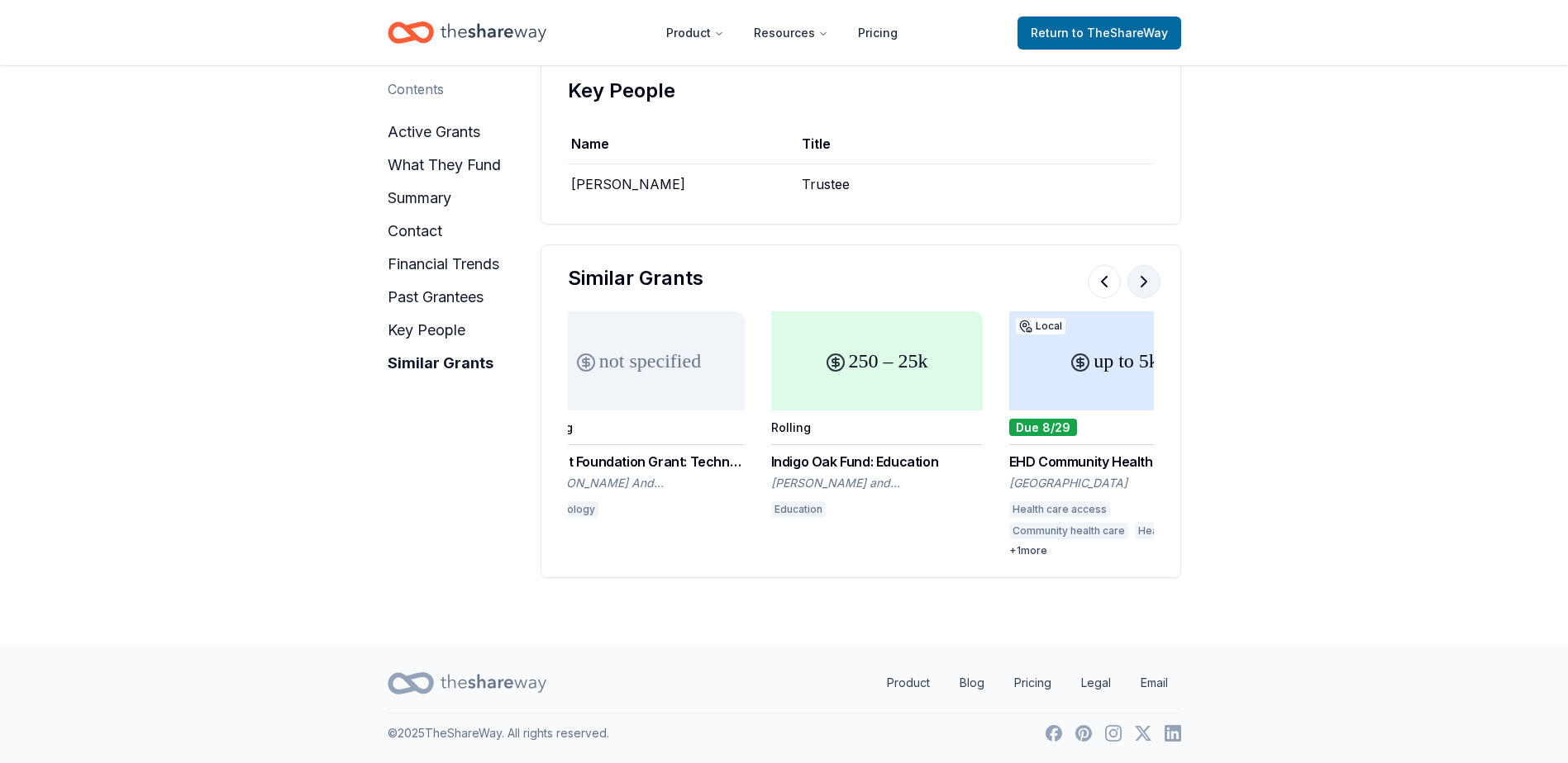
scroll to position [0, 4150]
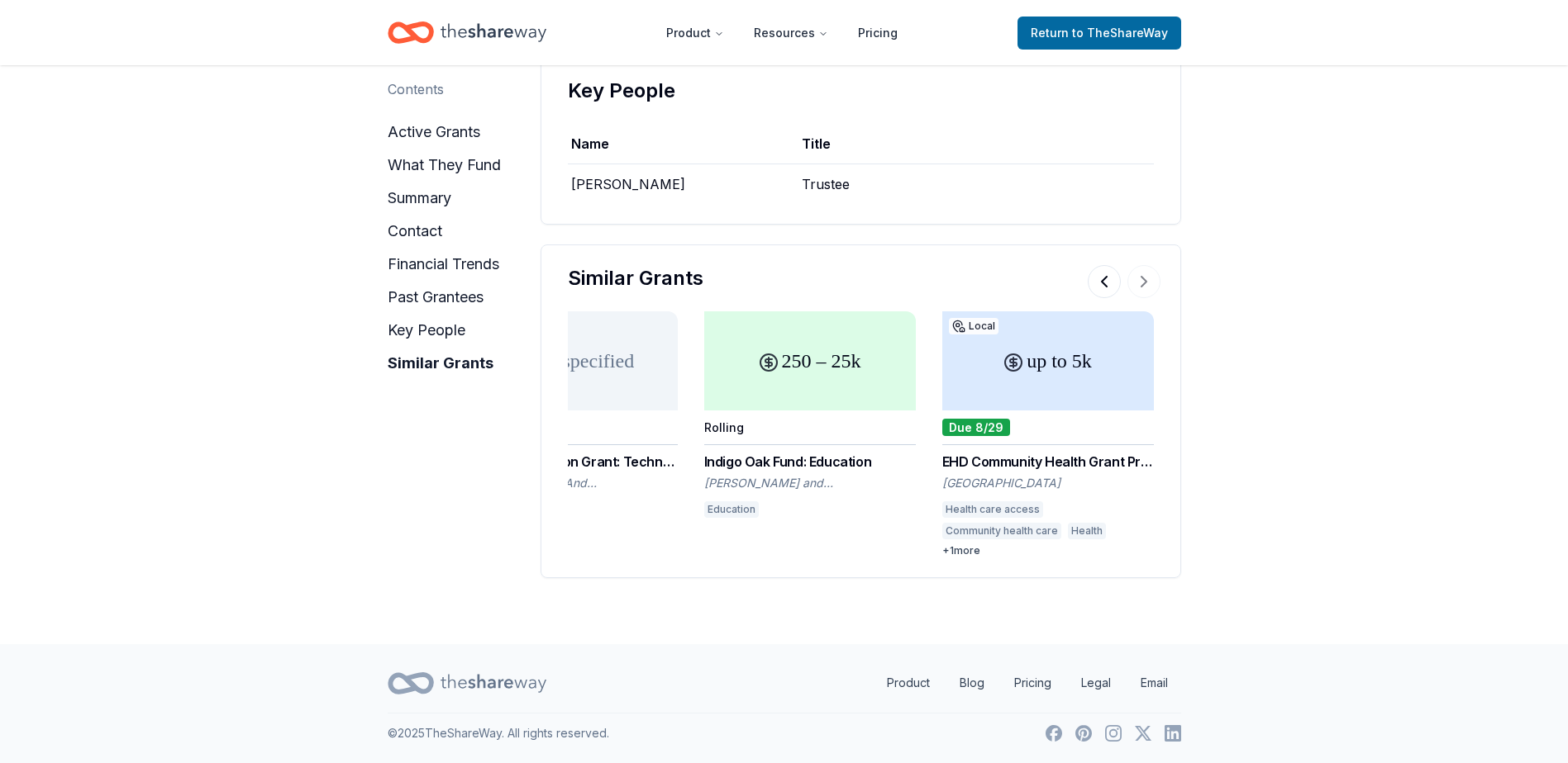
click at [1142, 282] on div at bounding box center [1124, 282] width 73 height 33
click at [1087, 276] on div at bounding box center [1124, 282] width 73 height 33
click at [1091, 280] on button at bounding box center [1104, 282] width 33 height 33
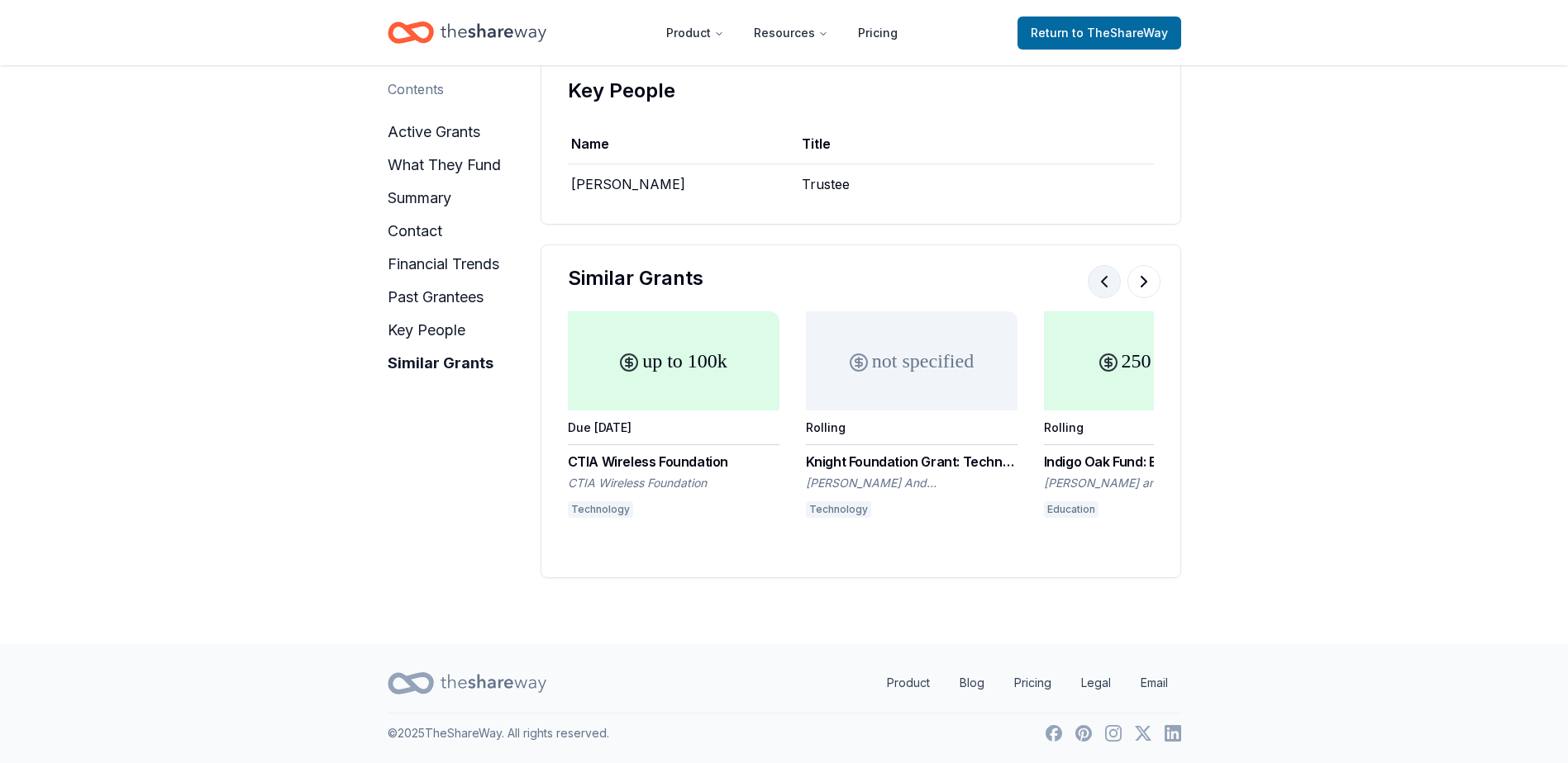
click at [1097, 281] on button at bounding box center [1104, 282] width 33 height 33
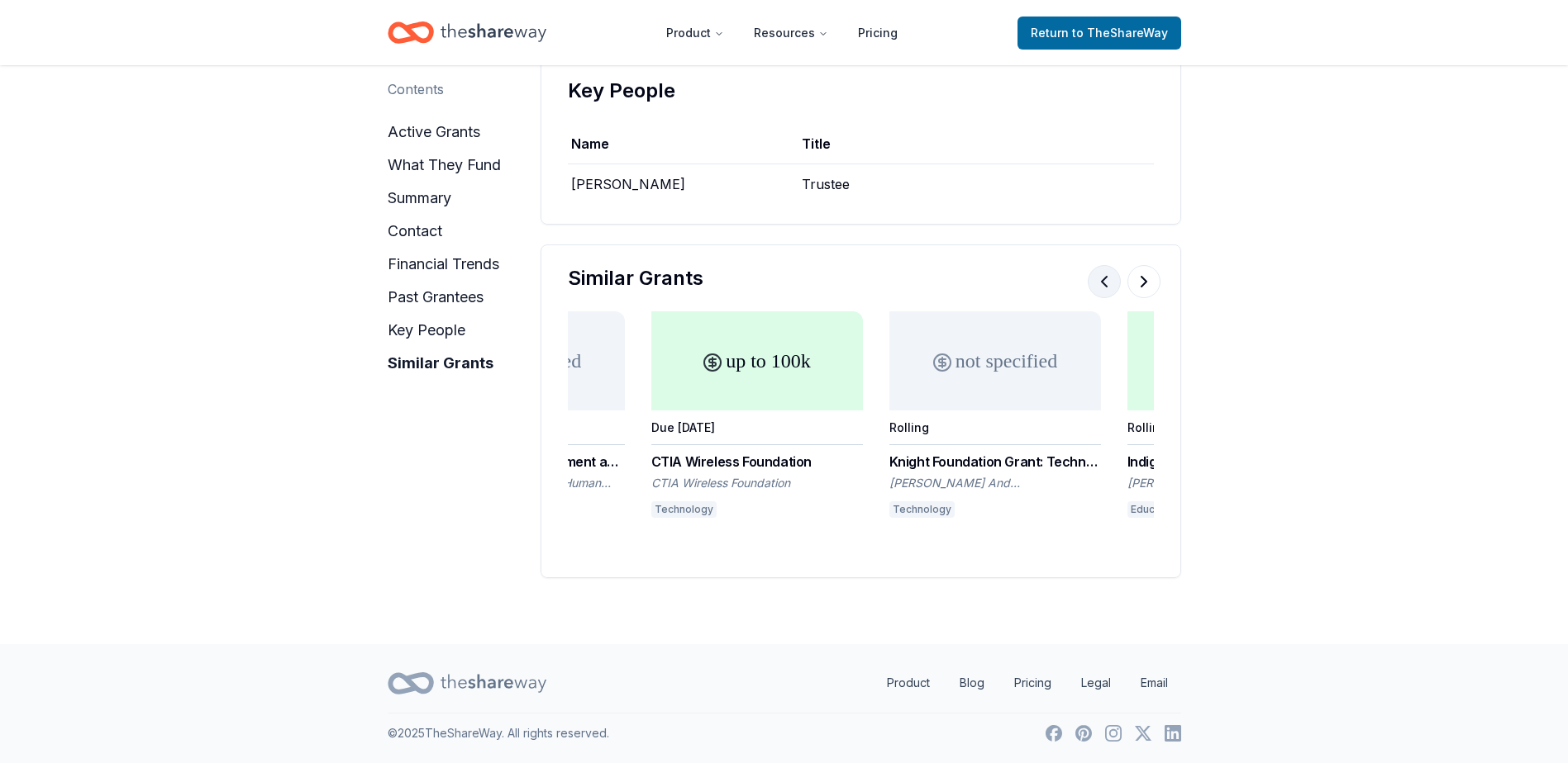
click at [1096, 281] on button at bounding box center [1104, 282] width 33 height 33
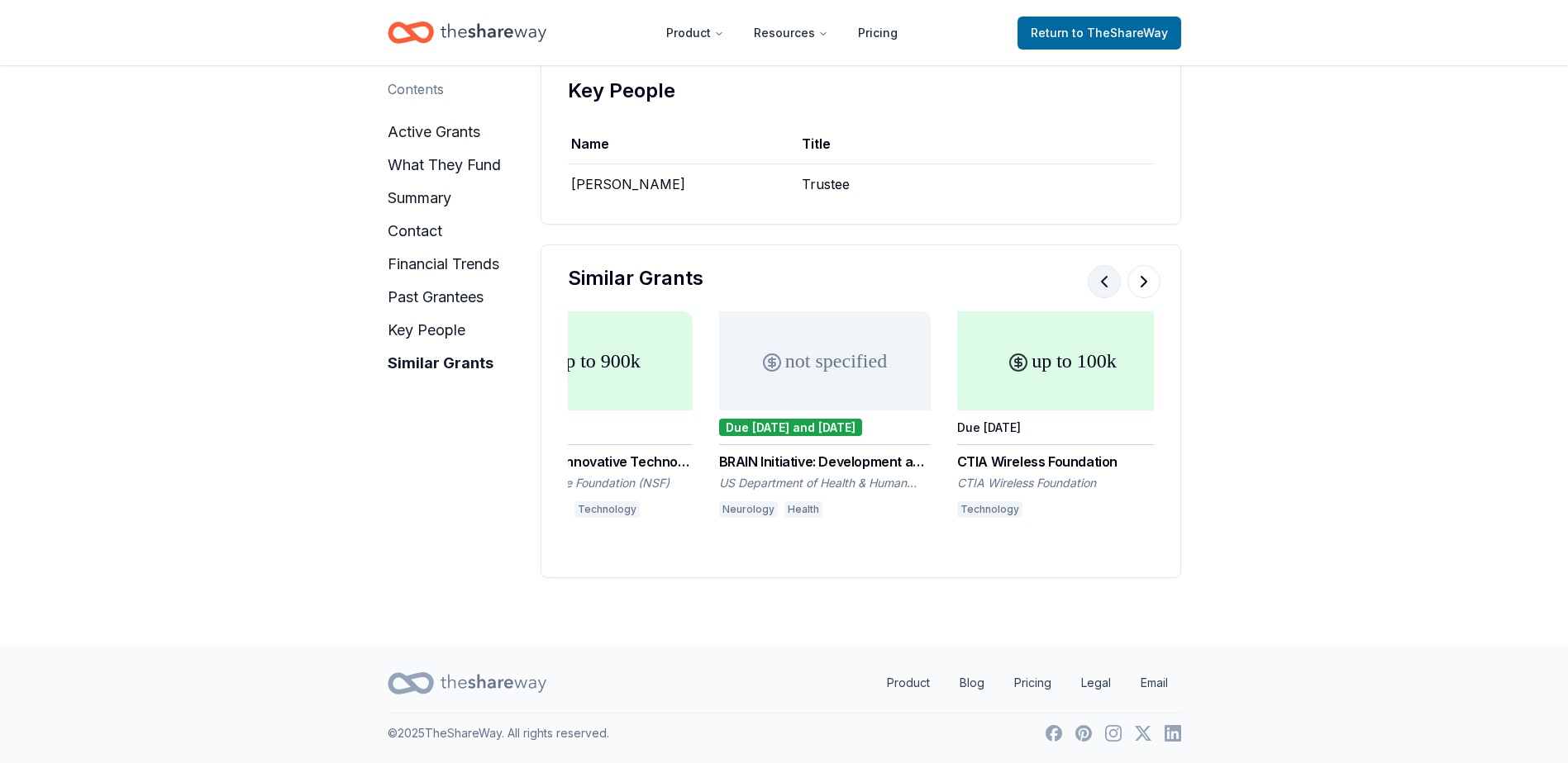
click at [1097, 281] on button at bounding box center [1104, 282] width 33 height 33
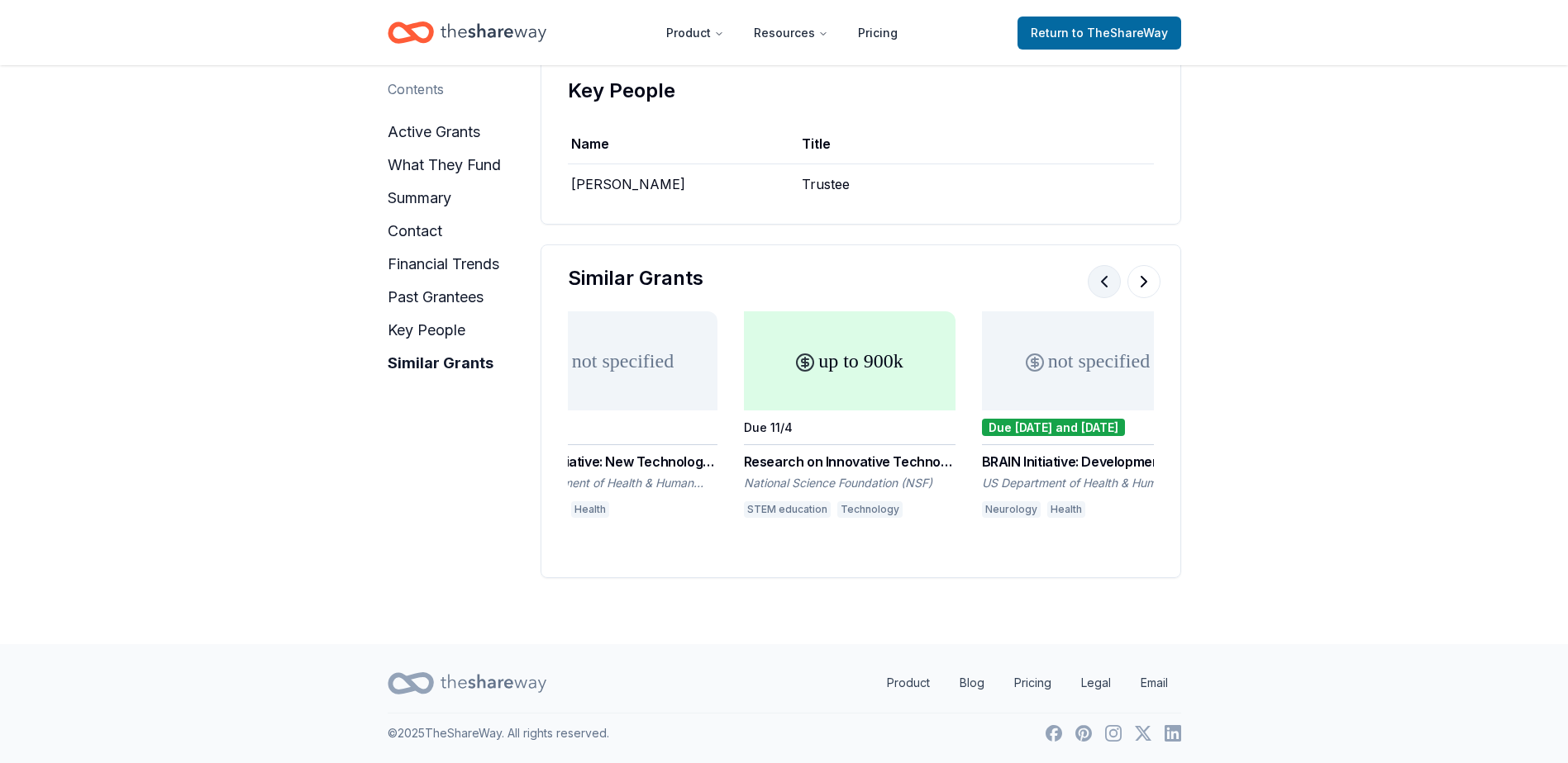
click at [1097, 281] on button at bounding box center [1104, 282] width 33 height 33
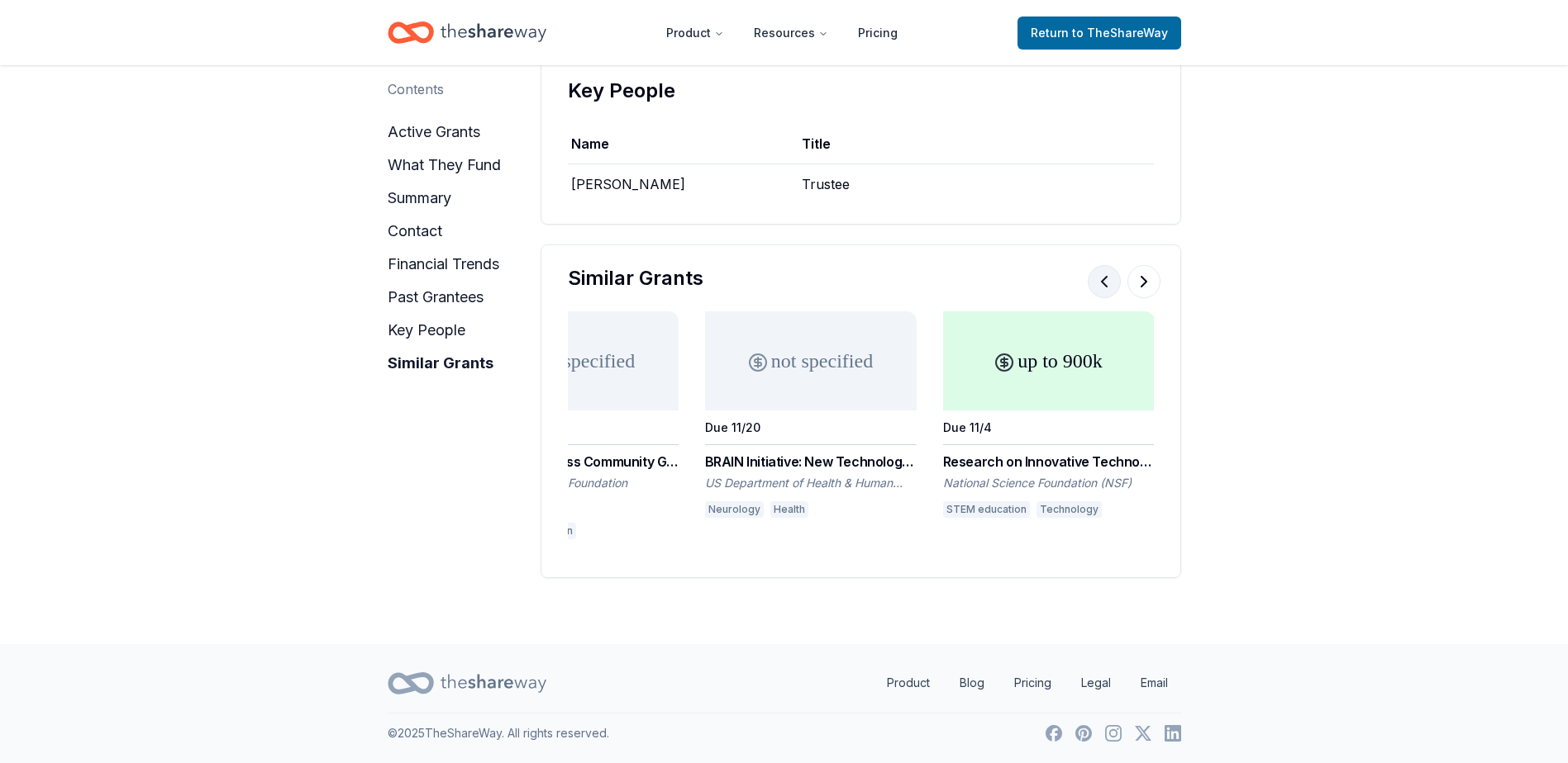
click at [1096, 281] on button at bounding box center [1104, 282] width 33 height 33
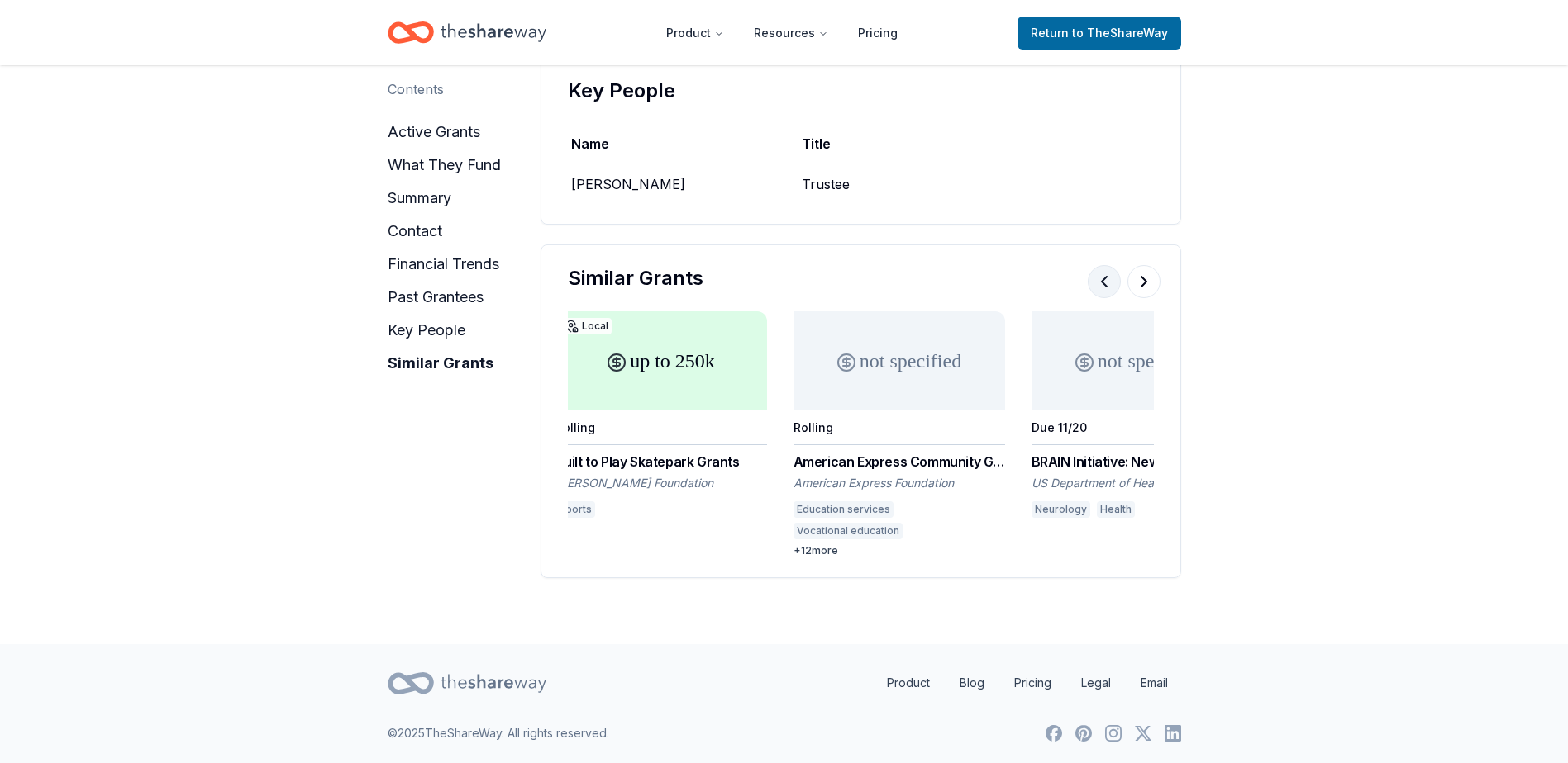
click at [1095, 281] on button at bounding box center [1104, 282] width 33 height 33
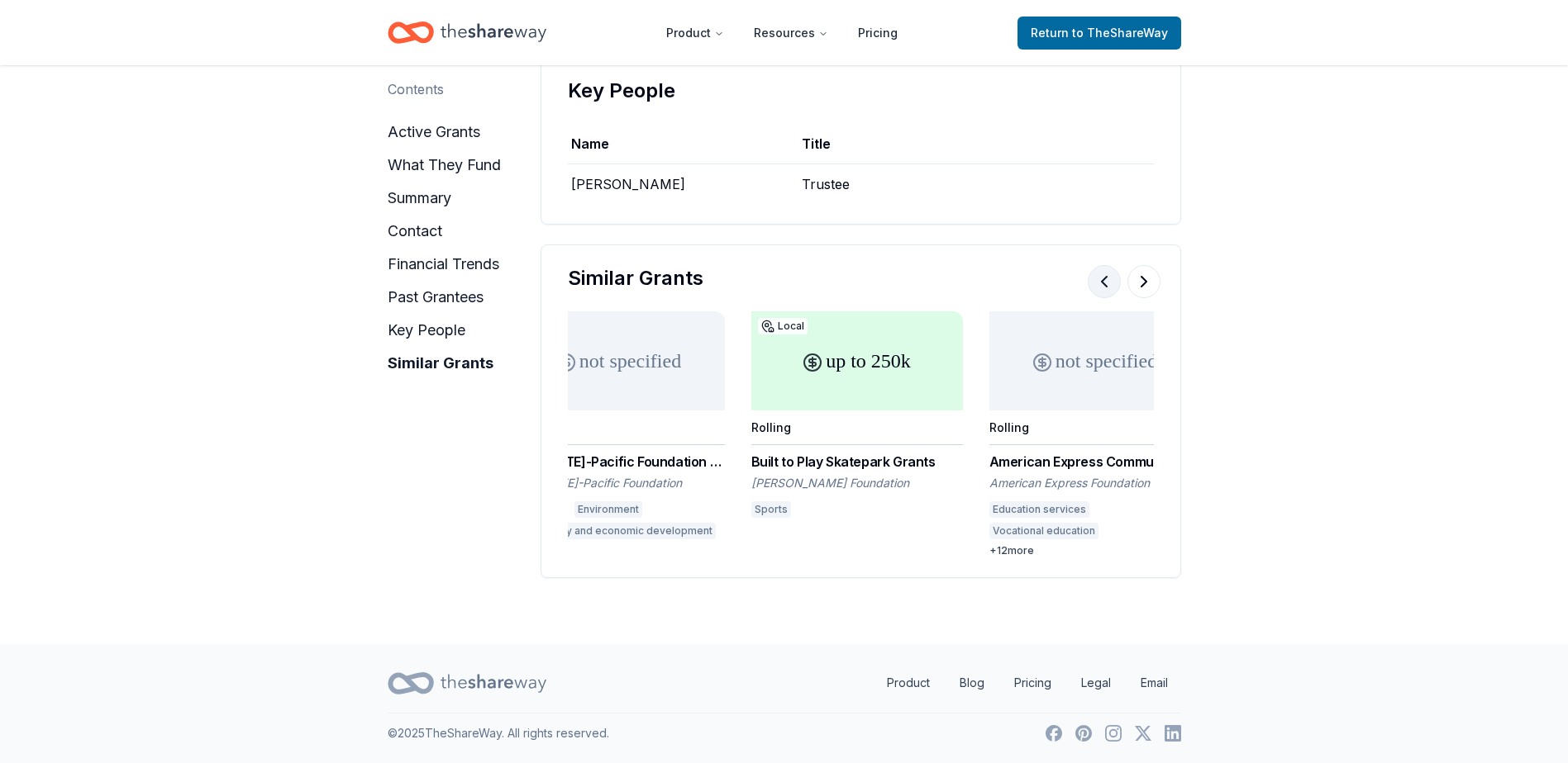
click at [1094, 281] on button at bounding box center [1104, 282] width 33 height 33
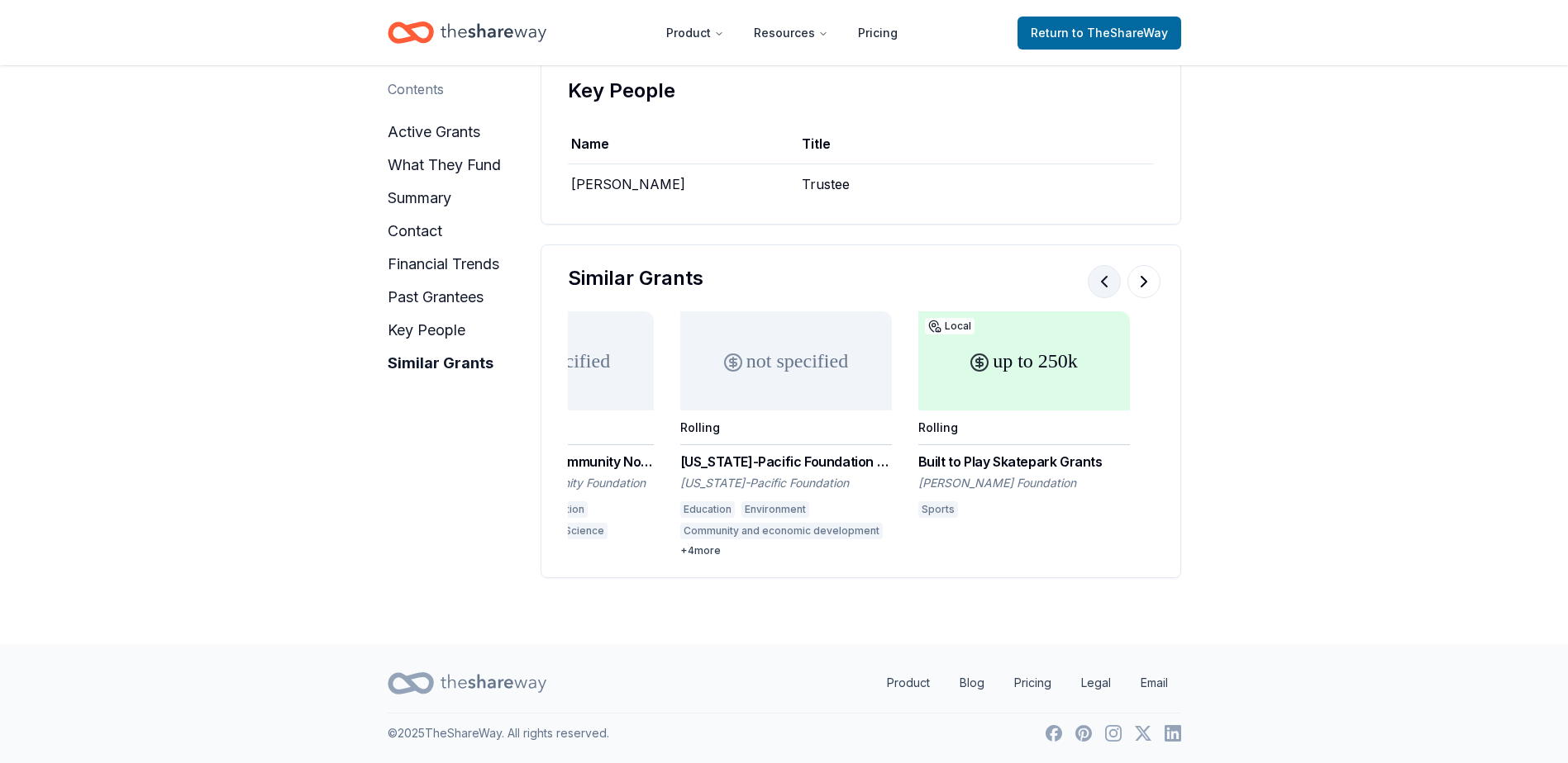
click at [1094, 281] on button at bounding box center [1104, 282] width 33 height 33
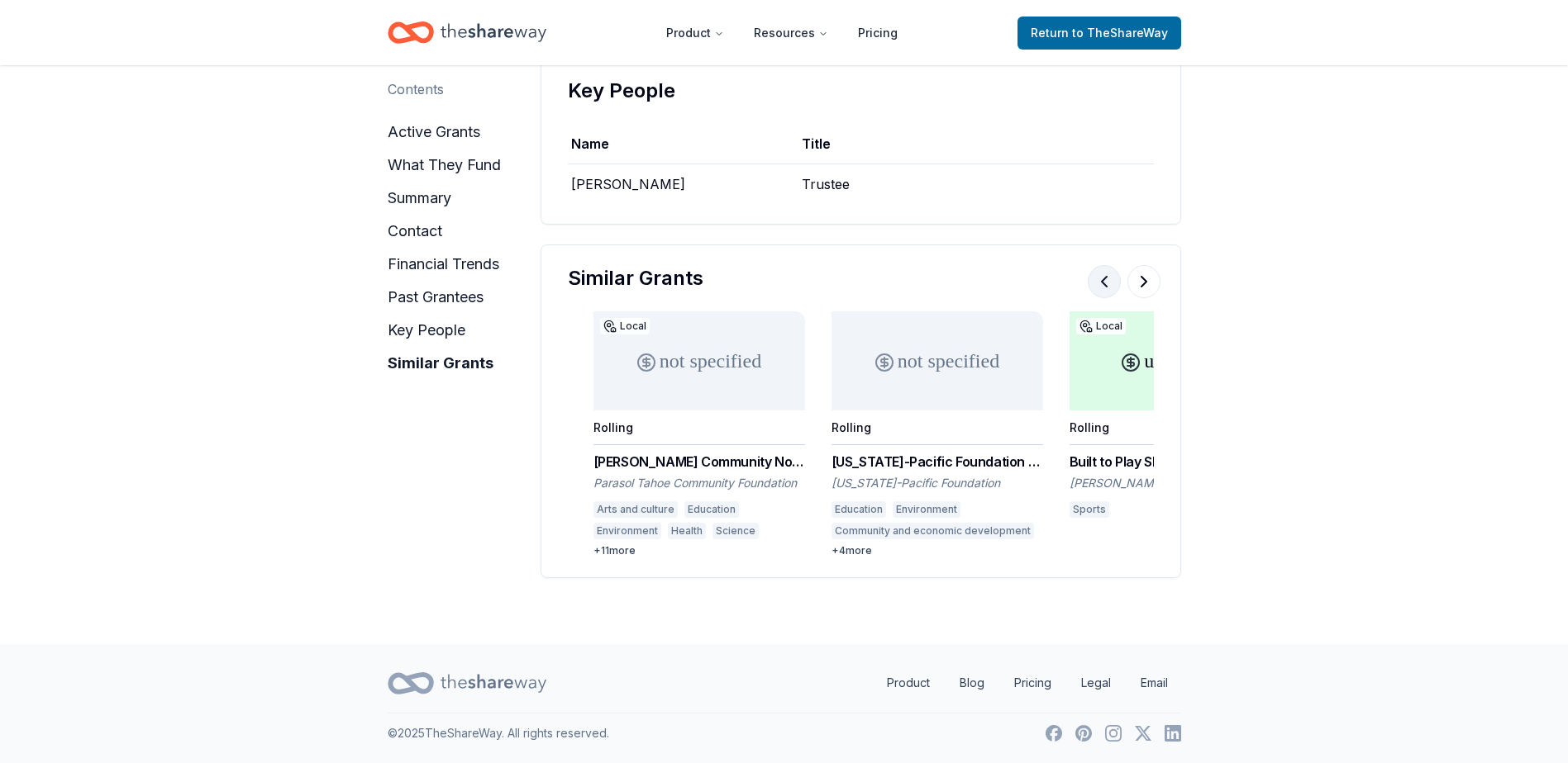
click at [1094, 282] on button at bounding box center [1104, 282] width 33 height 33
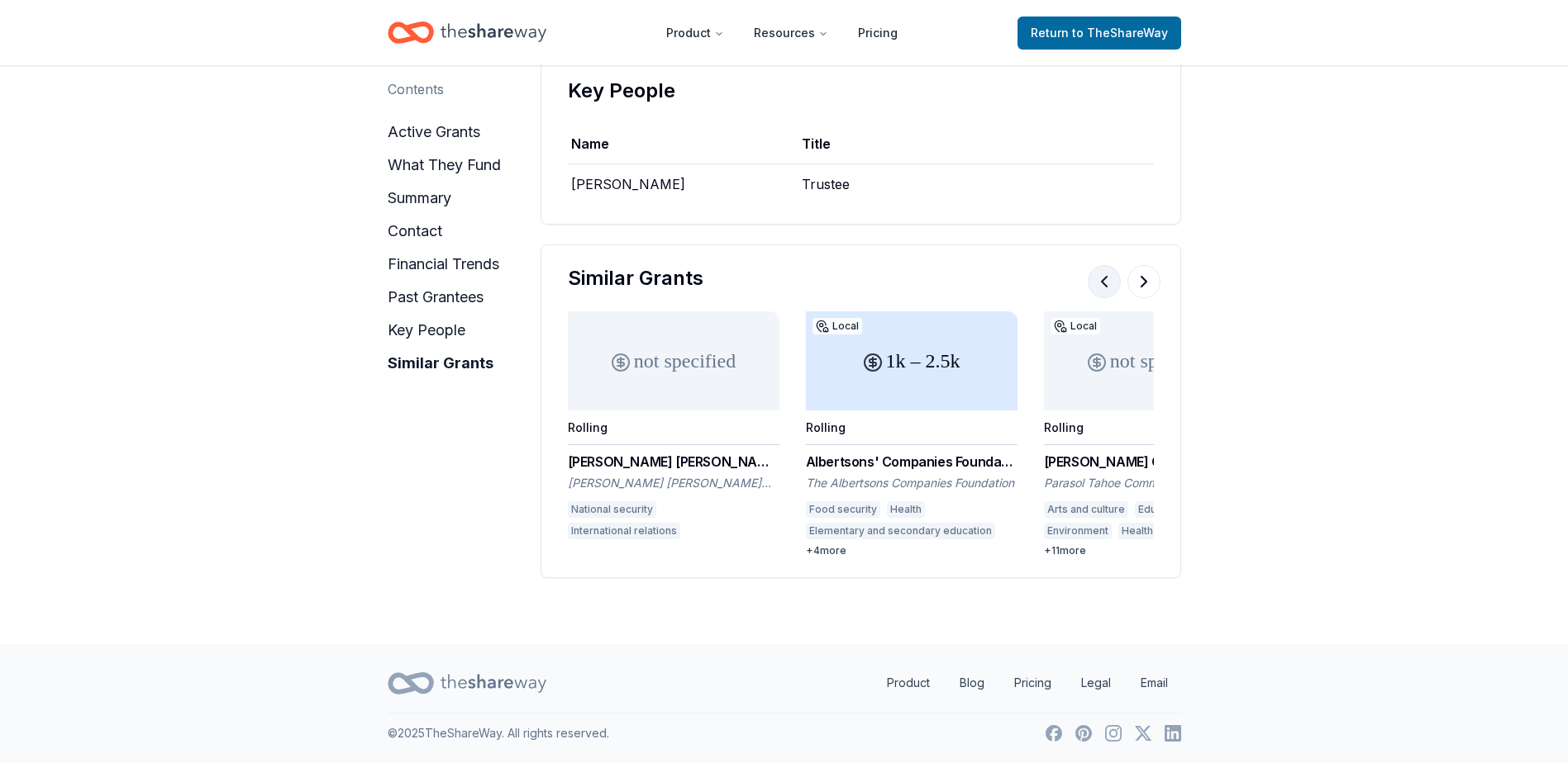
click at [1096, 284] on button at bounding box center [1104, 282] width 33 height 33
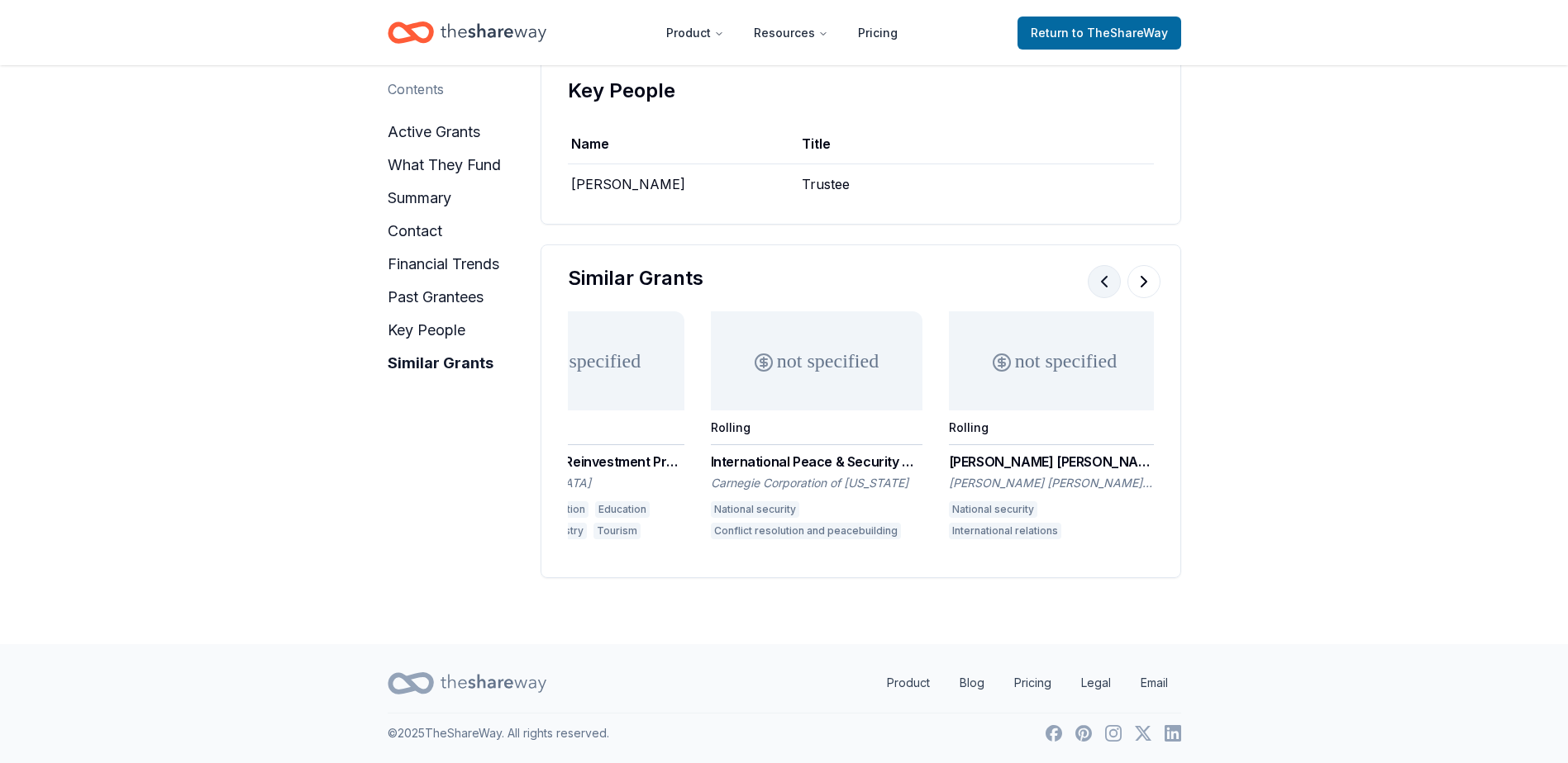
click at [1096, 284] on button at bounding box center [1104, 282] width 33 height 33
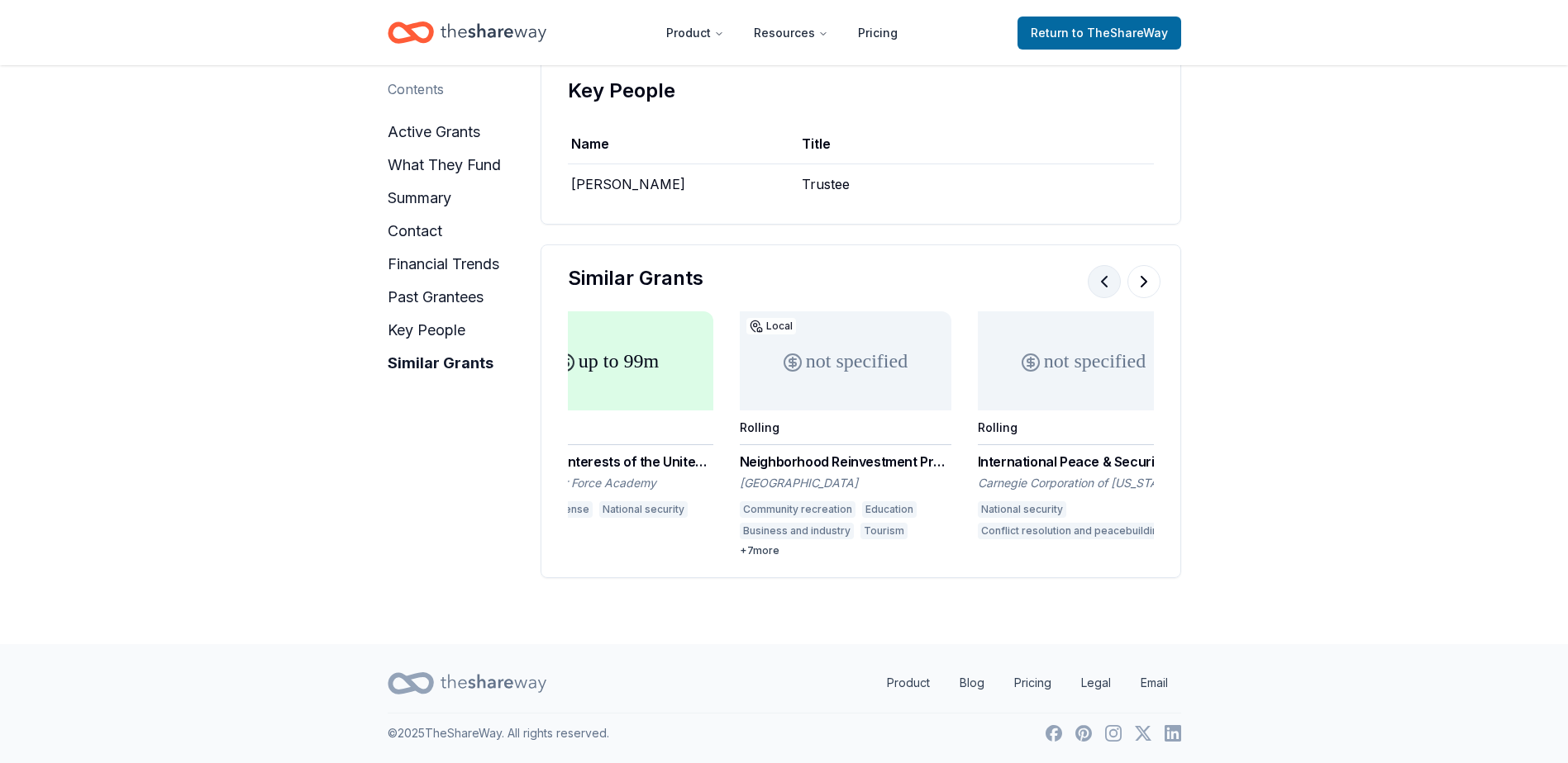
click at [1096, 284] on button at bounding box center [1104, 282] width 33 height 33
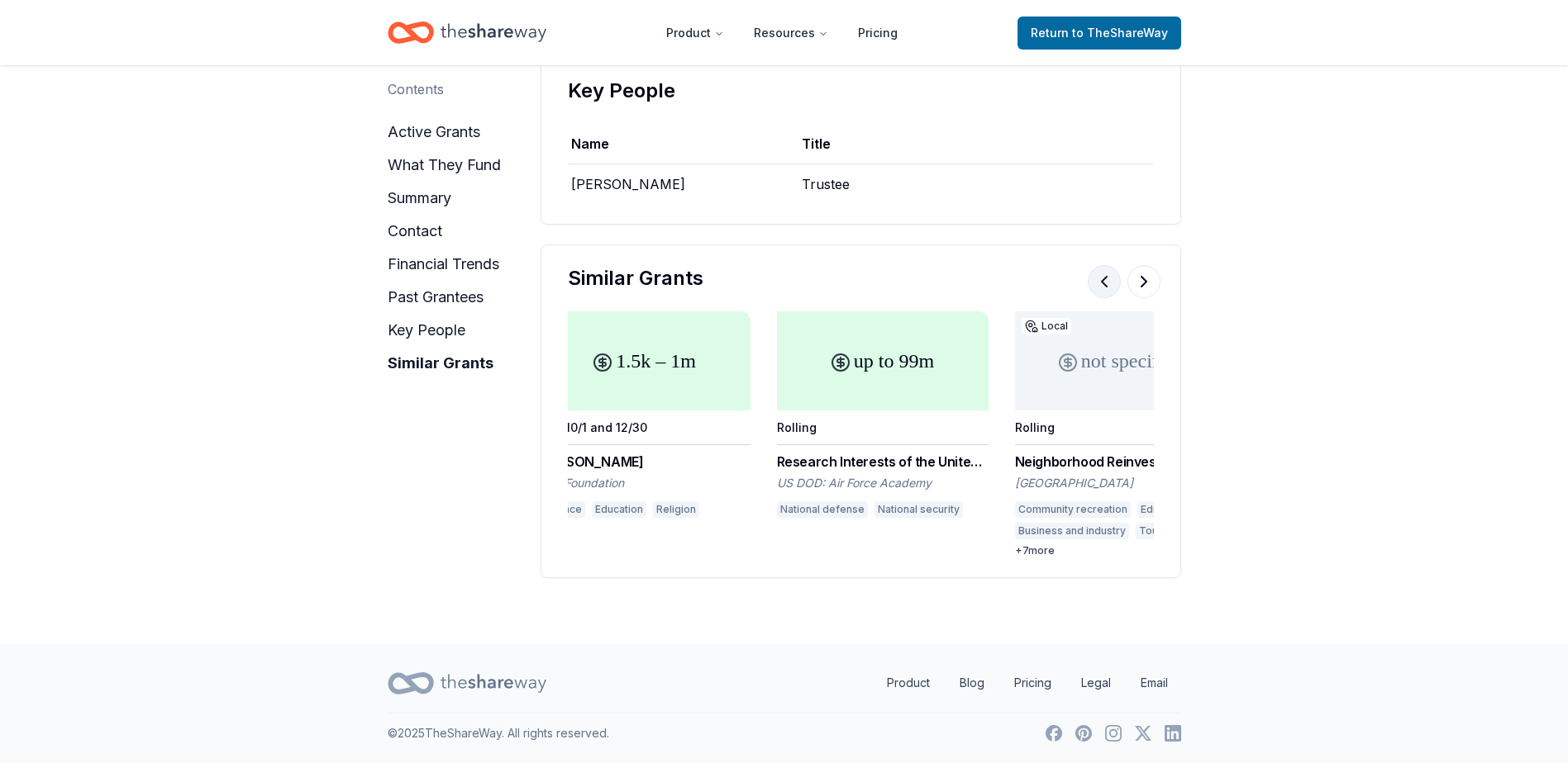
click at [1096, 284] on button at bounding box center [1104, 282] width 33 height 33
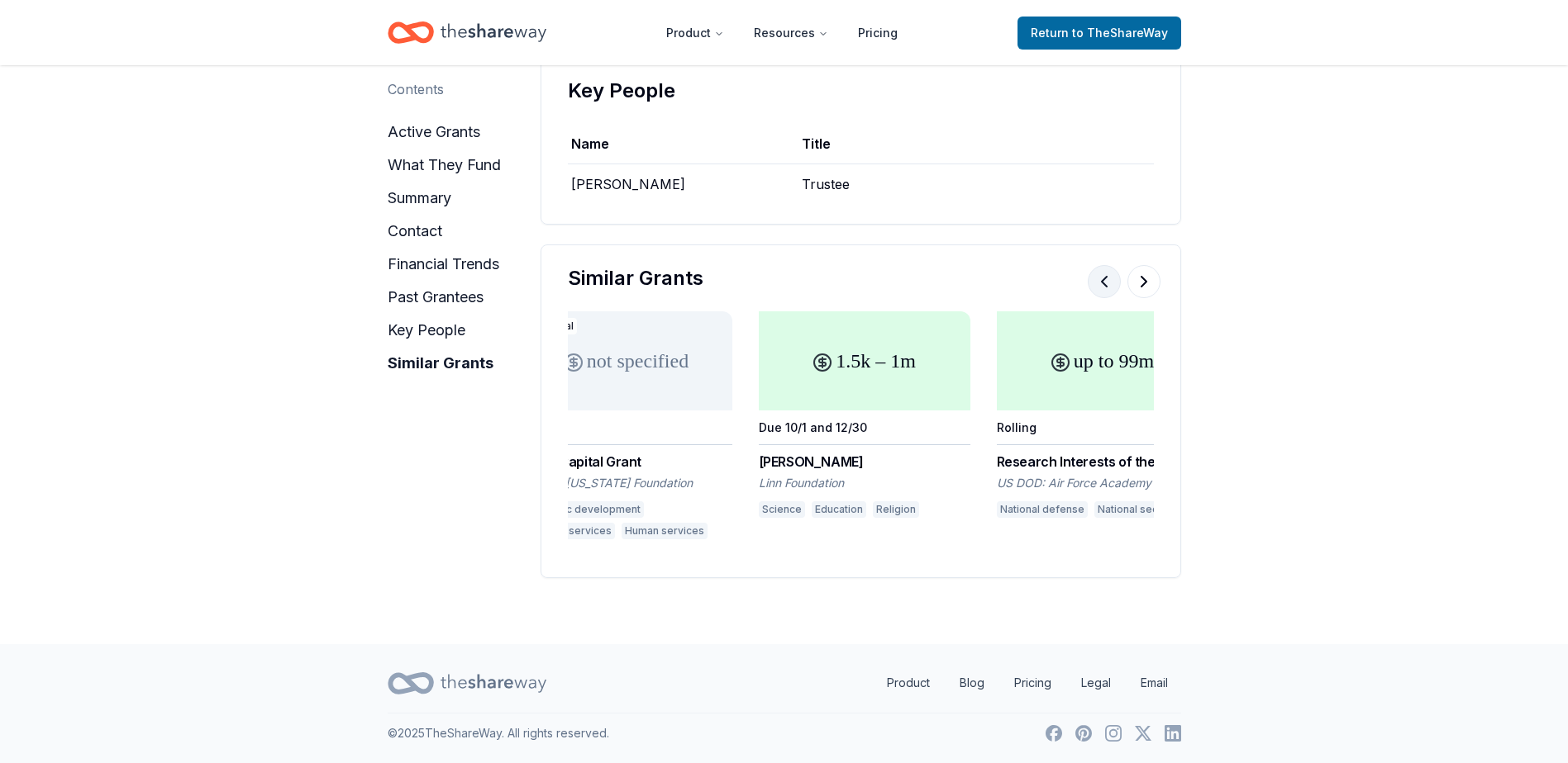
click at [1096, 284] on button at bounding box center [1104, 282] width 33 height 33
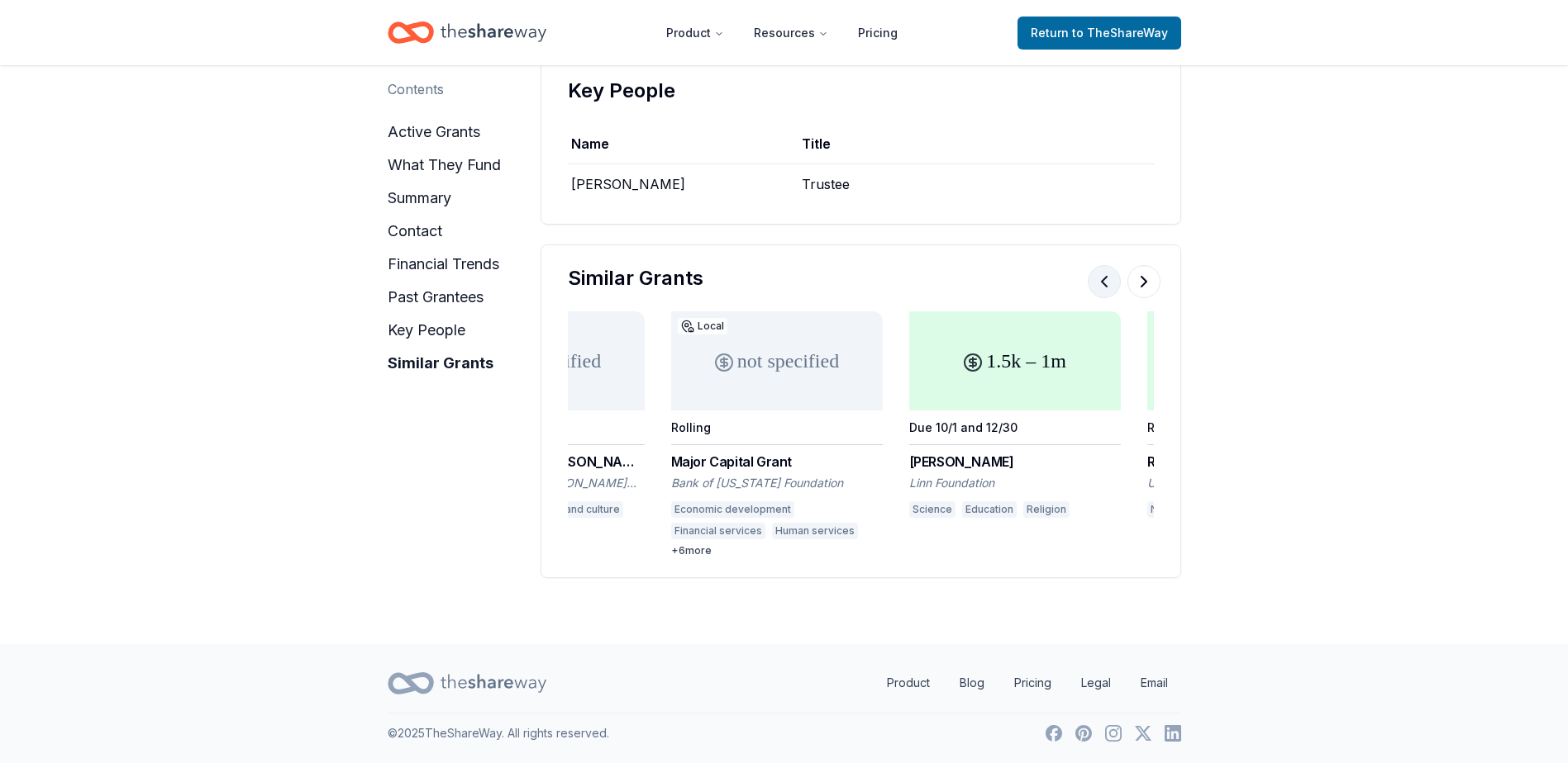
click at [1096, 284] on button at bounding box center [1104, 282] width 33 height 33
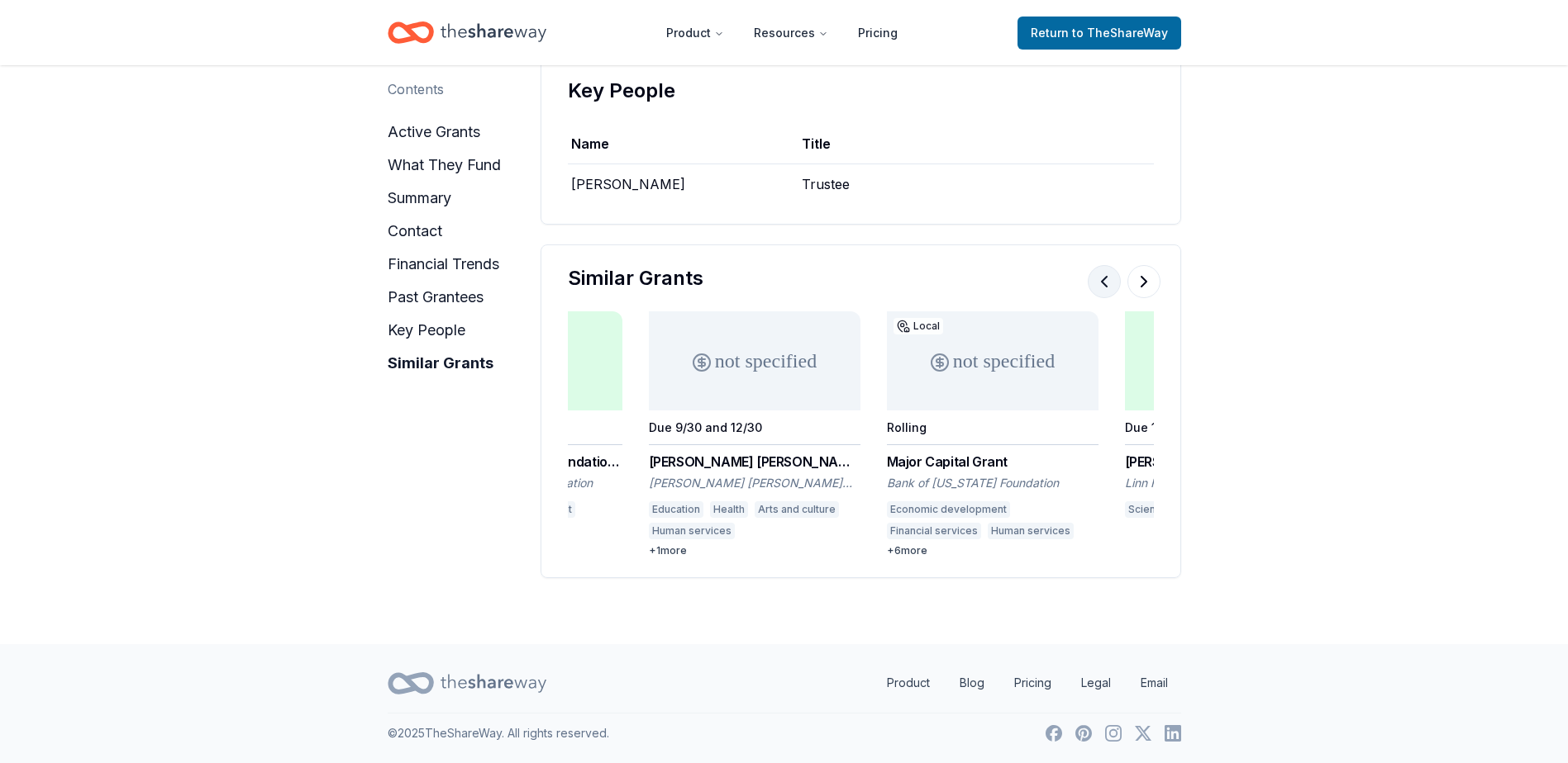
click at [1096, 286] on button at bounding box center [1104, 282] width 33 height 33
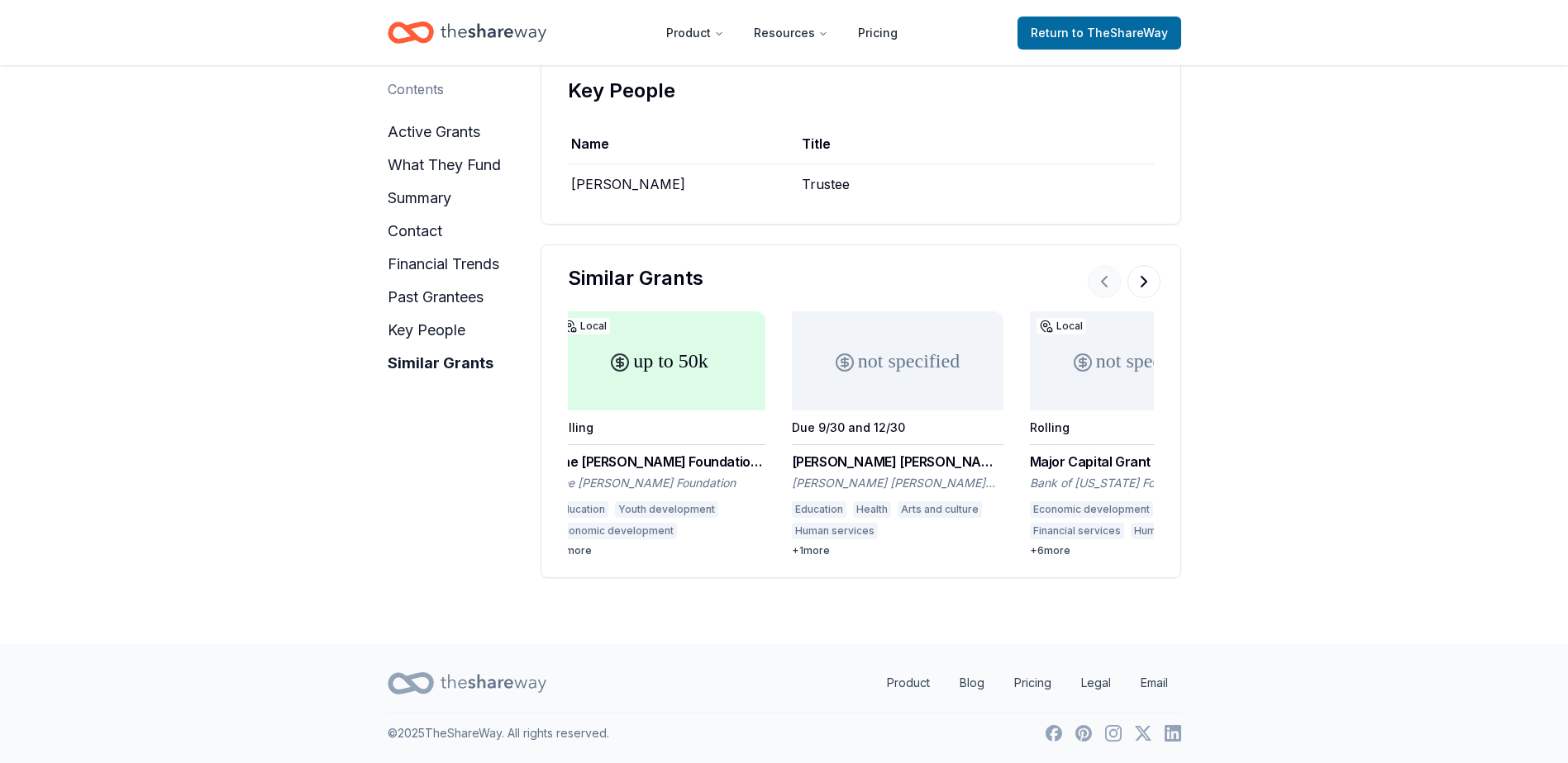
scroll to position [0, 0]
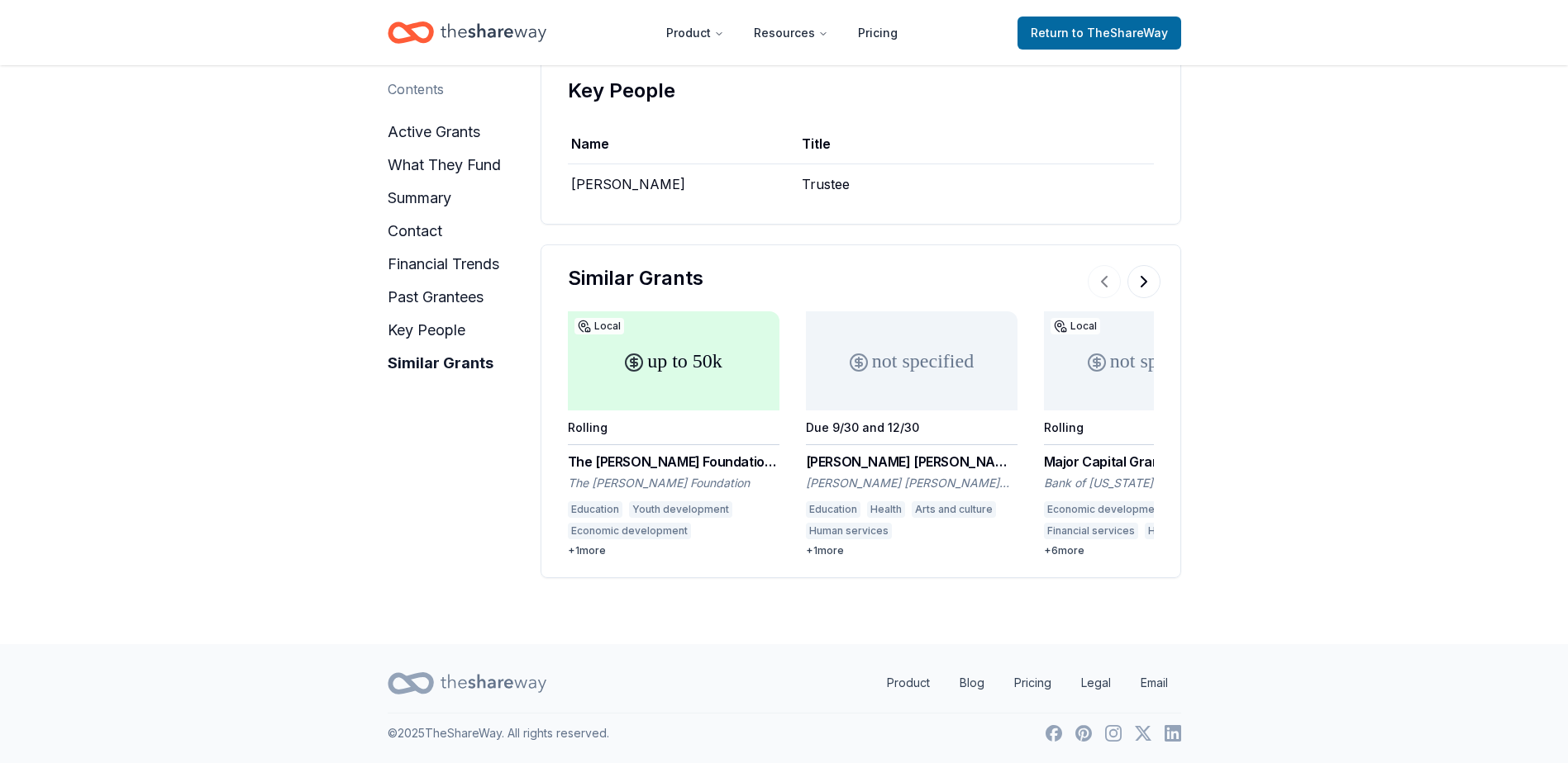
click at [1099, 289] on div at bounding box center [1124, 282] width 73 height 33
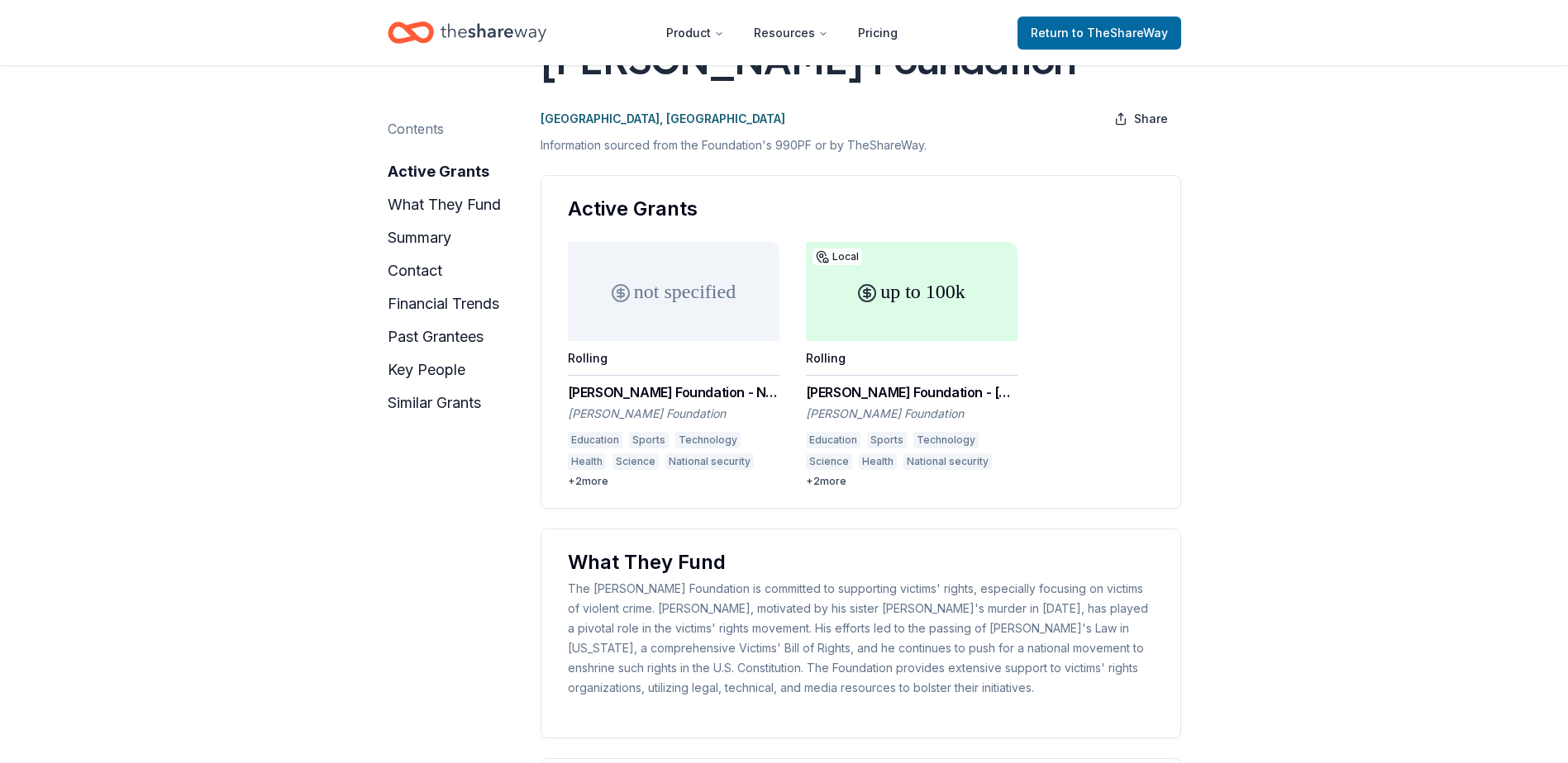
scroll to position [111, 0]
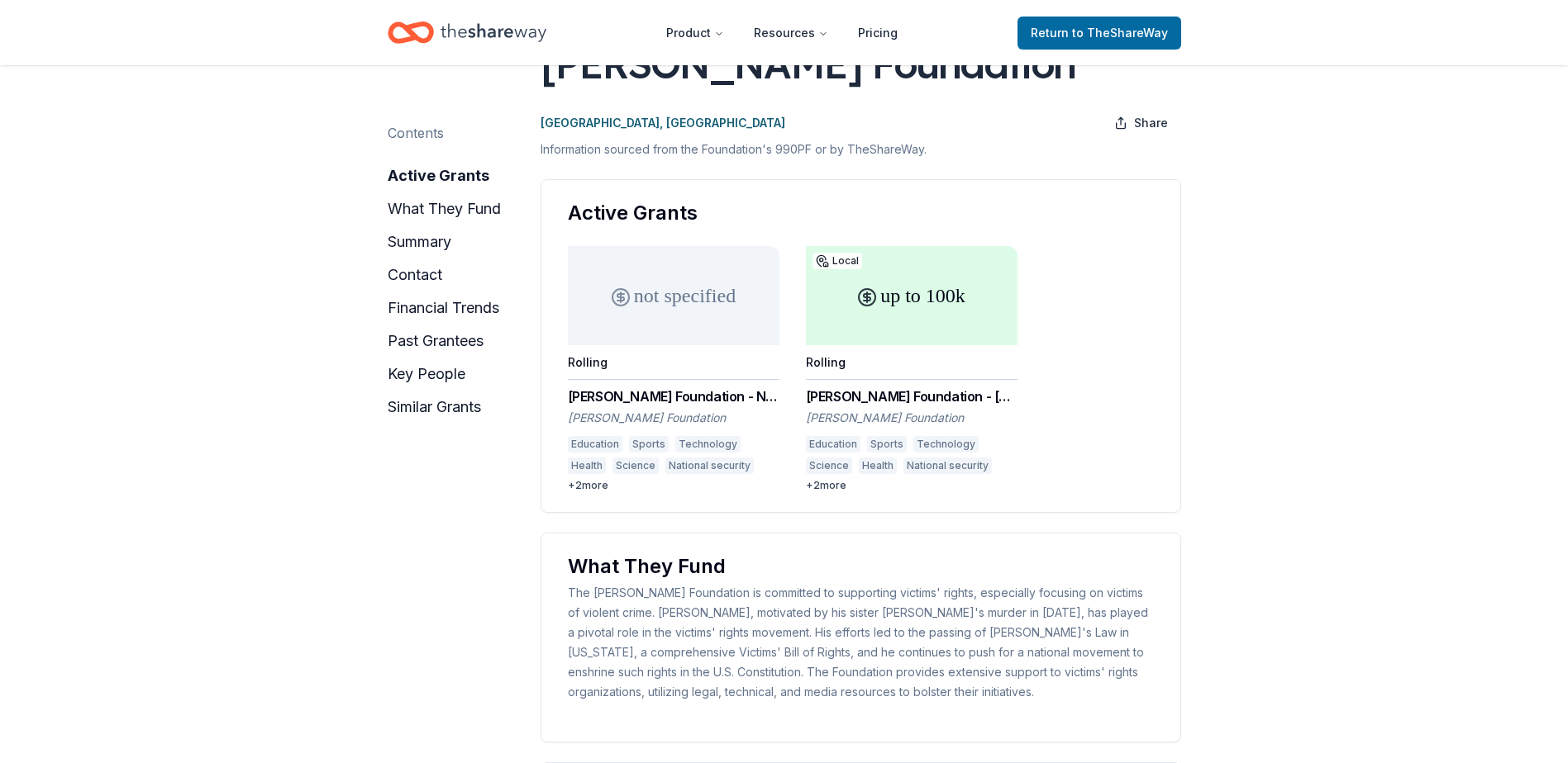
click at [829, 485] on div "+ 2 more" at bounding box center [911, 485] width 211 height 13
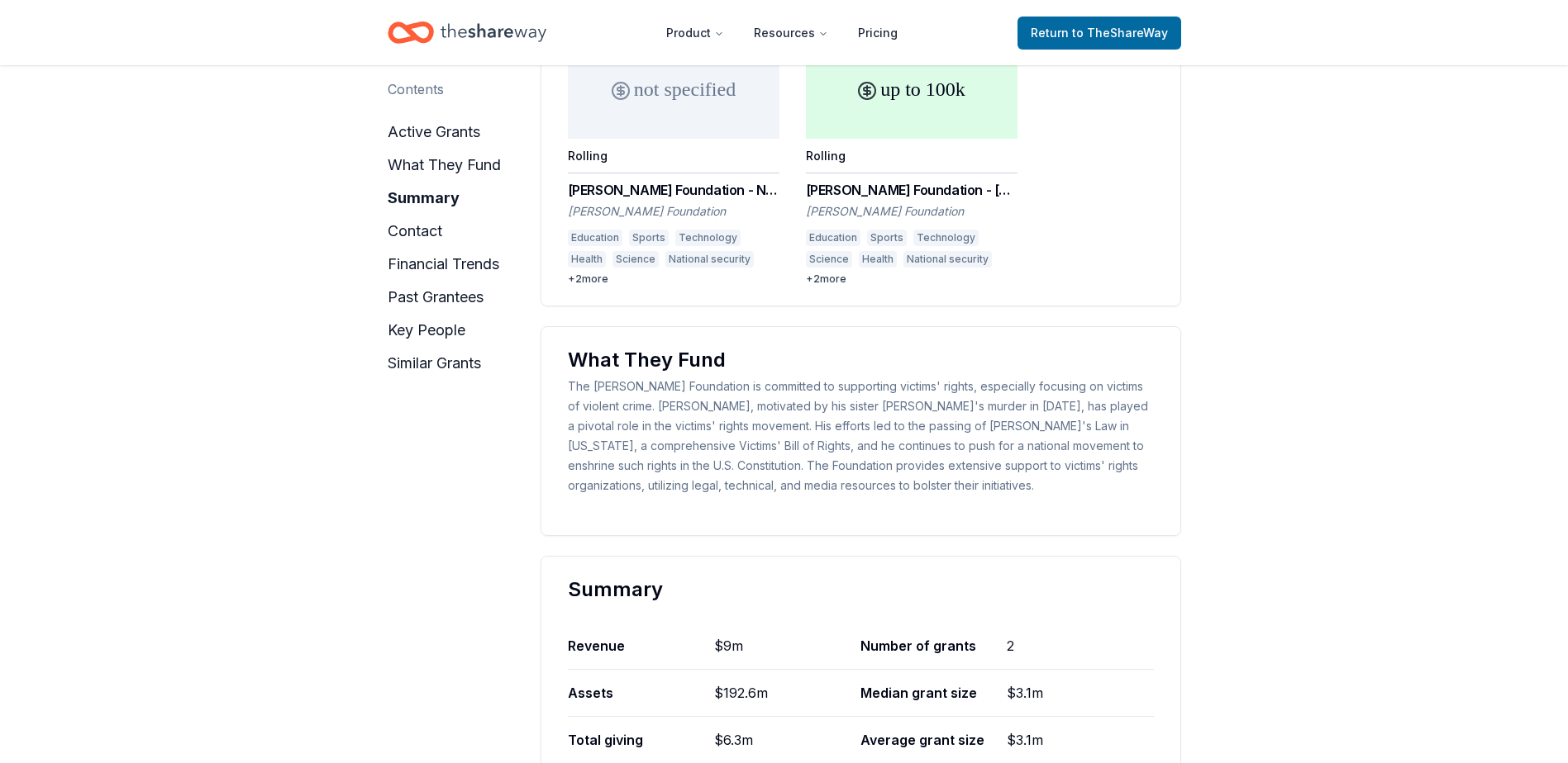
scroll to position [0, 0]
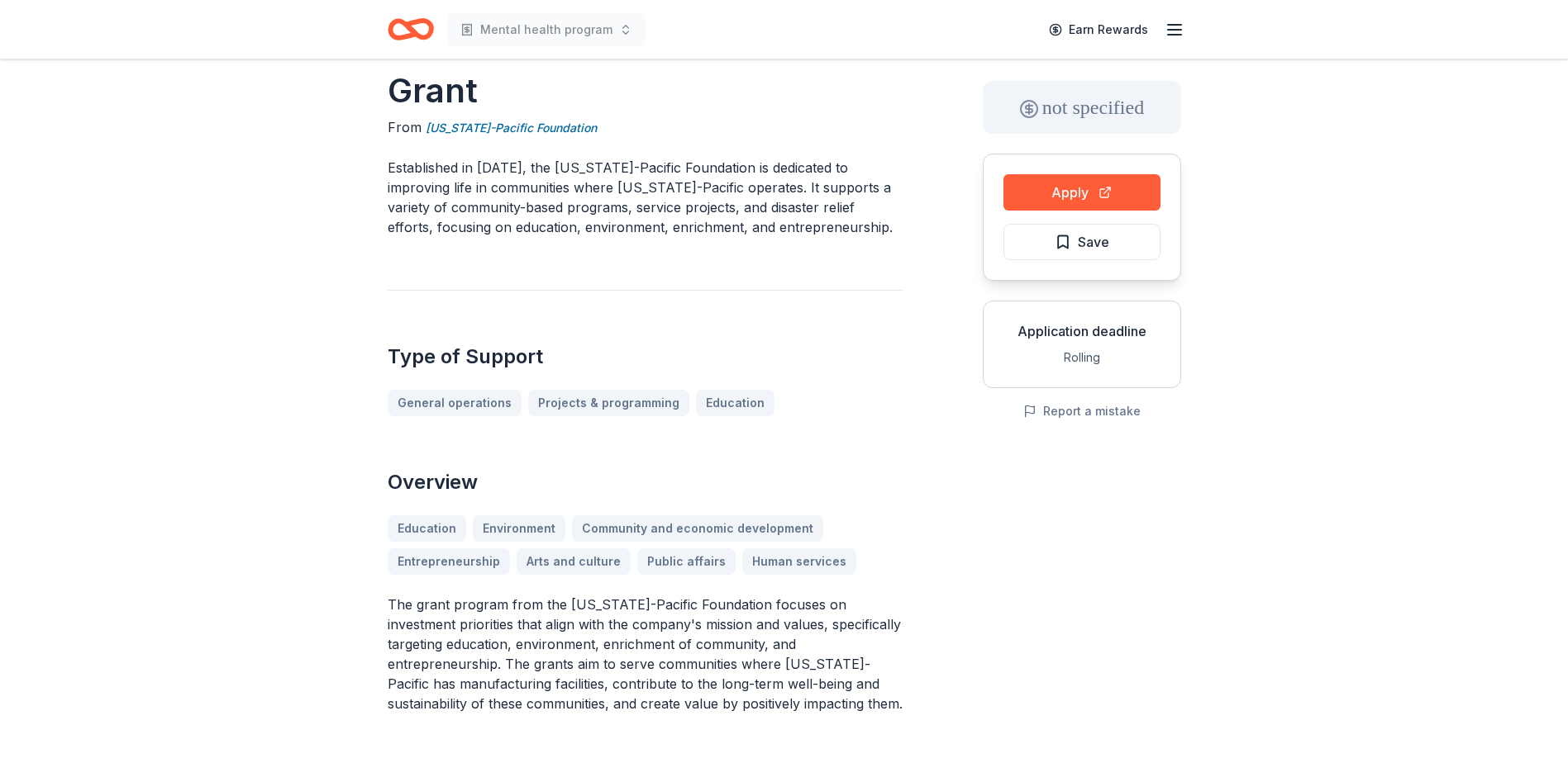
scroll to position [69, 0]
click at [1113, 191] on button "Apply" at bounding box center [1081, 195] width 157 height 36
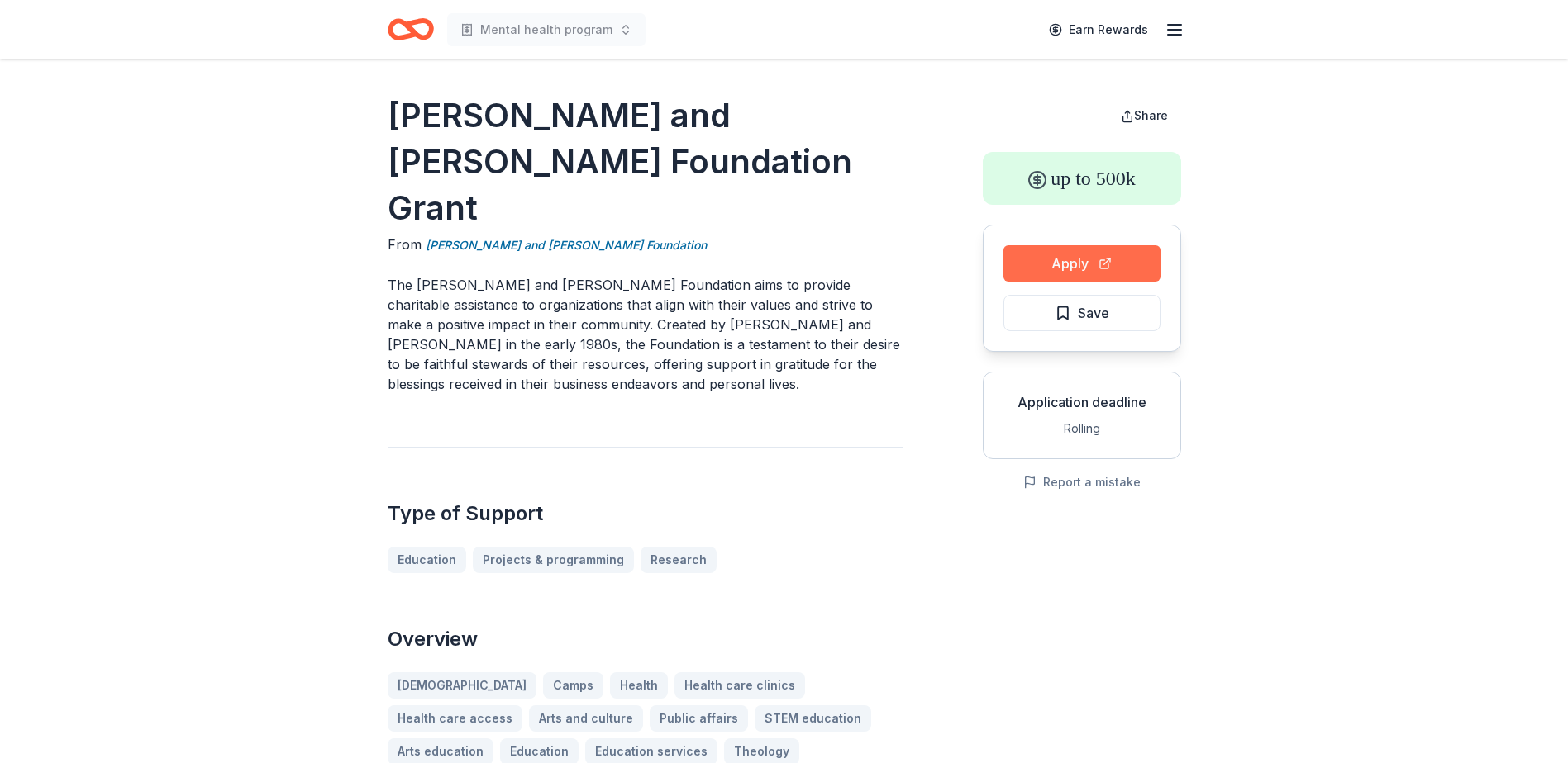
click at [1086, 259] on button "Apply" at bounding box center [1081, 264] width 157 height 36
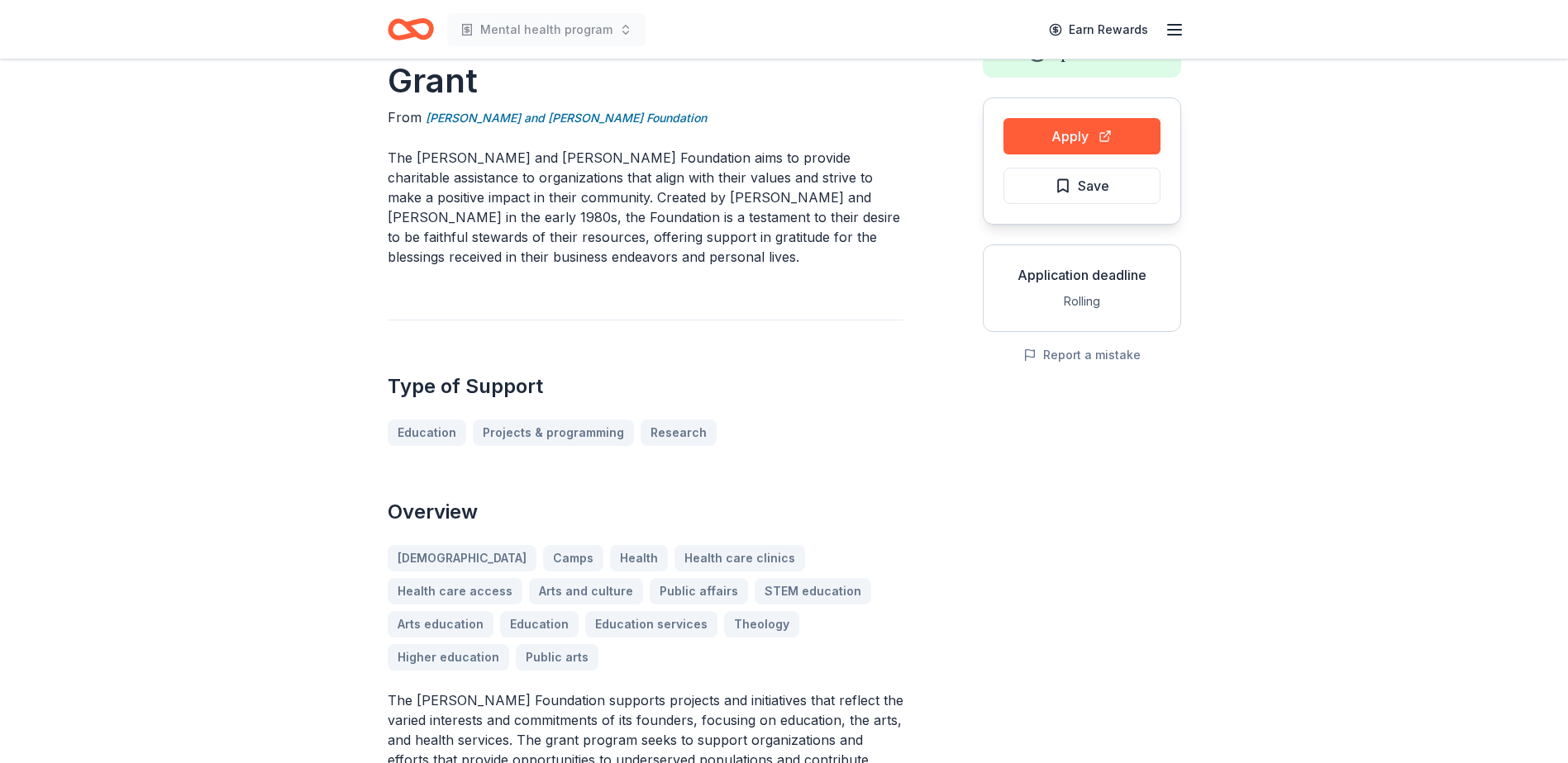
scroll to position [165, 0]
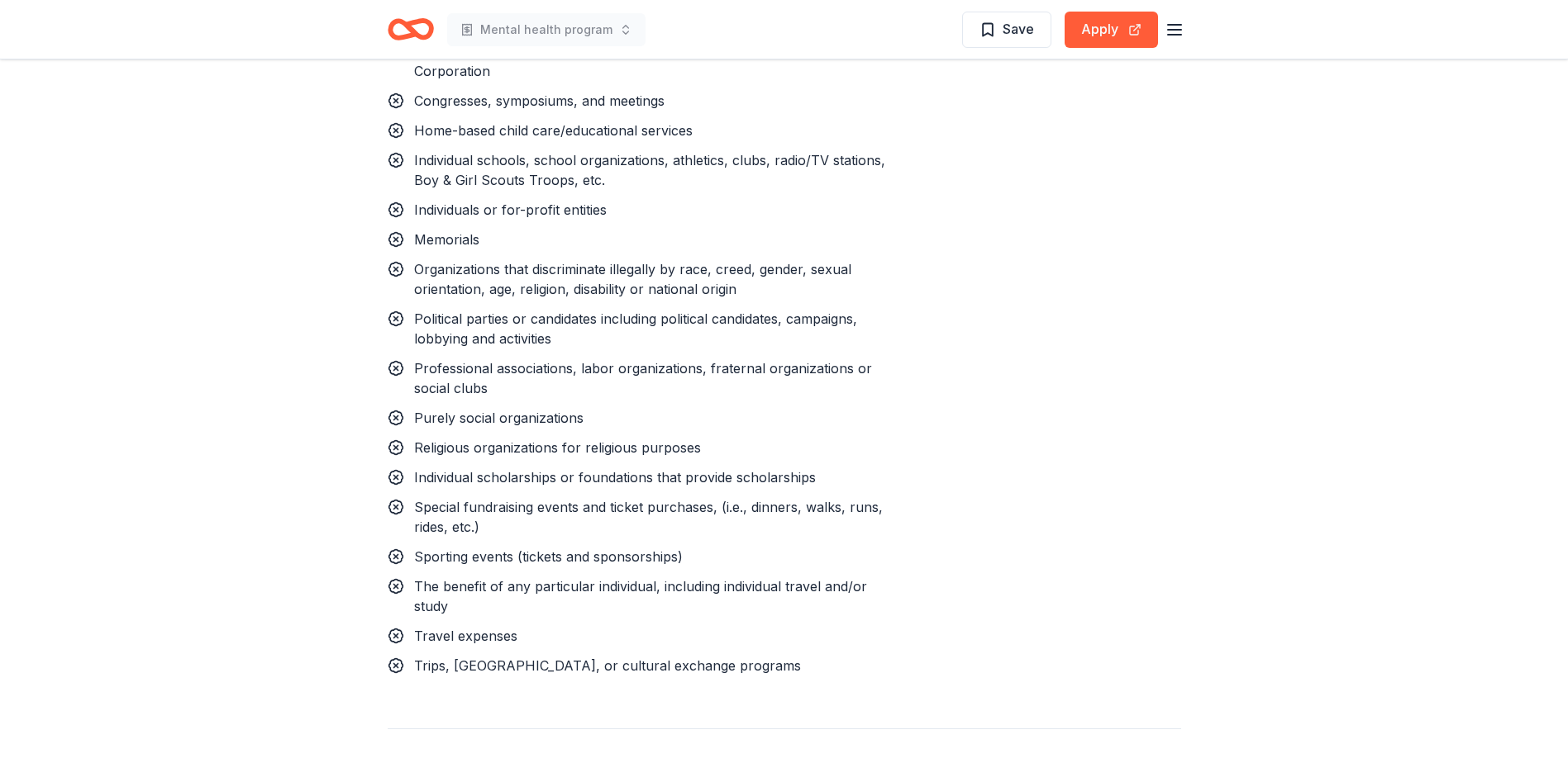
scroll to position [1769, 0]
click at [1089, 40] on button "Apply" at bounding box center [1111, 29] width 94 height 36
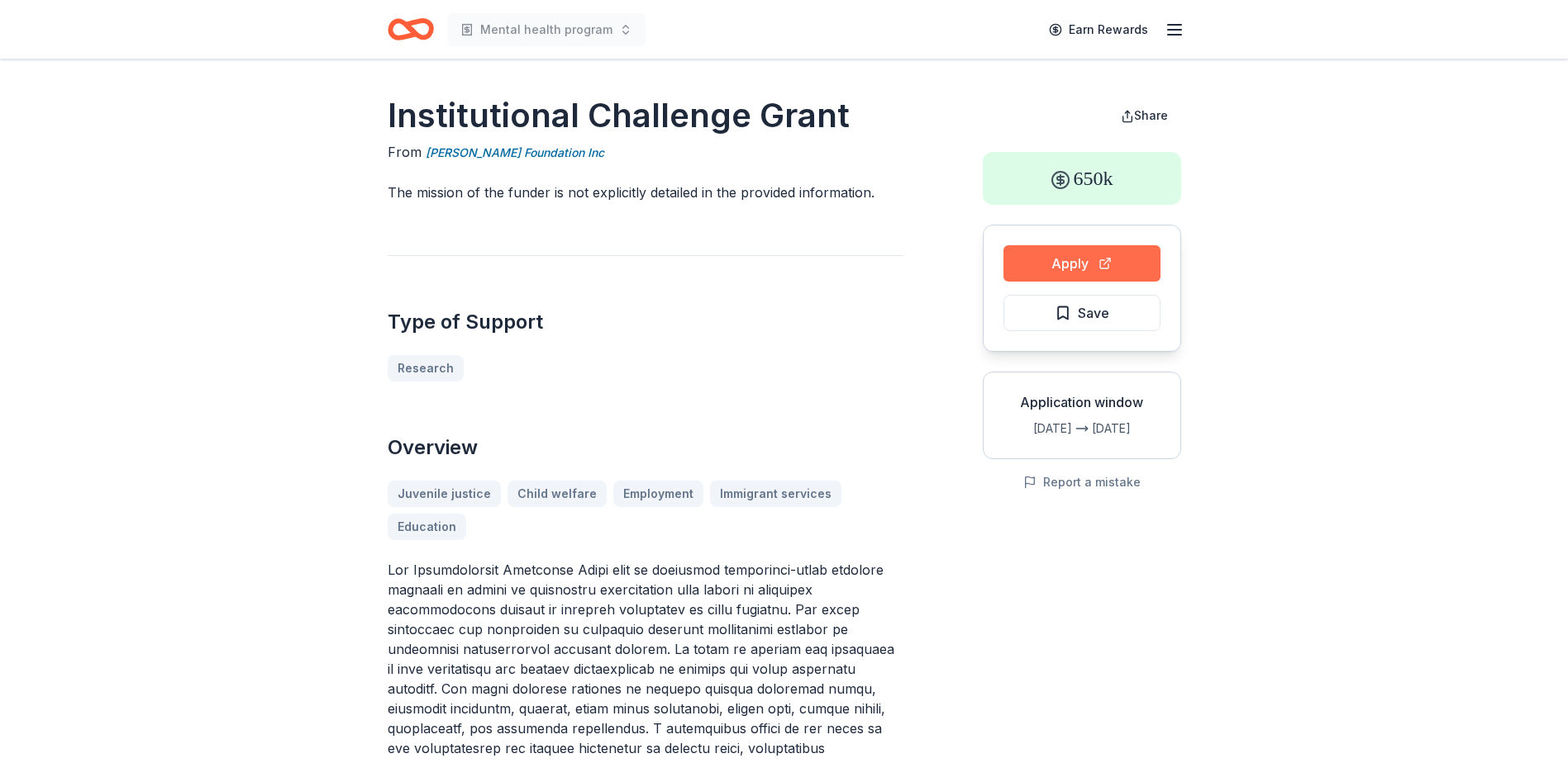
click at [1052, 265] on button "Apply" at bounding box center [1081, 264] width 157 height 36
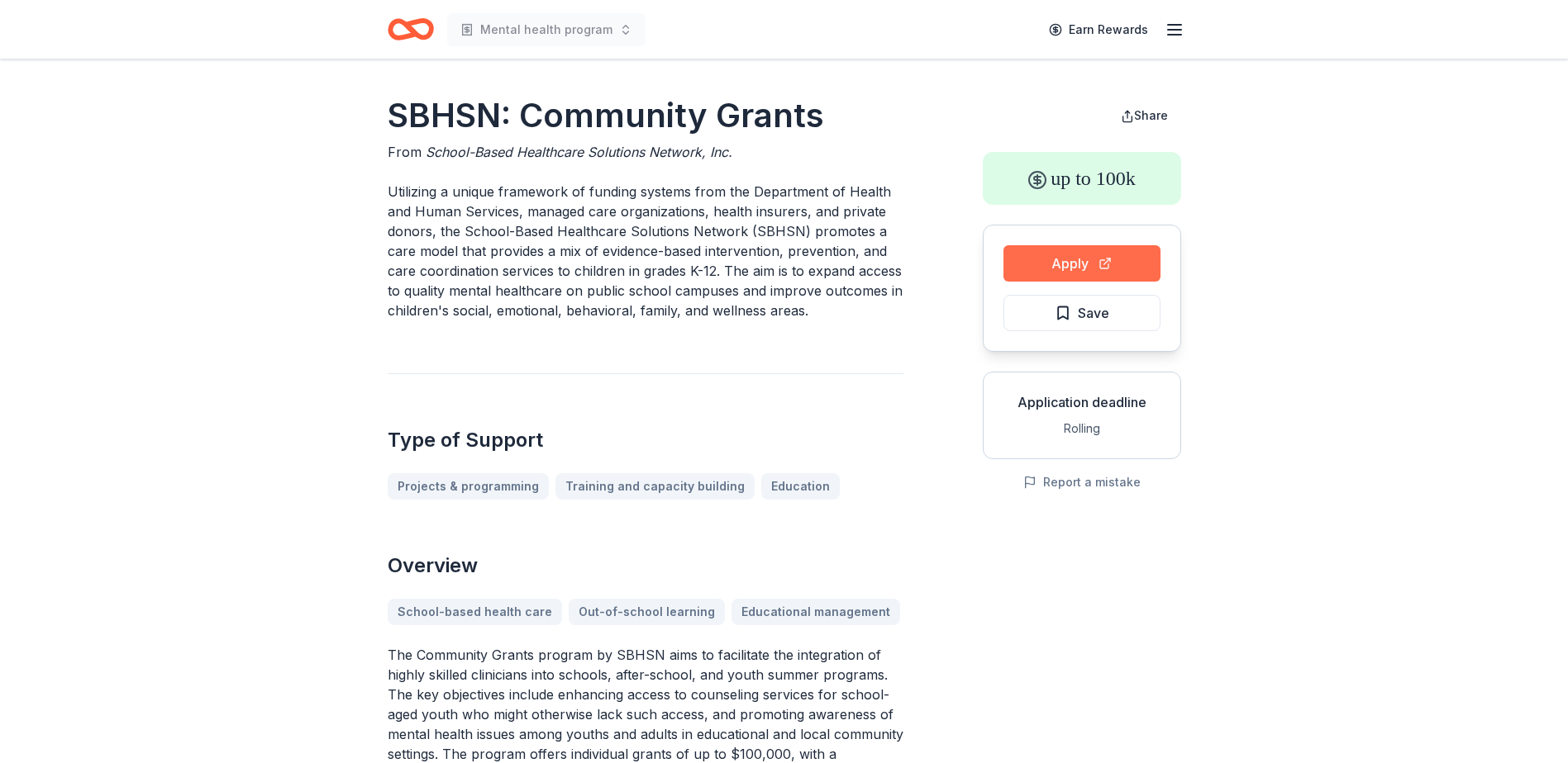
click at [1092, 256] on button "Apply" at bounding box center [1081, 264] width 157 height 36
click at [1090, 251] on button "Apply" at bounding box center [1081, 264] width 157 height 36
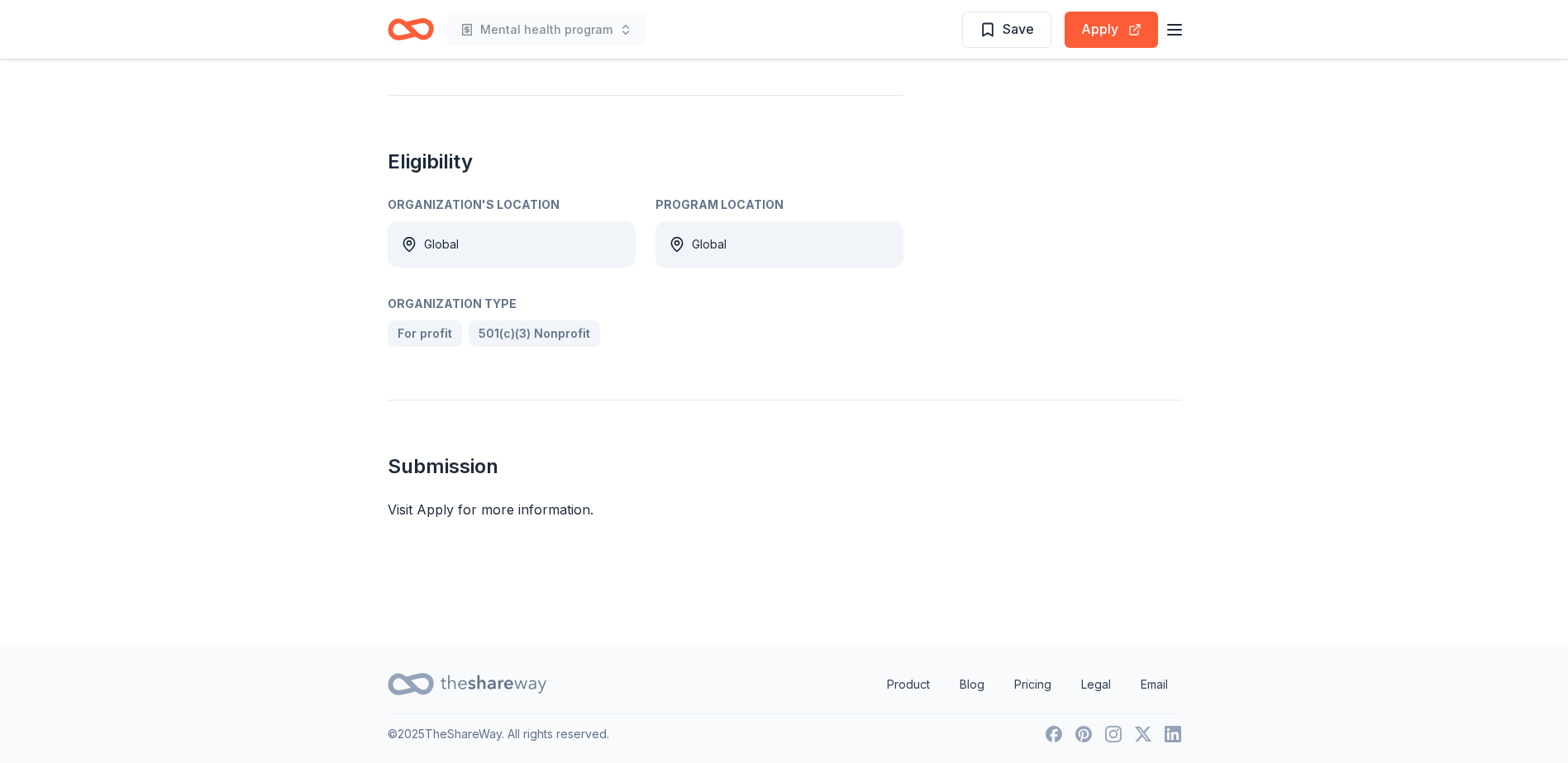
scroll to position [875, 0]
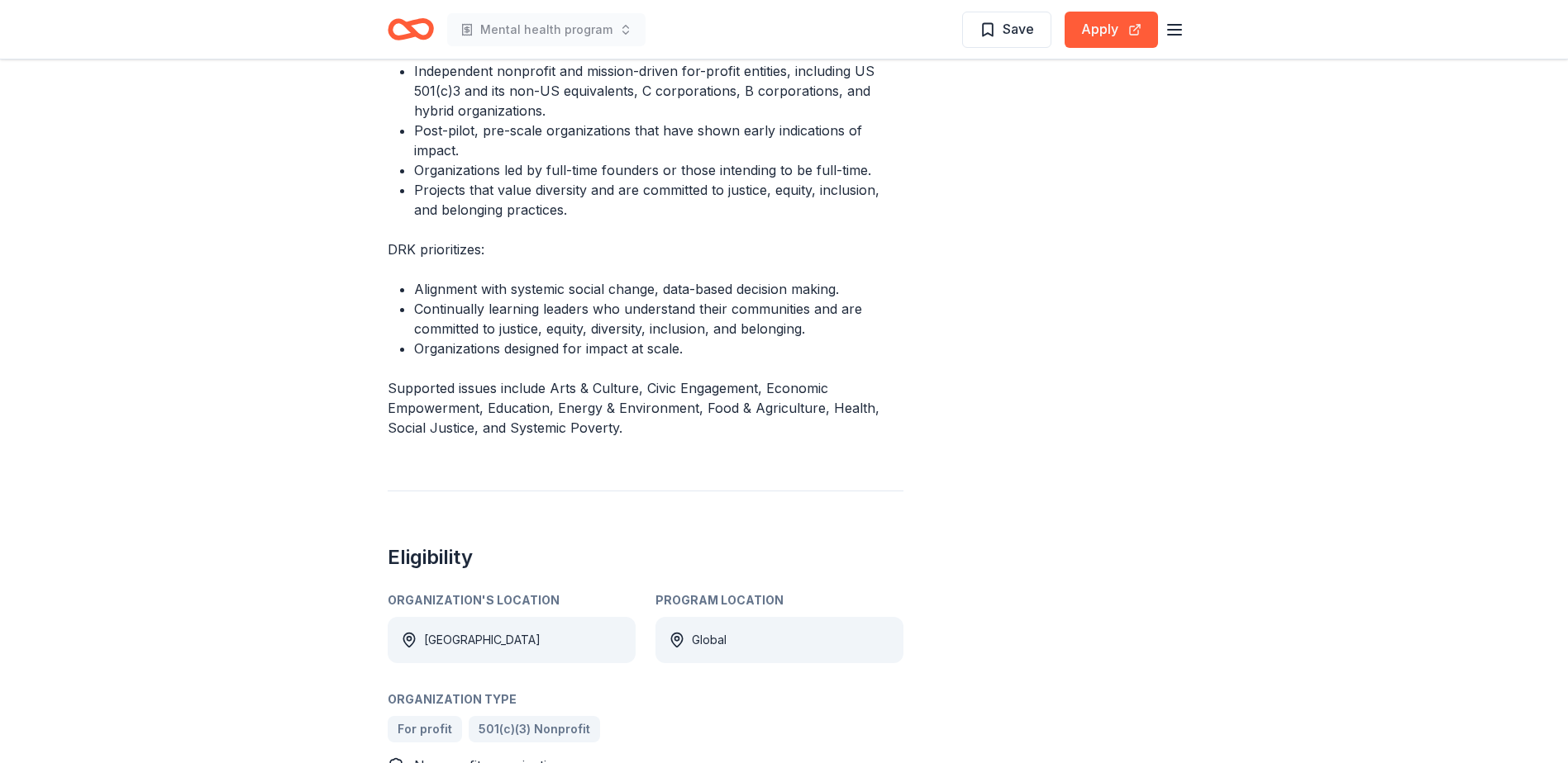
scroll to position [596, 0]
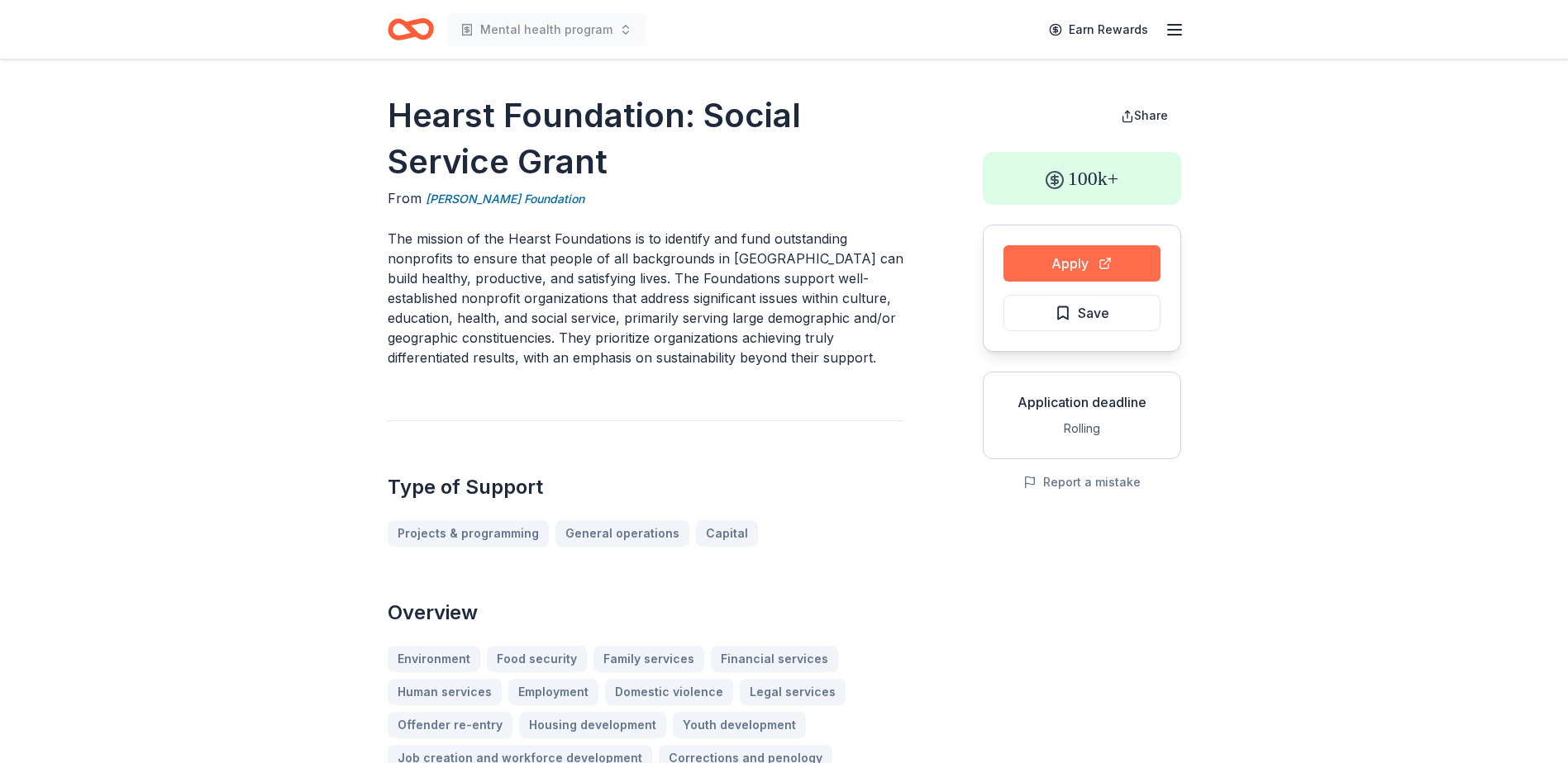
click at [1103, 252] on button "Apply" at bounding box center [1081, 264] width 157 height 36
